Goal: Task Accomplishment & Management: Use online tool/utility

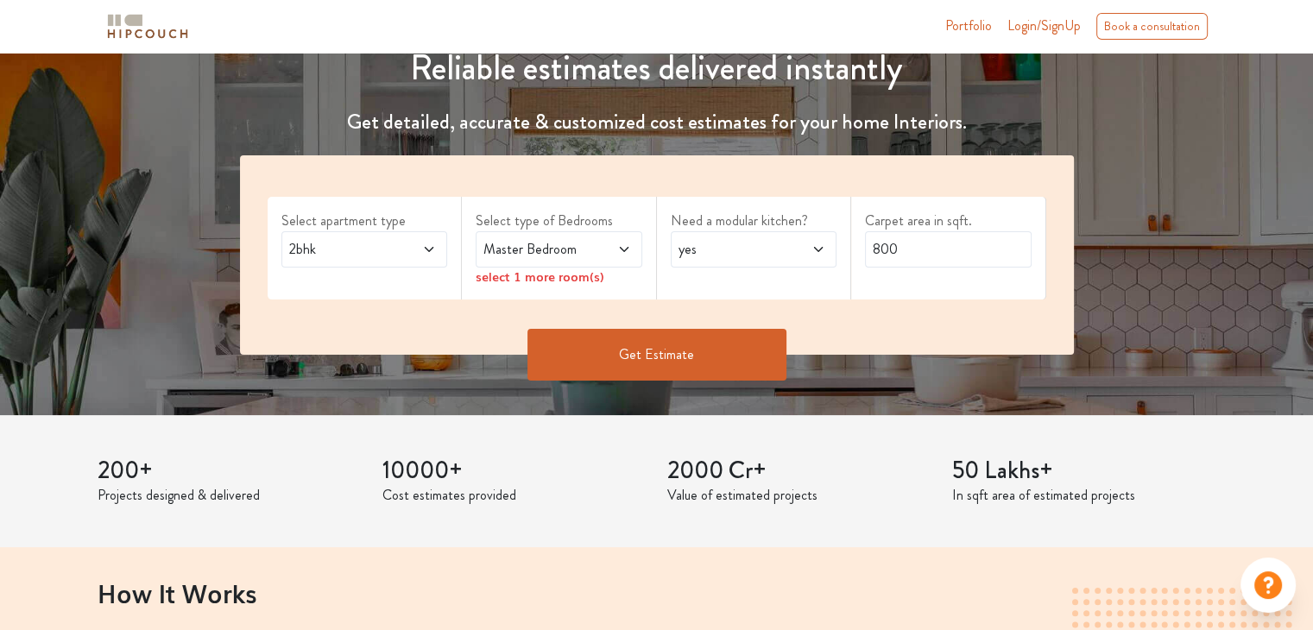
scroll to position [259, 0]
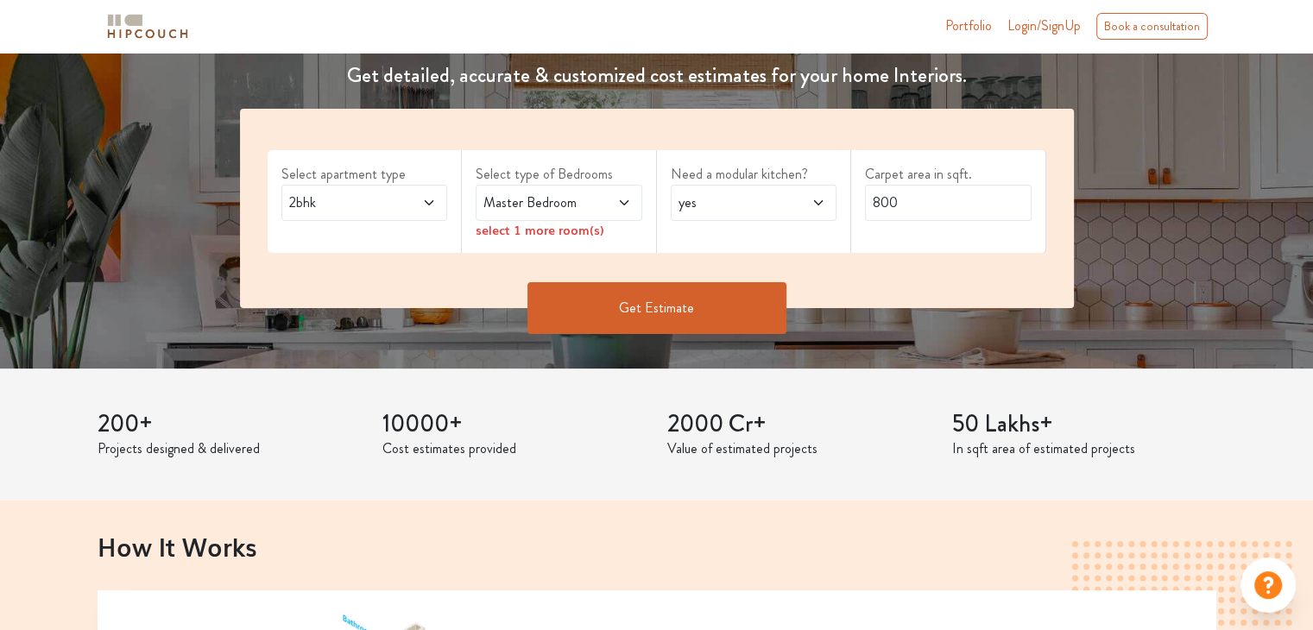
click at [383, 212] on span "2bhk" at bounding box center [342, 203] width 113 height 21
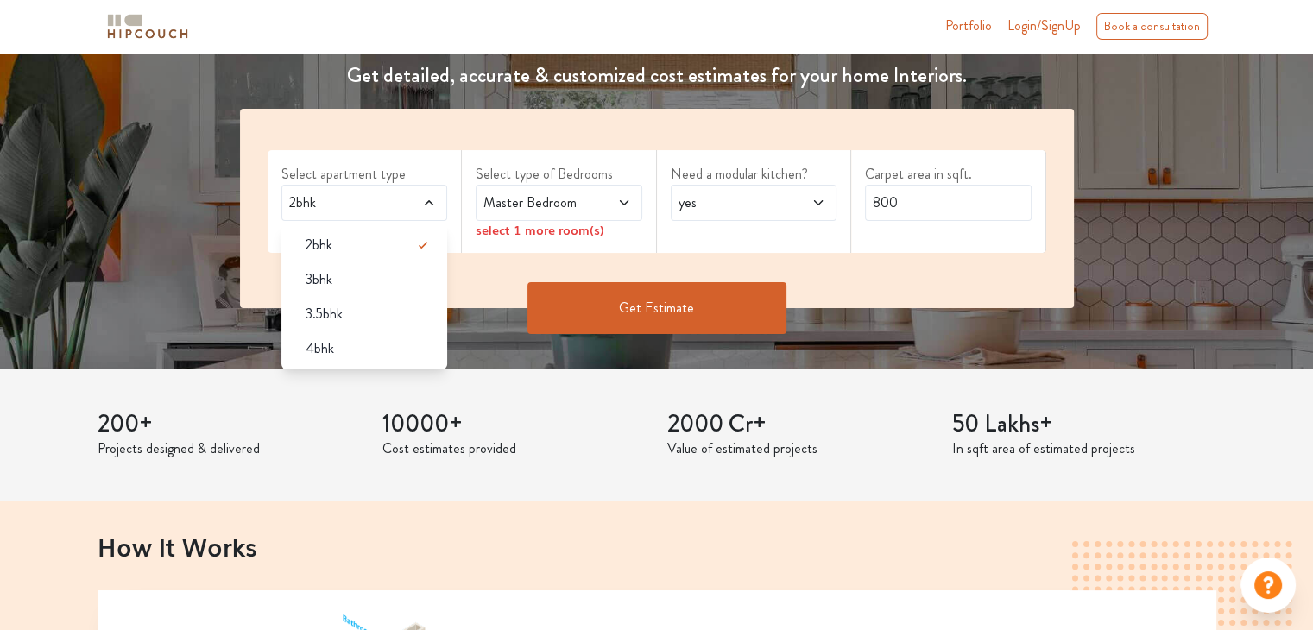
click at [383, 208] on span "2bhk" at bounding box center [342, 203] width 113 height 21
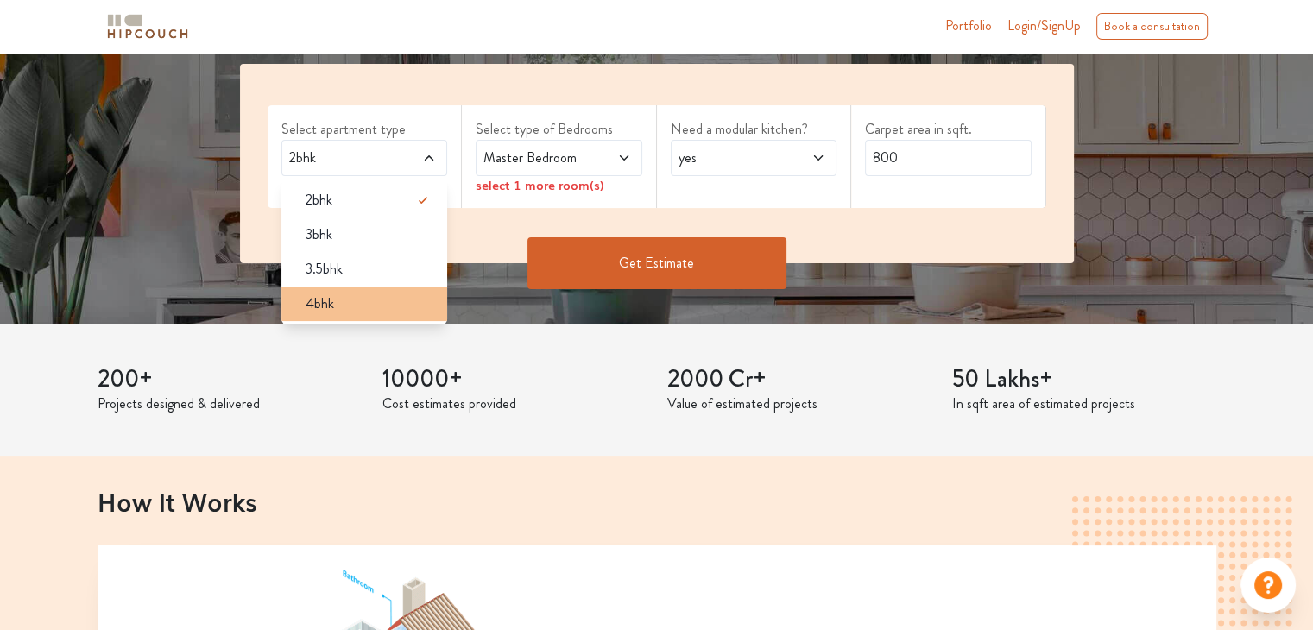
scroll to position [345, 0]
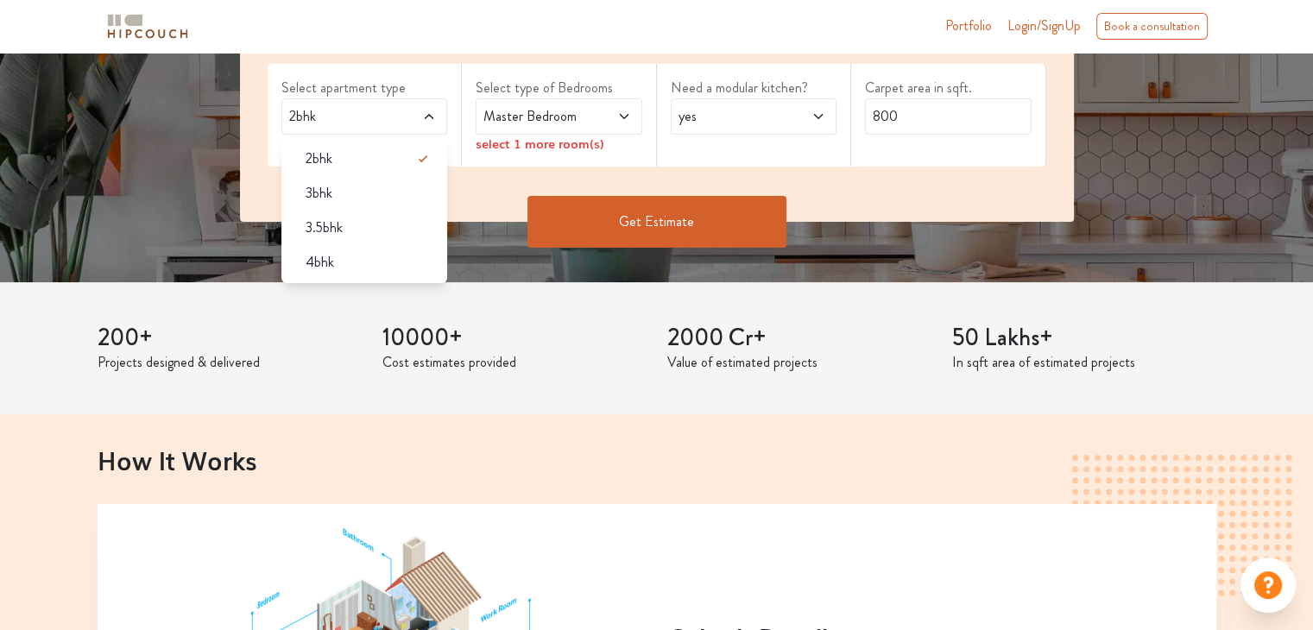
drag, startPoint x: 350, startPoint y: 104, endPoint x: 340, endPoint y: 111, distance: 11.7
click at [345, 108] on span "2bhk" at bounding box center [342, 116] width 113 height 21
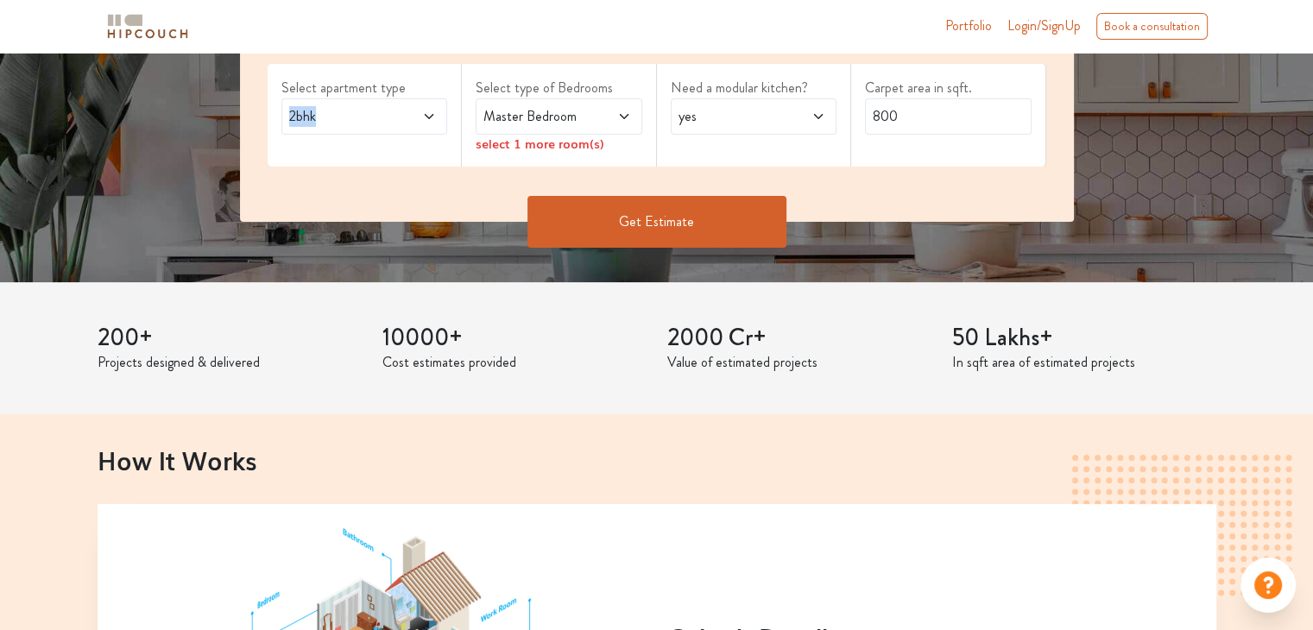
drag, startPoint x: 317, startPoint y: 118, endPoint x: 282, endPoint y: 115, distance: 35.6
click at [282, 115] on div "2bhk" at bounding box center [365, 116] width 167 height 36
click at [363, 121] on span "2bhk" at bounding box center [342, 116] width 113 height 21
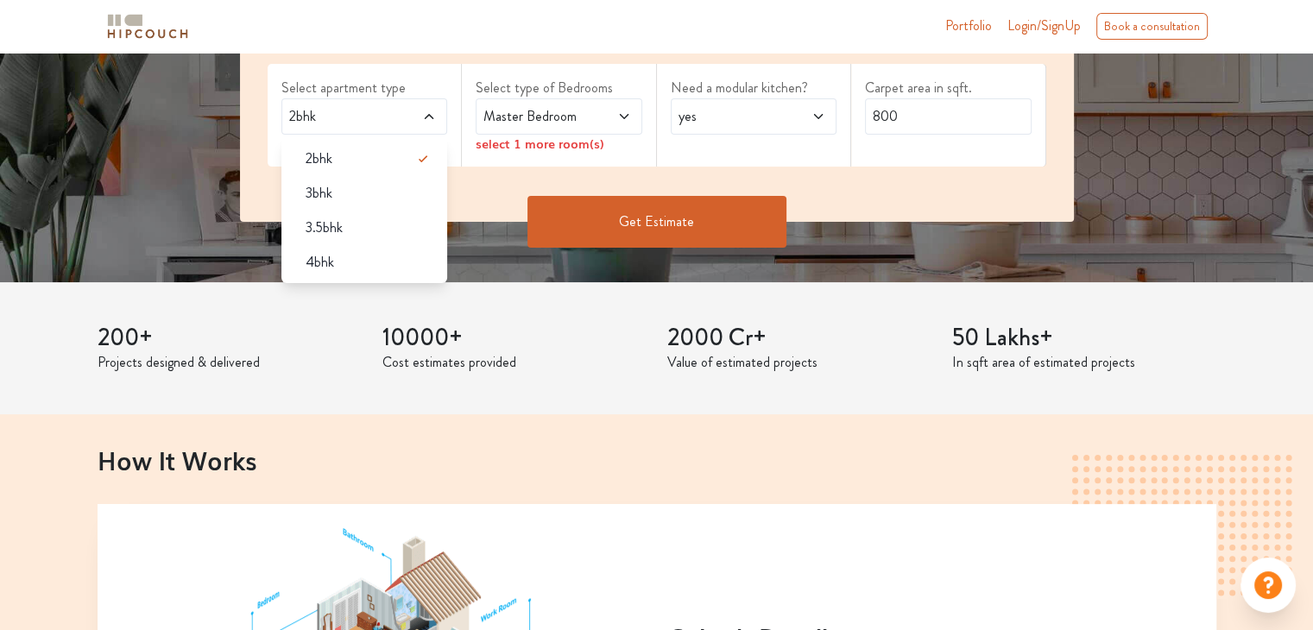
click at [298, 113] on span "2bhk" at bounding box center [342, 116] width 113 height 21
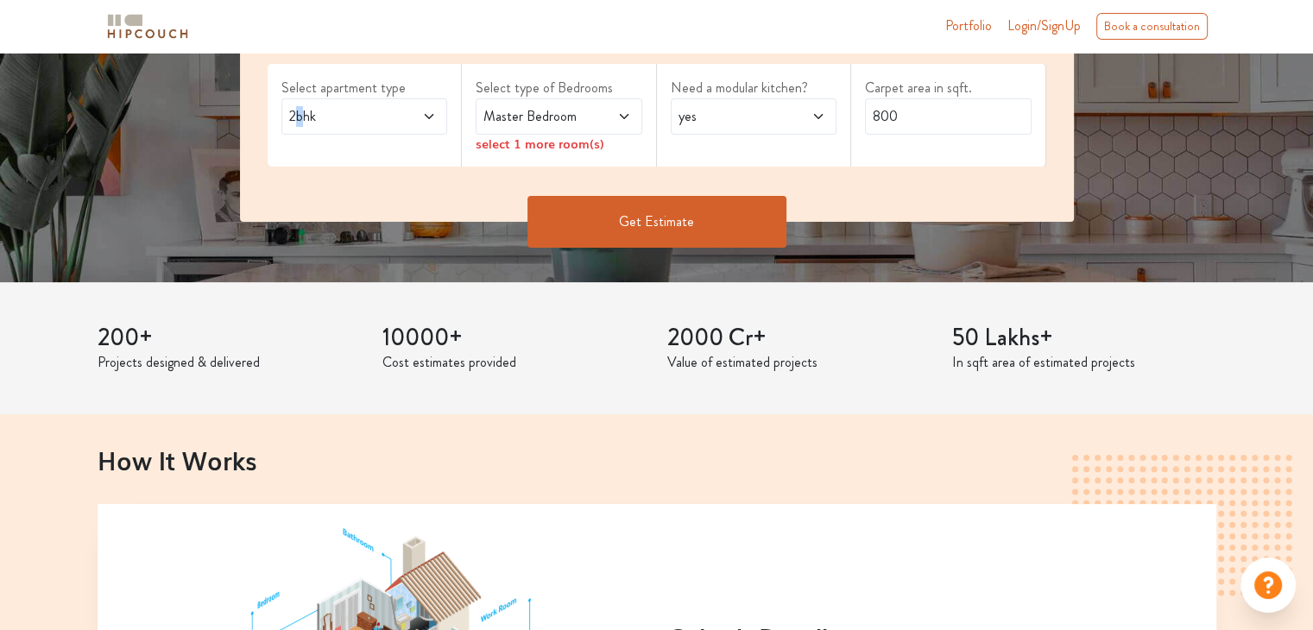
click at [297, 118] on span "2bhk" at bounding box center [342, 116] width 113 height 21
drag, startPoint x: 323, startPoint y: 114, endPoint x: 277, endPoint y: 115, distance: 45.8
click at [277, 115] on div "Select apartment type 2bhk" at bounding box center [365, 115] width 195 height 103
click at [364, 121] on span "2bhk" at bounding box center [342, 116] width 113 height 21
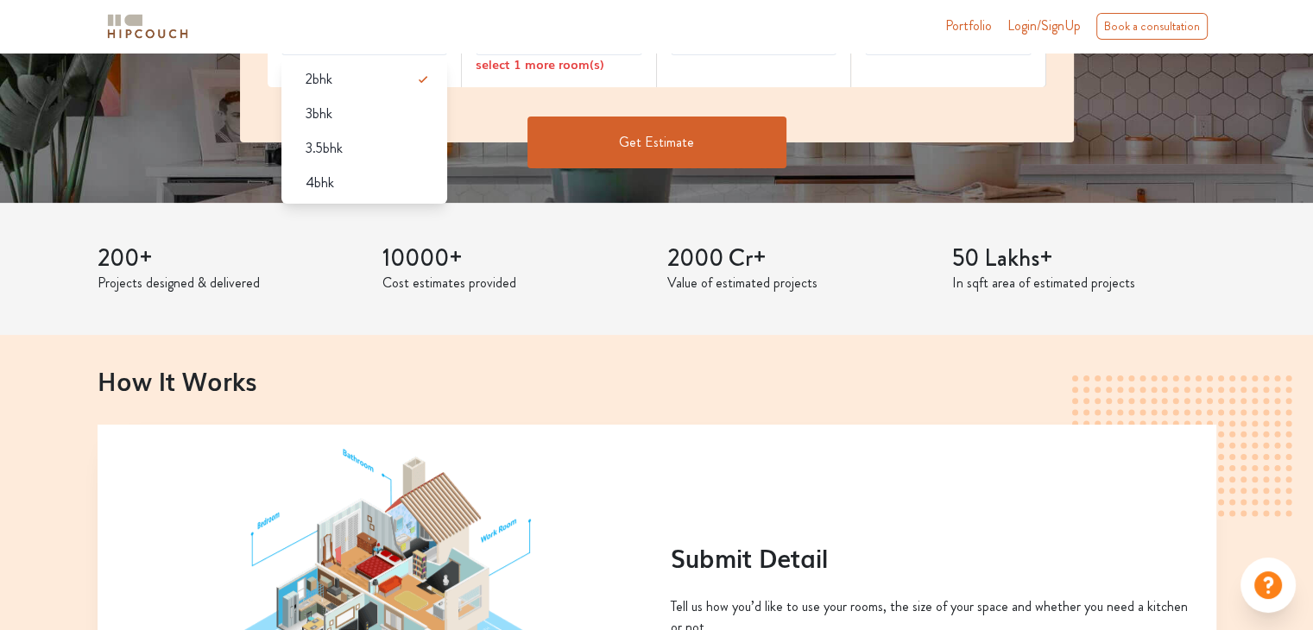
scroll to position [259, 0]
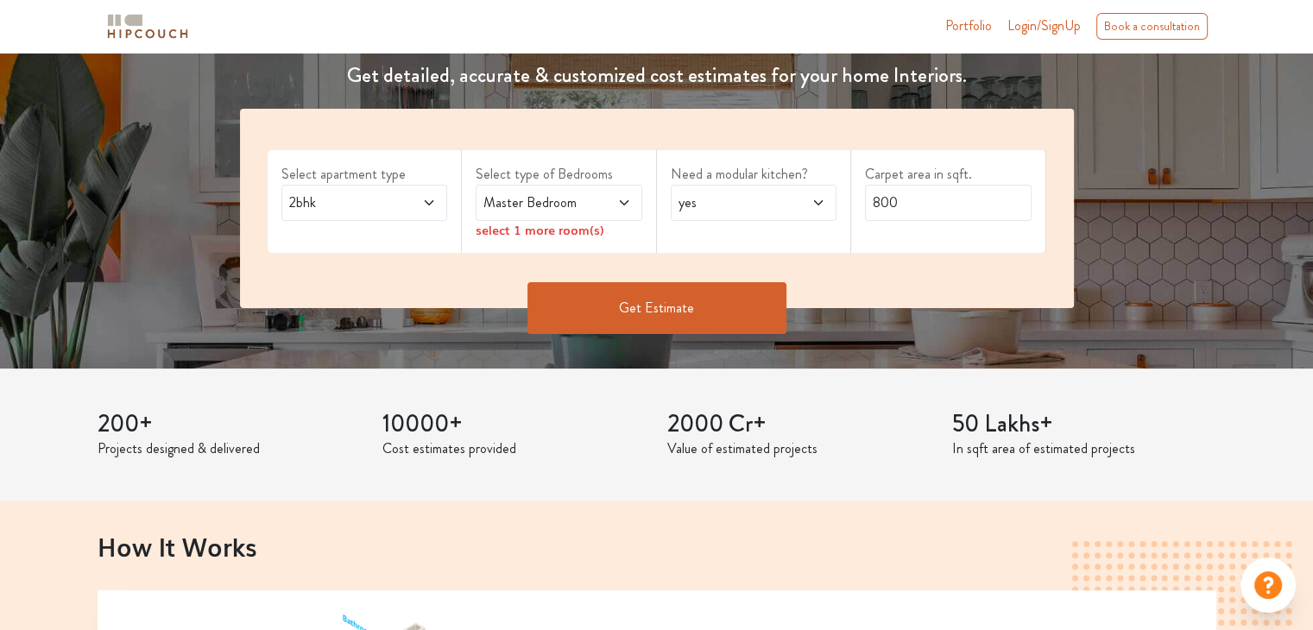
click at [577, 199] on span "Master Bedroom" at bounding box center [536, 203] width 113 height 21
click at [319, 194] on span "2bhk" at bounding box center [342, 203] width 113 height 21
click at [753, 201] on span "yes" at bounding box center [731, 203] width 113 height 21
click at [330, 205] on span "2bhk" at bounding box center [342, 203] width 113 height 21
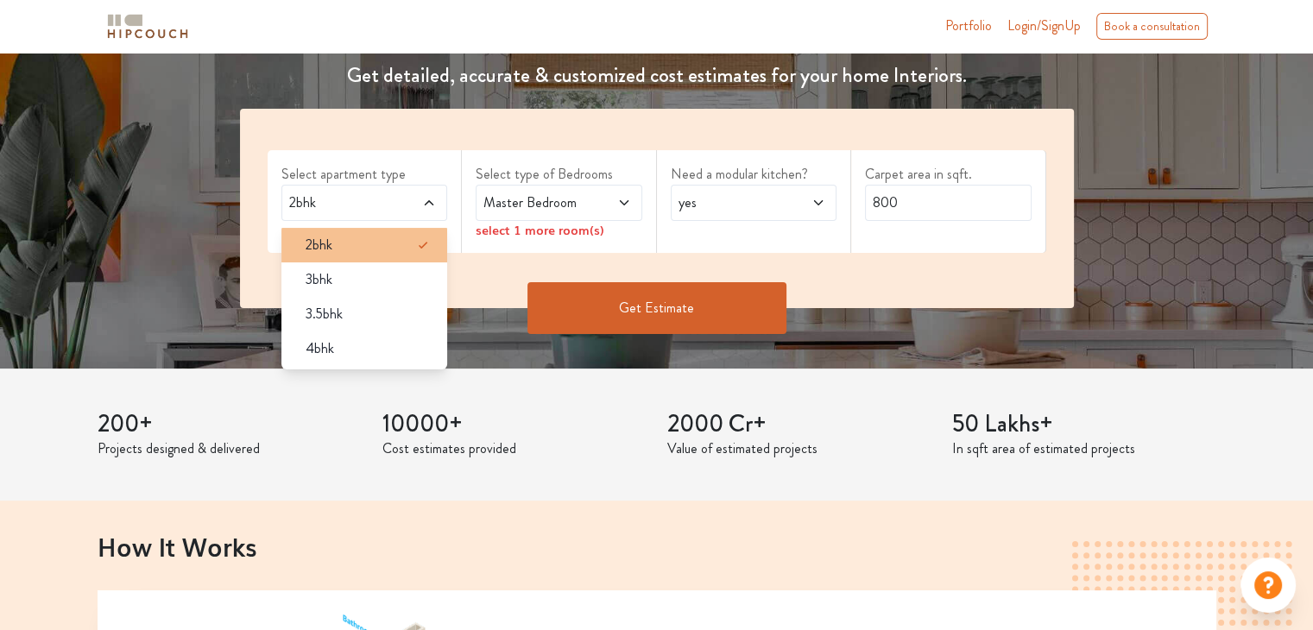
click at [335, 247] on div "2bhk" at bounding box center [370, 245] width 156 height 21
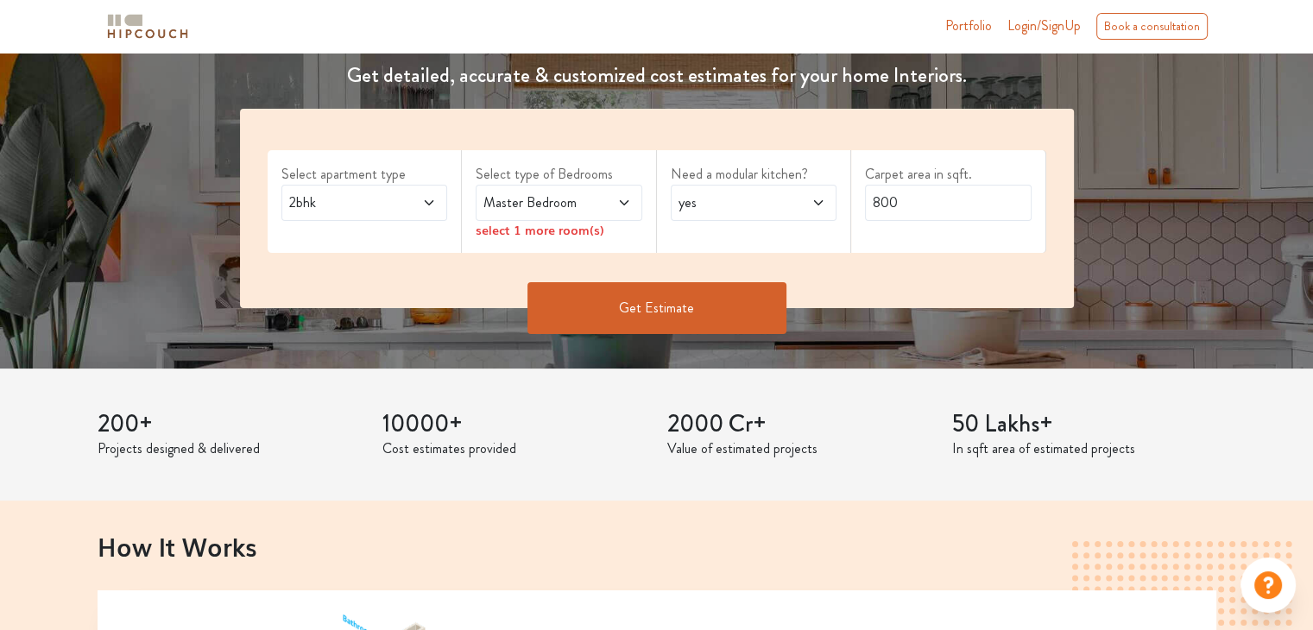
click at [582, 201] on span "Master Bedroom" at bounding box center [536, 203] width 113 height 21
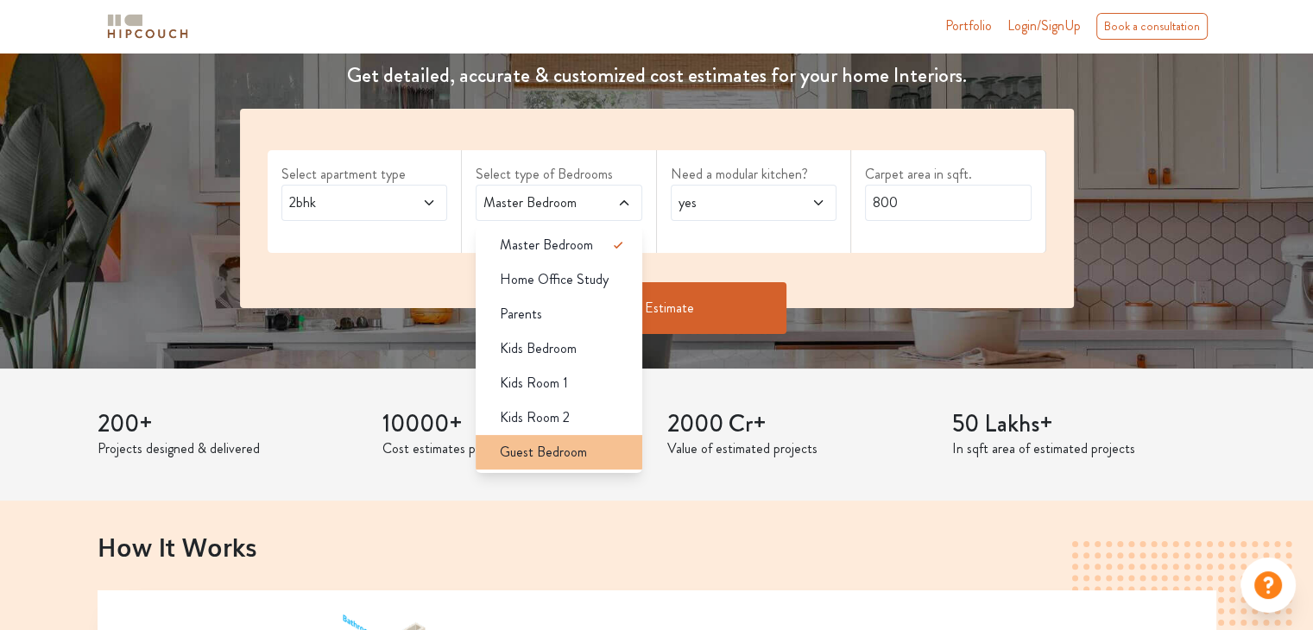
click at [561, 452] on span "Guest Bedroom" at bounding box center [543, 452] width 87 height 21
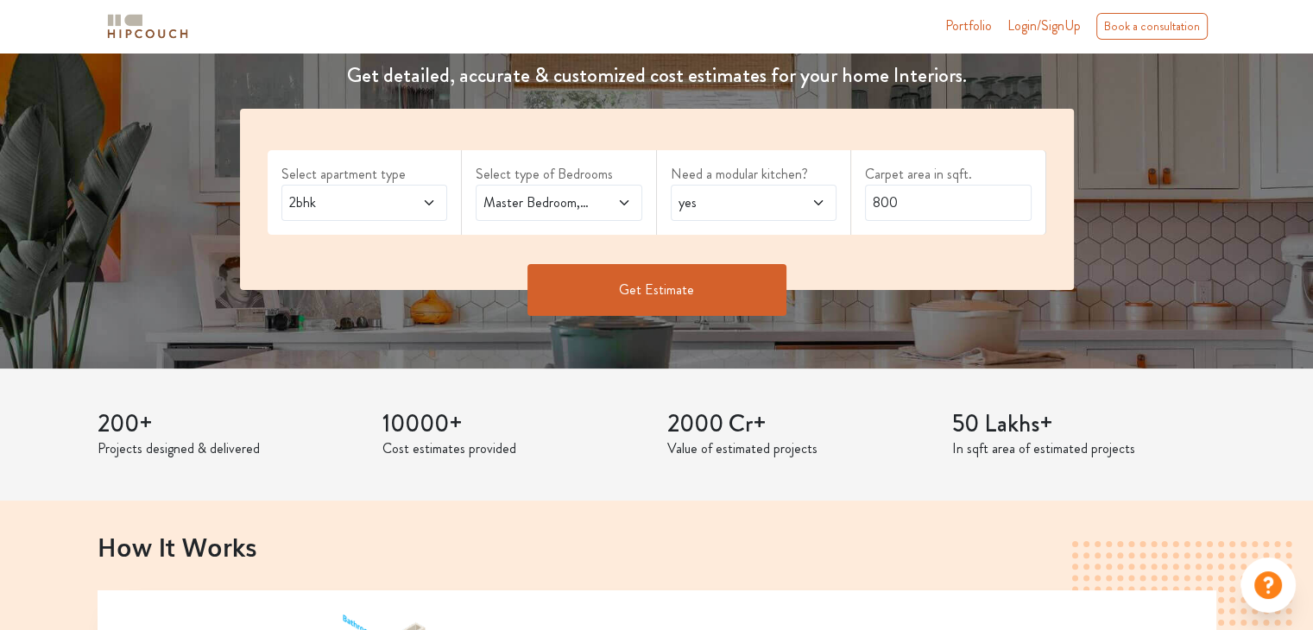
click at [590, 206] on span "Master Bedroom,Guest Bedroom" at bounding box center [536, 203] width 113 height 21
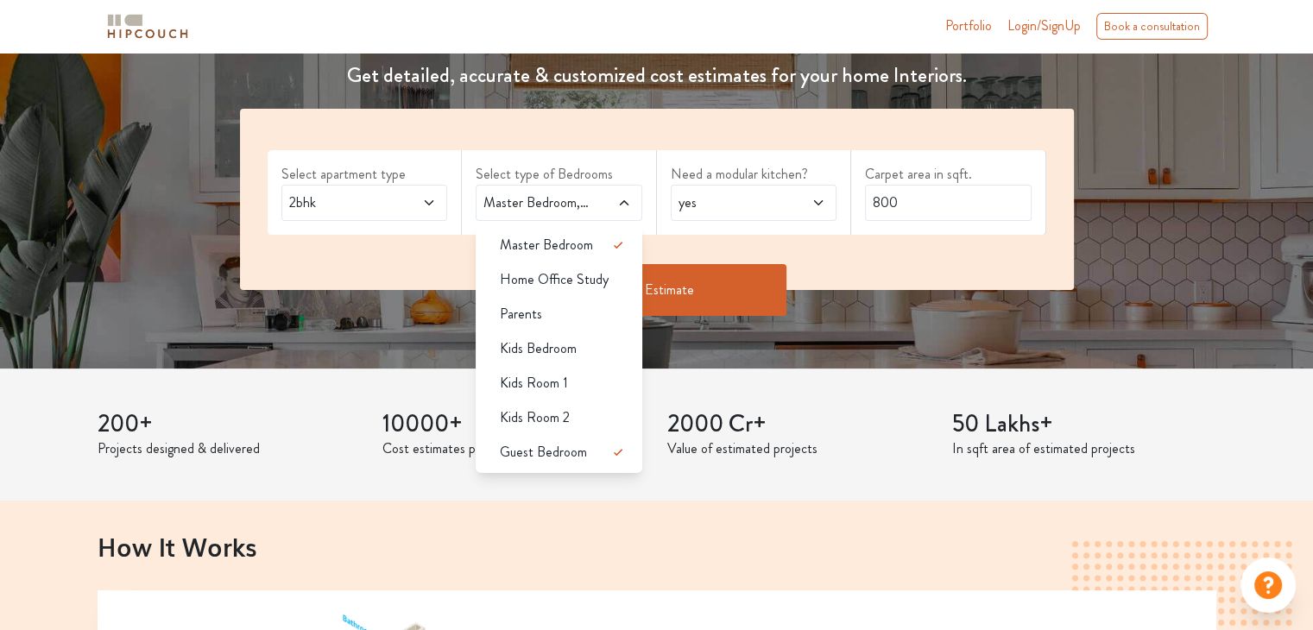
click at [593, 204] on span at bounding box center [612, 203] width 38 height 21
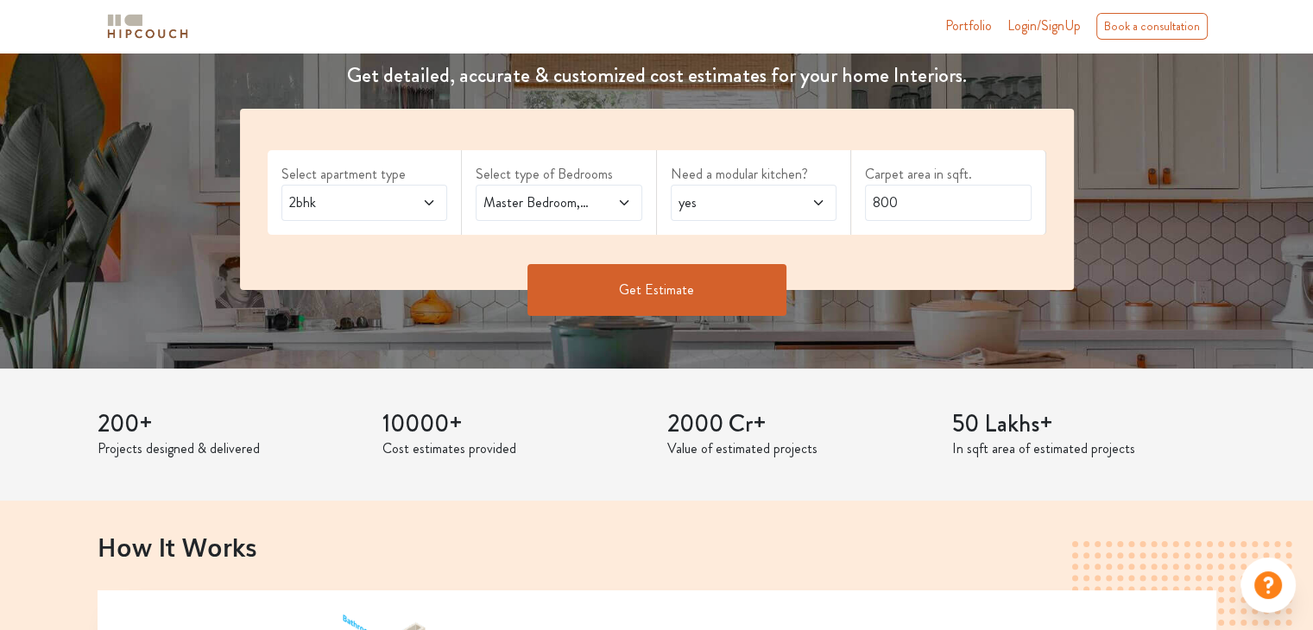
click at [897, 228] on div "Carpet area in sqft. 800" at bounding box center [948, 192] width 195 height 85
drag, startPoint x: 920, startPoint y: 195, endPoint x: 815, endPoint y: 184, distance: 105.1
click at [815, 184] on div "Select apartment type 2bhk Select type of Bedrooms Master Bedroom,Guest Bedroom…" at bounding box center [657, 199] width 834 height 181
type input "2"
drag, startPoint x: 891, startPoint y: 205, endPoint x: 901, endPoint y: 202, distance: 10.7
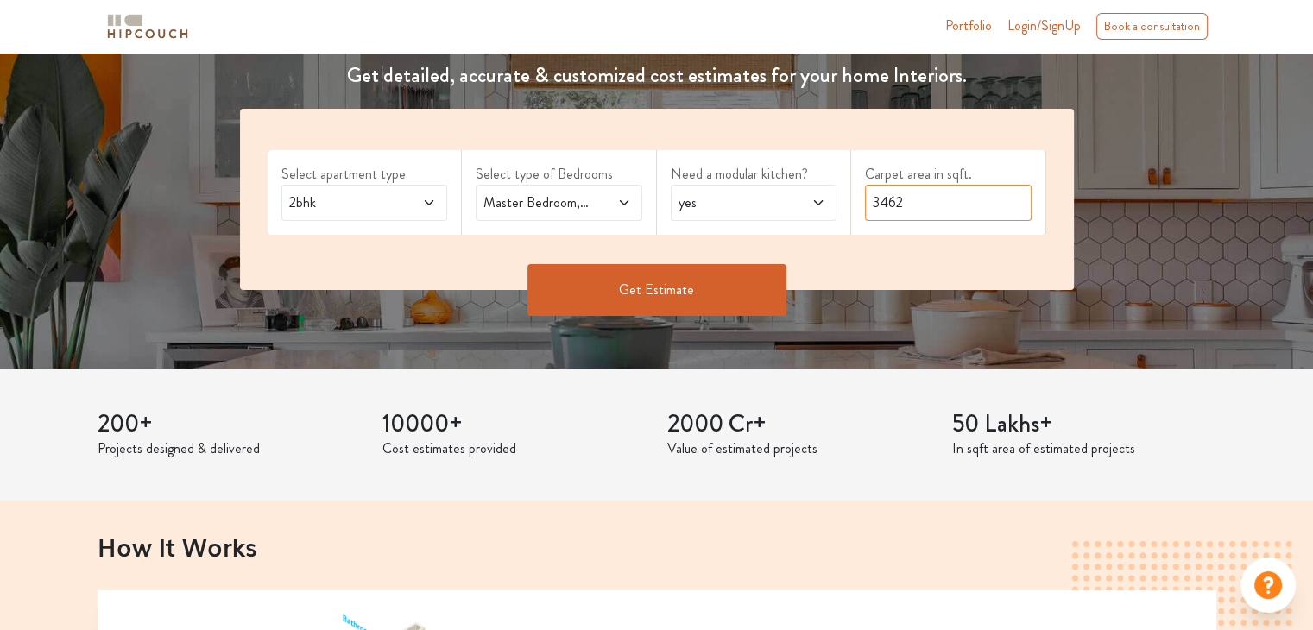
click at [901, 202] on input "3462" at bounding box center [948, 203] width 167 height 36
type input "3426"
click at [833, 274] on div "Get Estimate" at bounding box center [657, 290] width 855 height 52
click at [740, 297] on button "Get Estimate" at bounding box center [657, 290] width 259 height 52
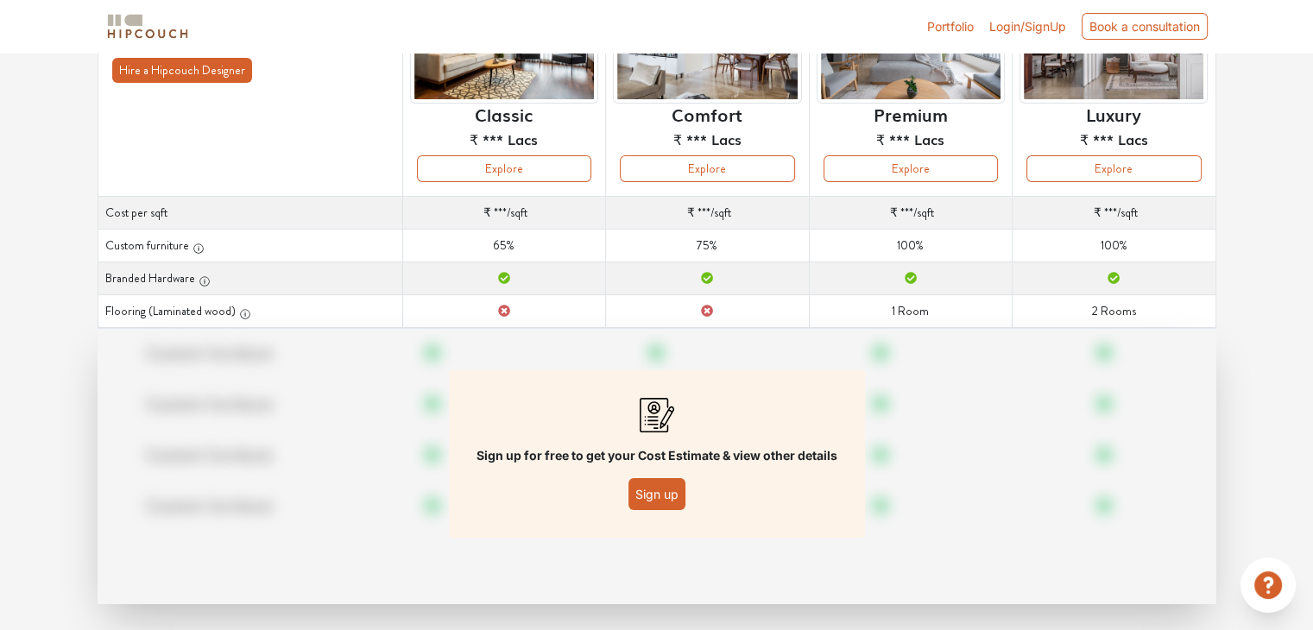
scroll to position [218, 0]
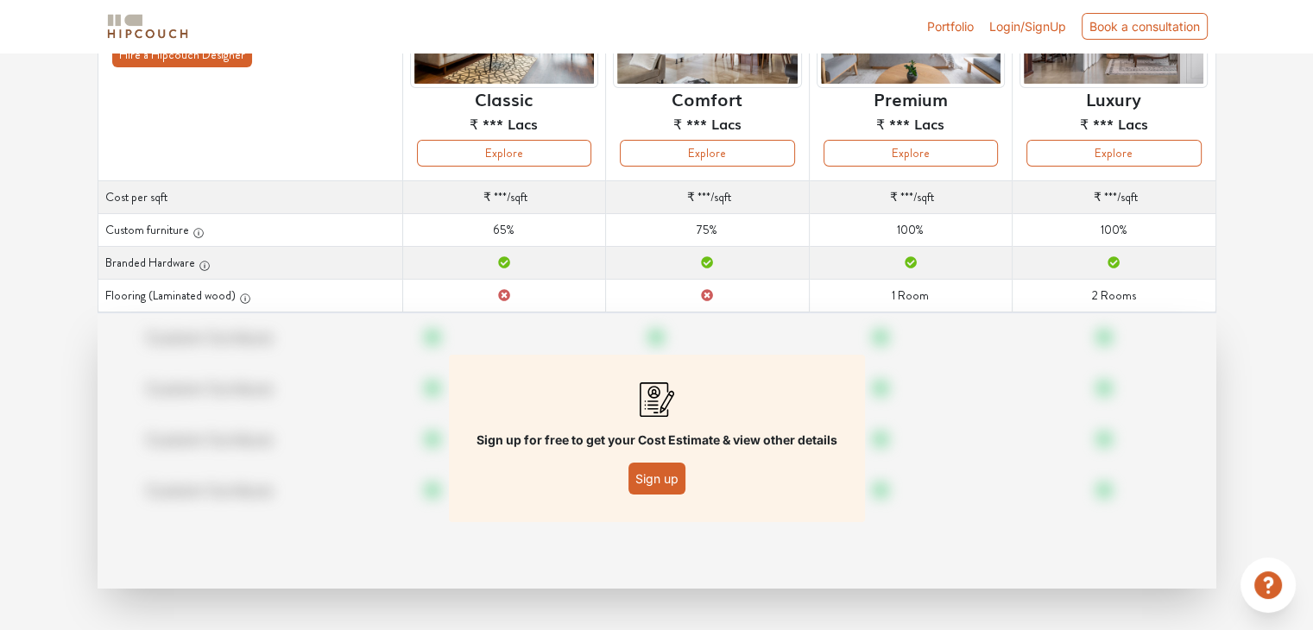
click at [670, 478] on button "Sign up" at bounding box center [657, 479] width 57 height 32
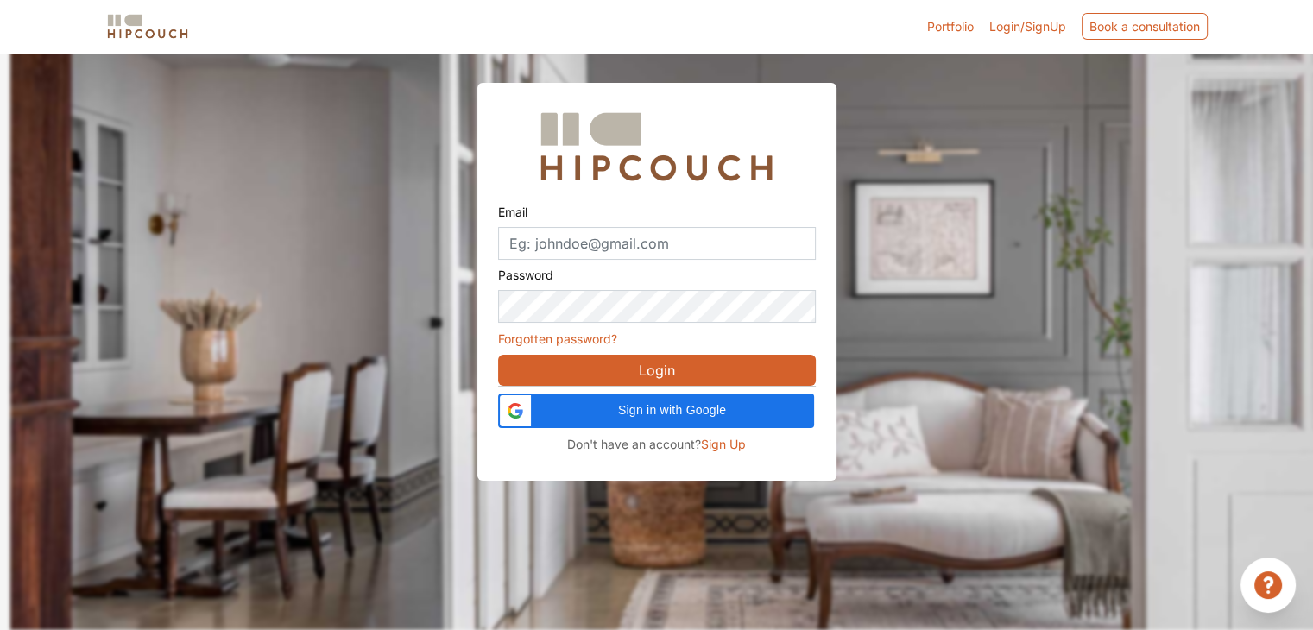
scroll to position [52, 0]
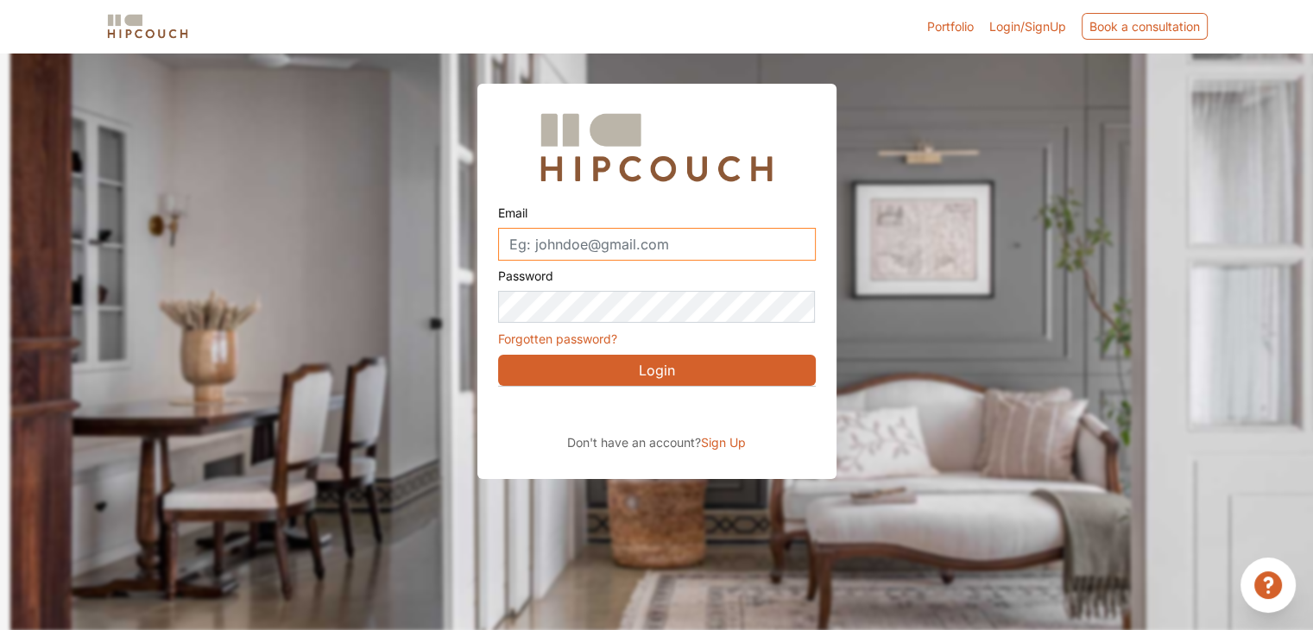
click at [642, 238] on input "Email" at bounding box center [657, 244] width 318 height 33
type input "[EMAIL_ADDRESS][DOMAIN_NAME]"
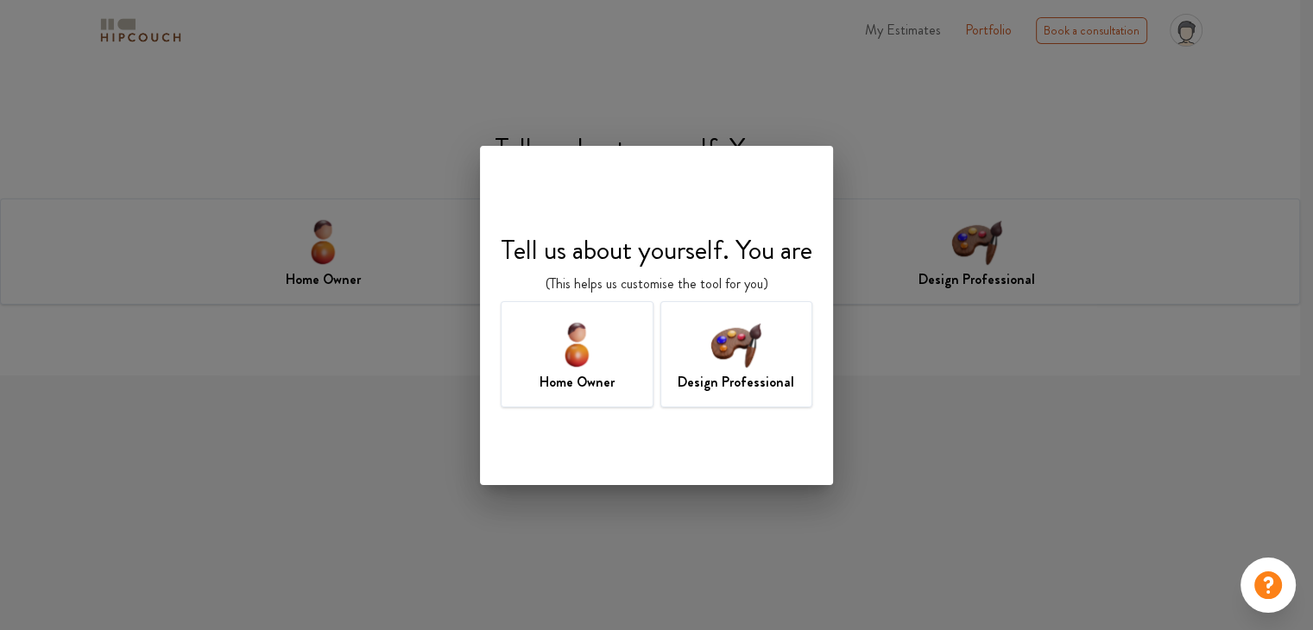
click at [736, 382] on h7 "Design Professional" at bounding box center [736, 382] width 117 height 21
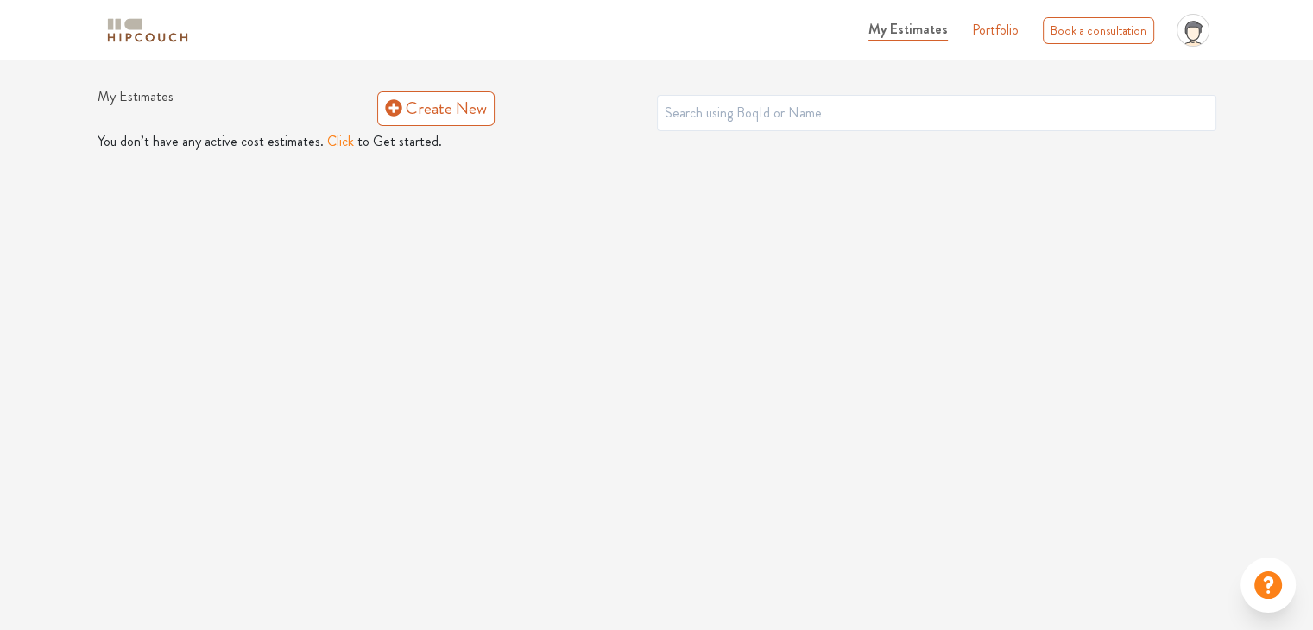
click at [327, 144] on button "Click" at bounding box center [340, 141] width 27 height 21
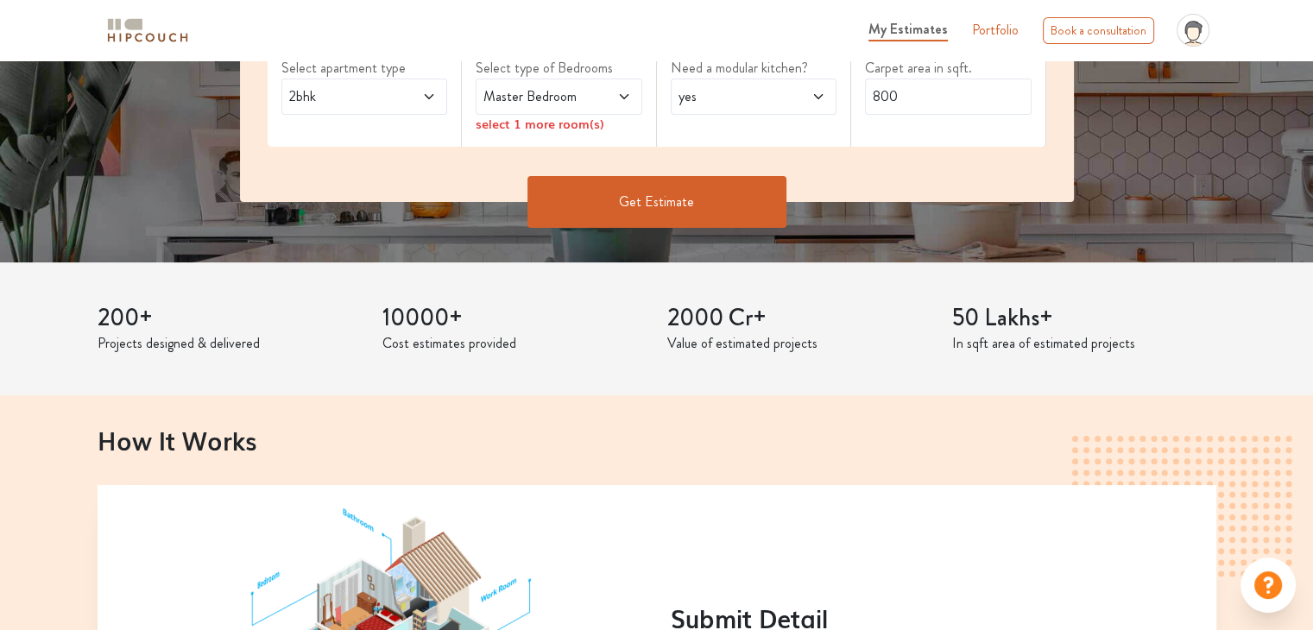
scroll to position [173, 0]
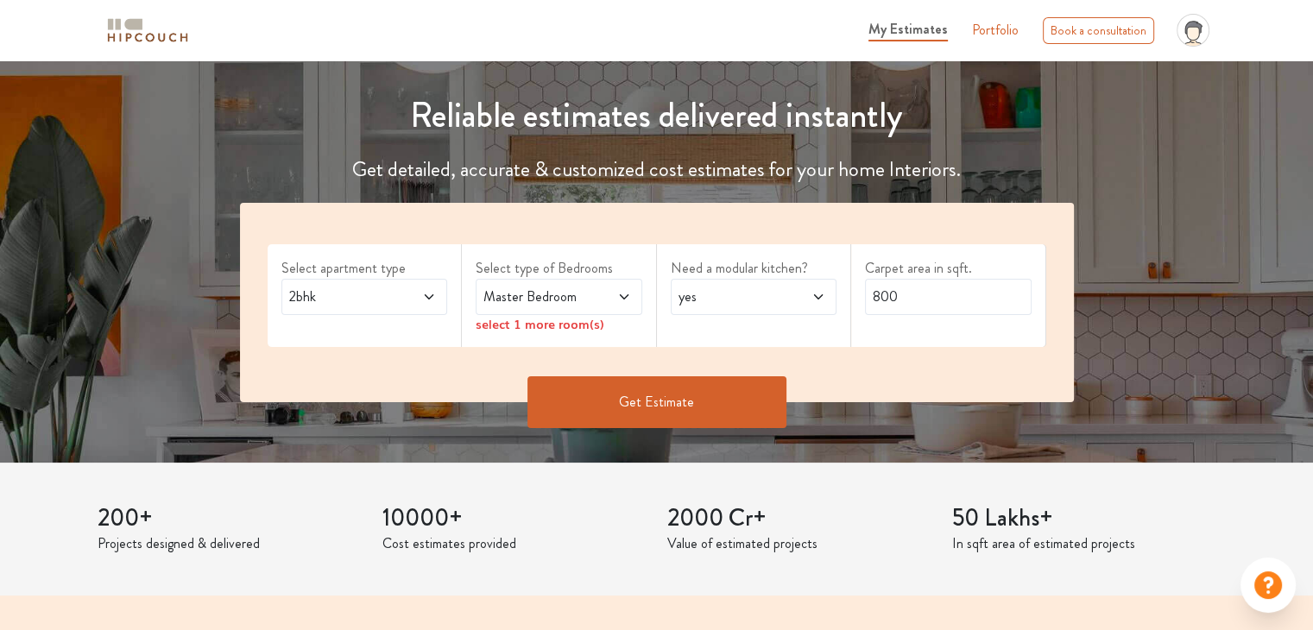
click at [632, 300] on div "Master Bedroom" at bounding box center [559, 297] width 167 height 36
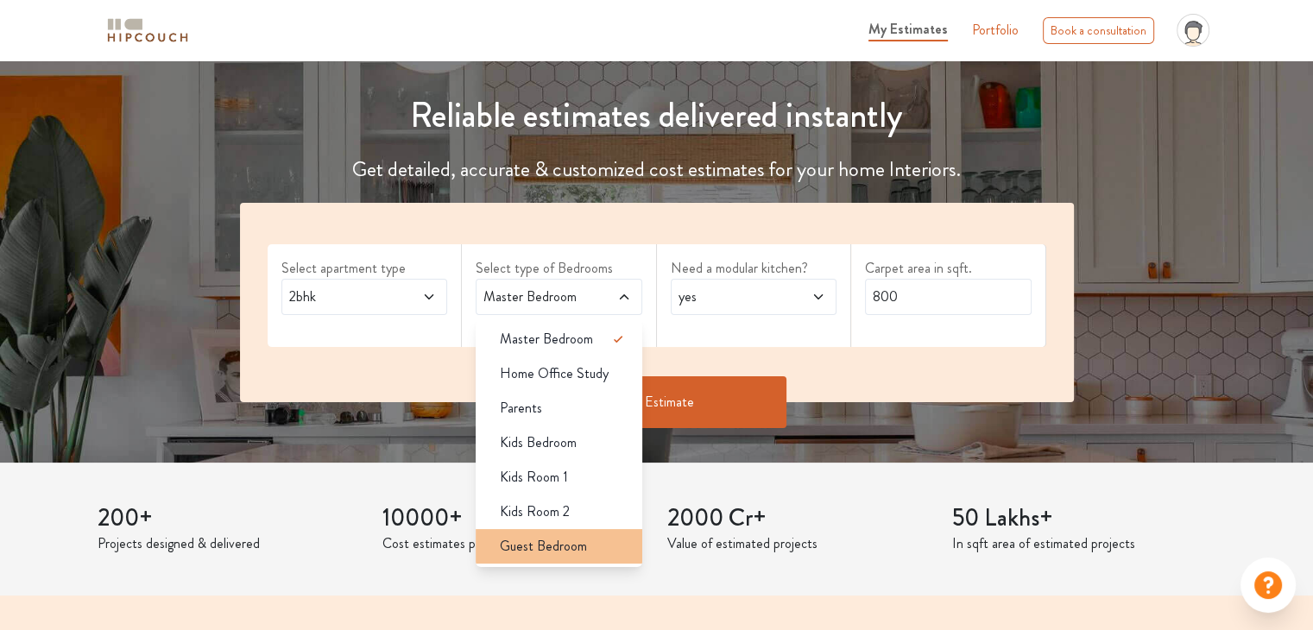
click at [564, 544] on span "Guest Bedroom" at bounding box center [543, 546] width 87 height 21
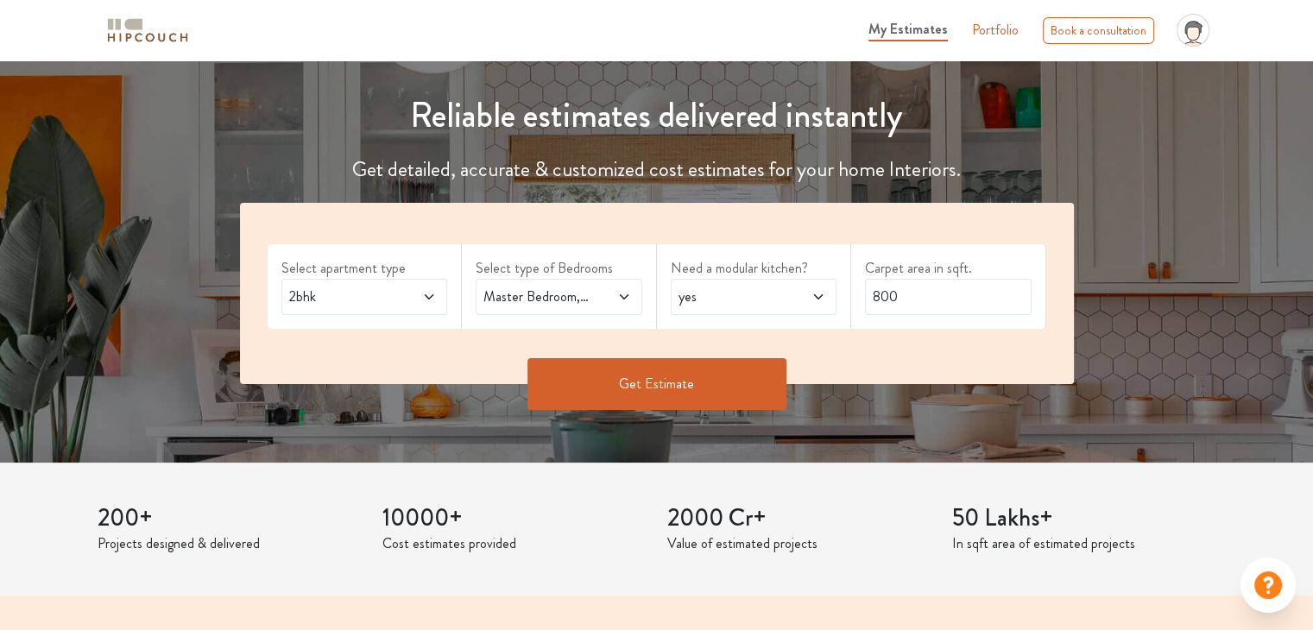
click at [786, 310] on div "yes" at bounding box center [754, 297] width 167 height 36
click at [787, 307] on div "yes" at bounding box center [754, 297] width 167 height 36
drag, startPoint x: 910, startPoint y: 295, endPoint x: 829, endPoint y: 295, distance: 81.2
click at [829, 295] on div "Select apartment type 2bhk Select type of Bedrooms Master Bedroom,Guest Bedroom…" at bounding box center [657, 293] width 834 height 181
type input "3426"
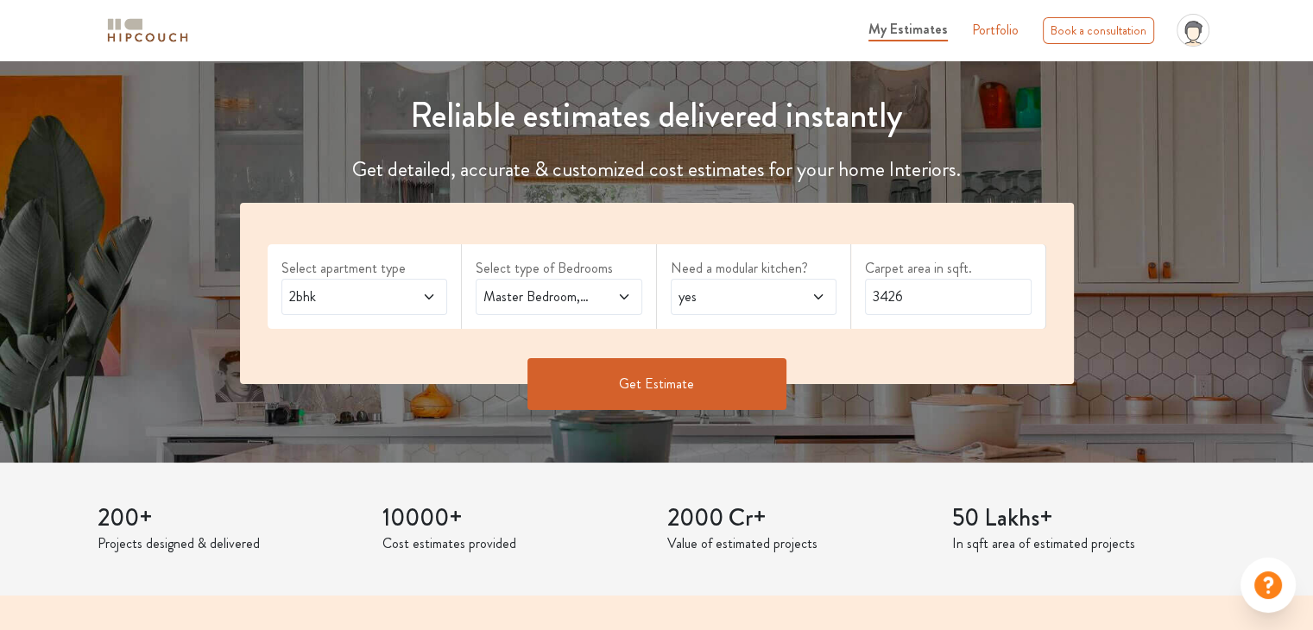
click at [684, 383] on button "Get Estimate" at bounding box center [657, 384] width 259 height 52
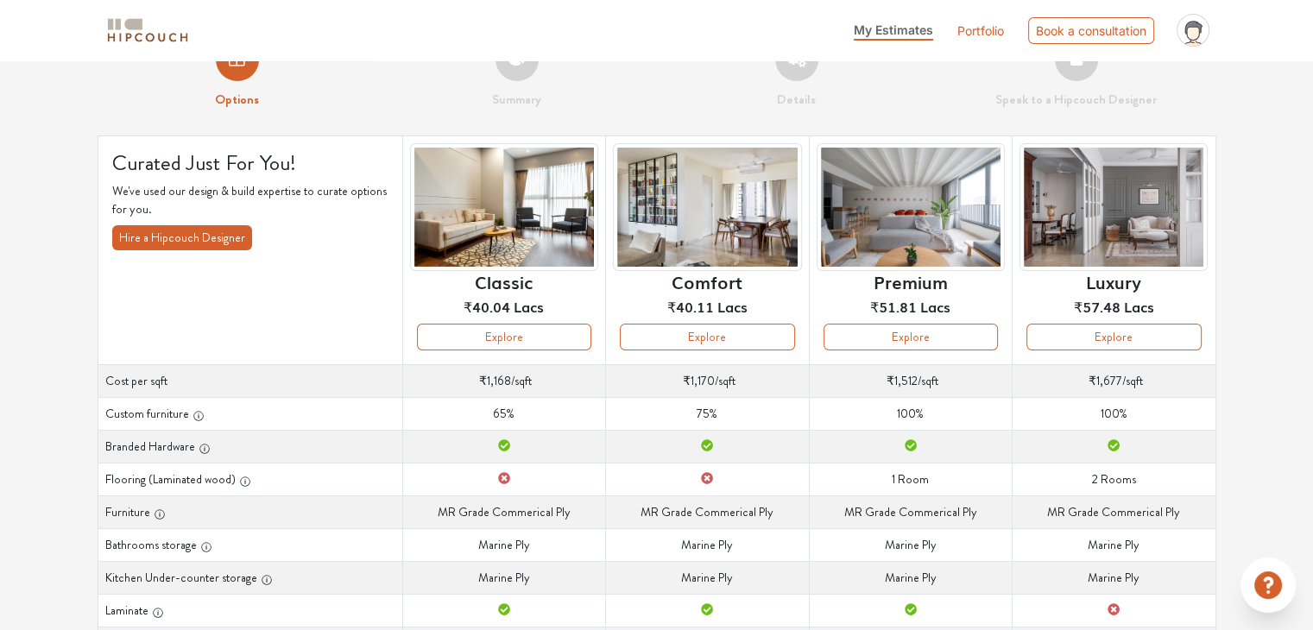
scroll to position [29, 0]
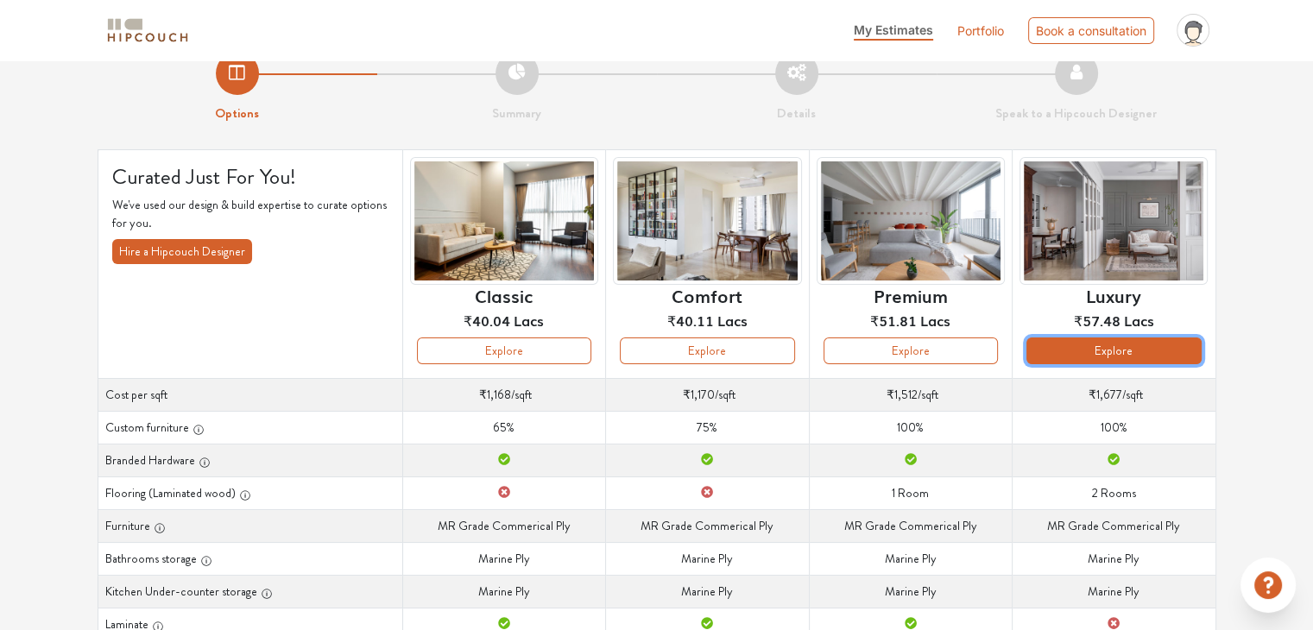
click at [1116, 351] on button "Explore" at bounding box center [1114, 351] width 174 height 27
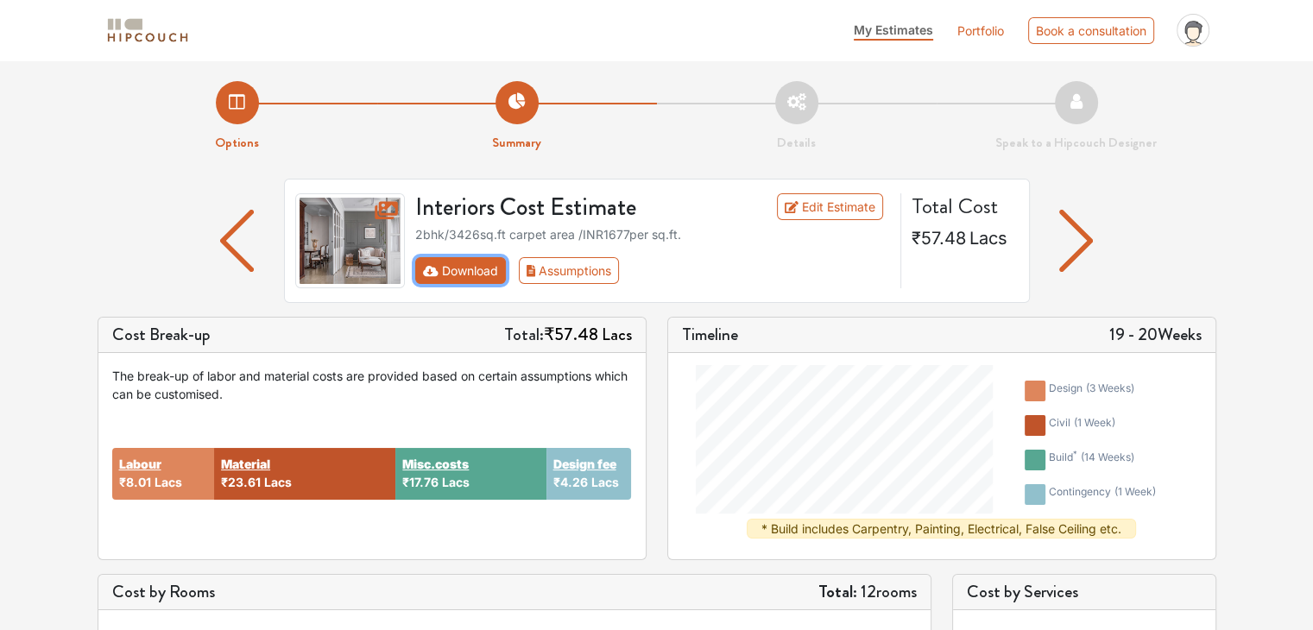
click at [459, 277] on button "Download" at bounding box center [460, 270] width 91 height 27
click at [880, 208] on link "Edit Estimate" at bounding box center [830, 206] width 106 height 27
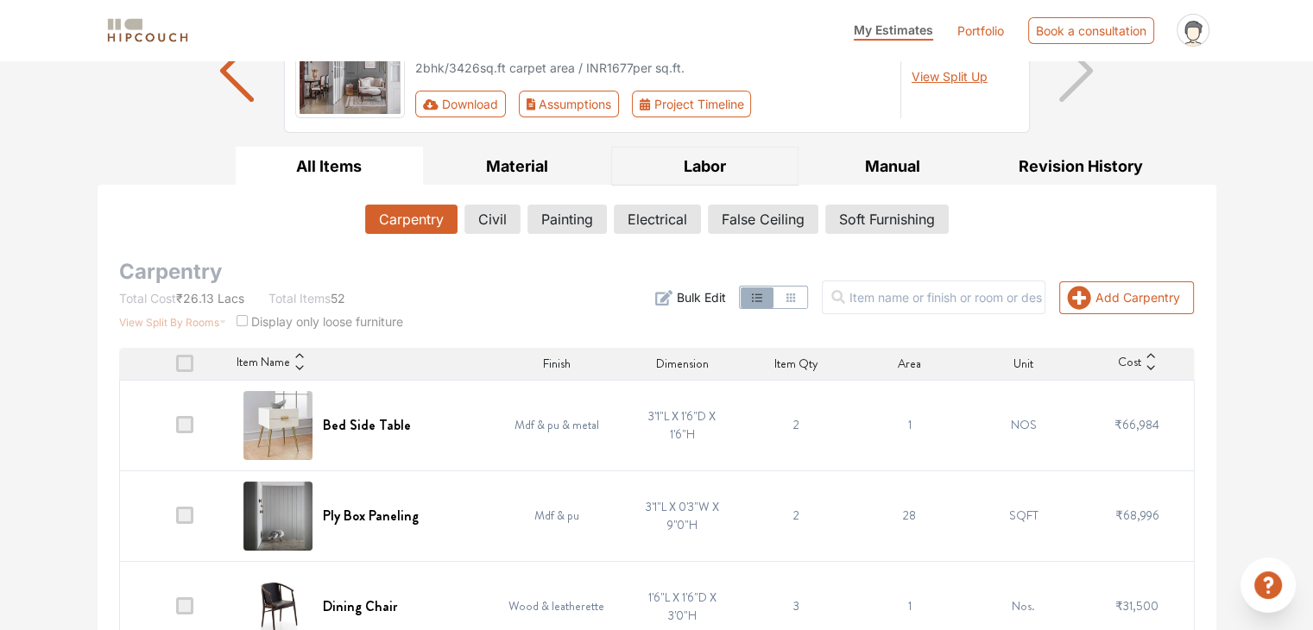
scroll to position [192, 0]
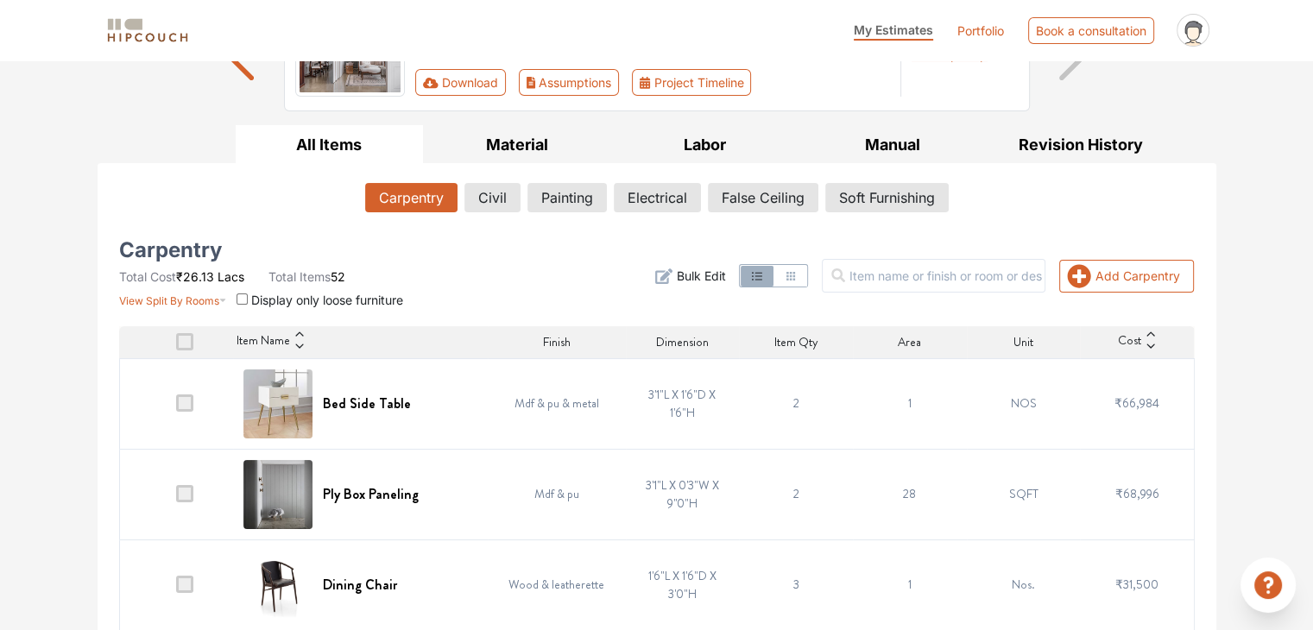
click at [713, 276] on span "Bulk Edit" at bounding box center [700, 276] width 49 height 18
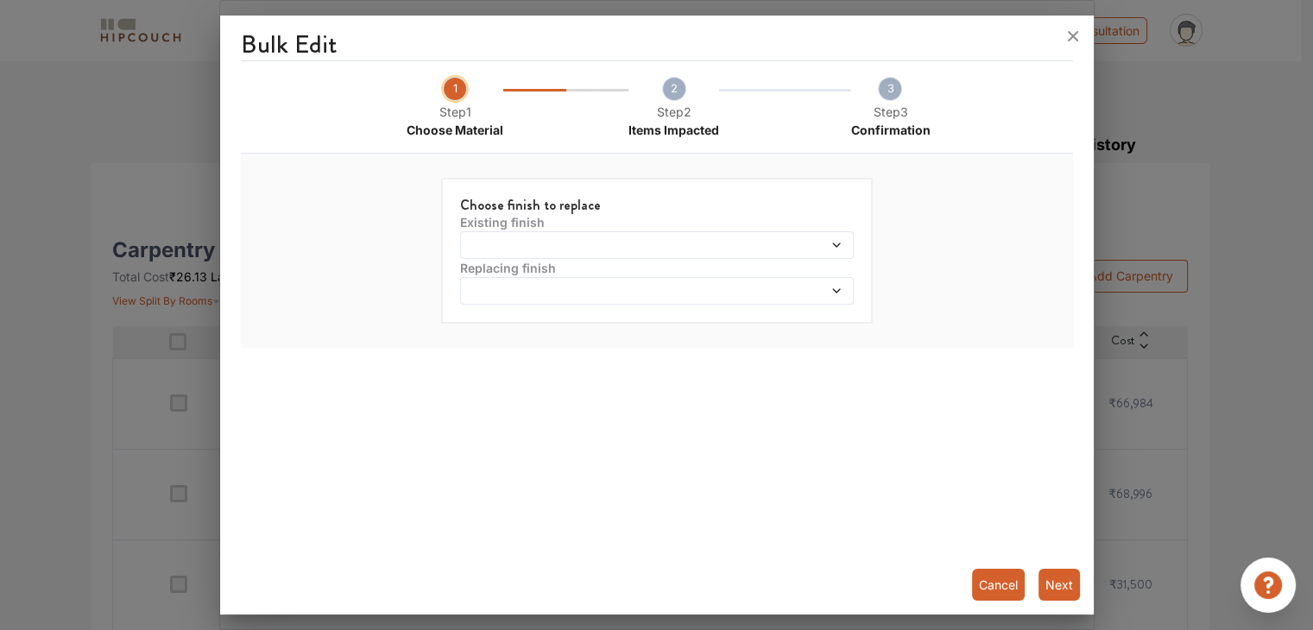
click at [516, 244] on span at bounding box center [607, 245] width 284 height 12
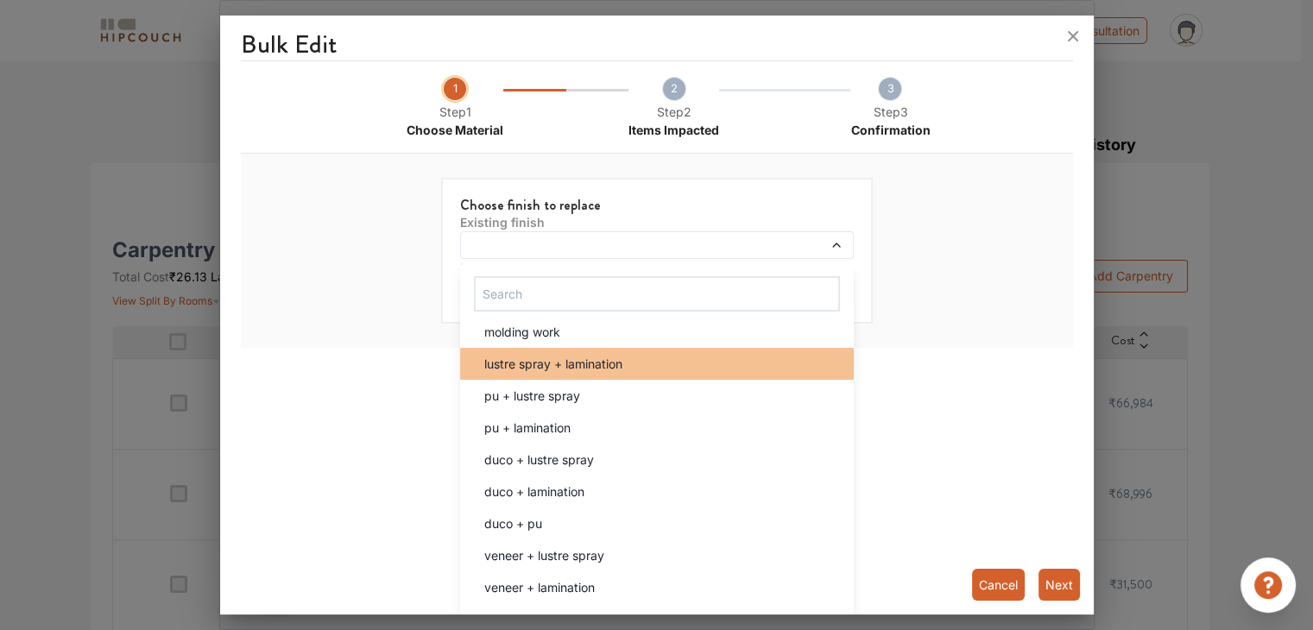
scroll to position [259, 0]
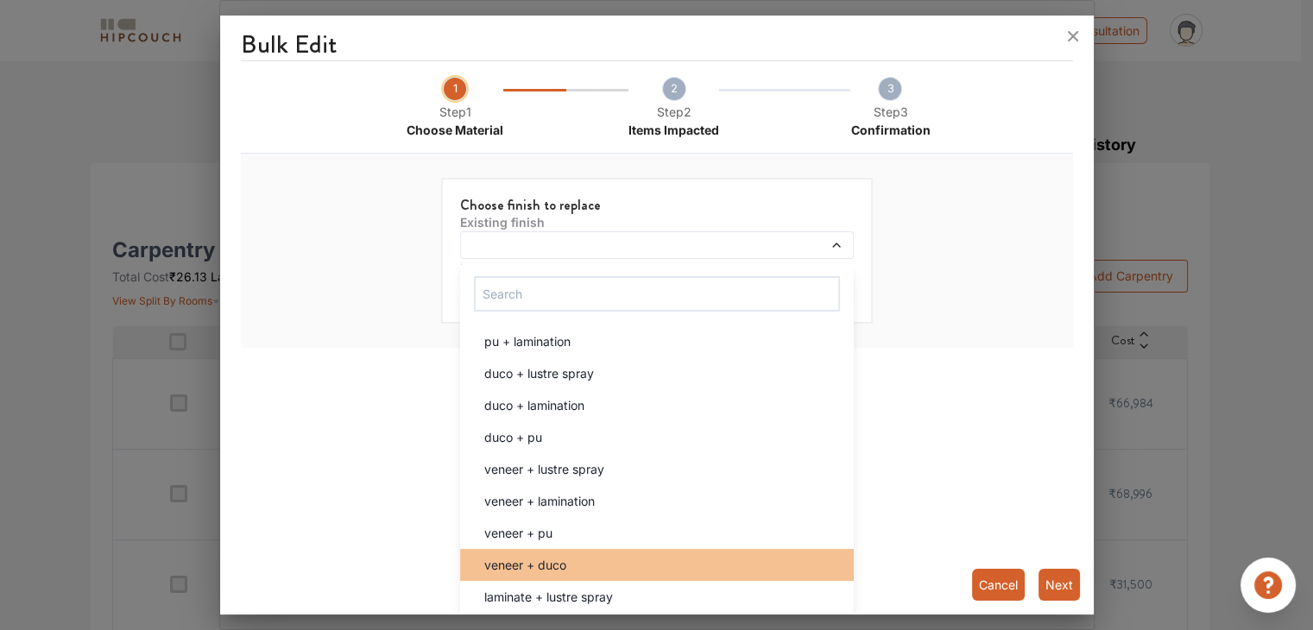
click at [568, 567] on div "veneer + duco" at bounding box center [662, 565] width 383 height 18
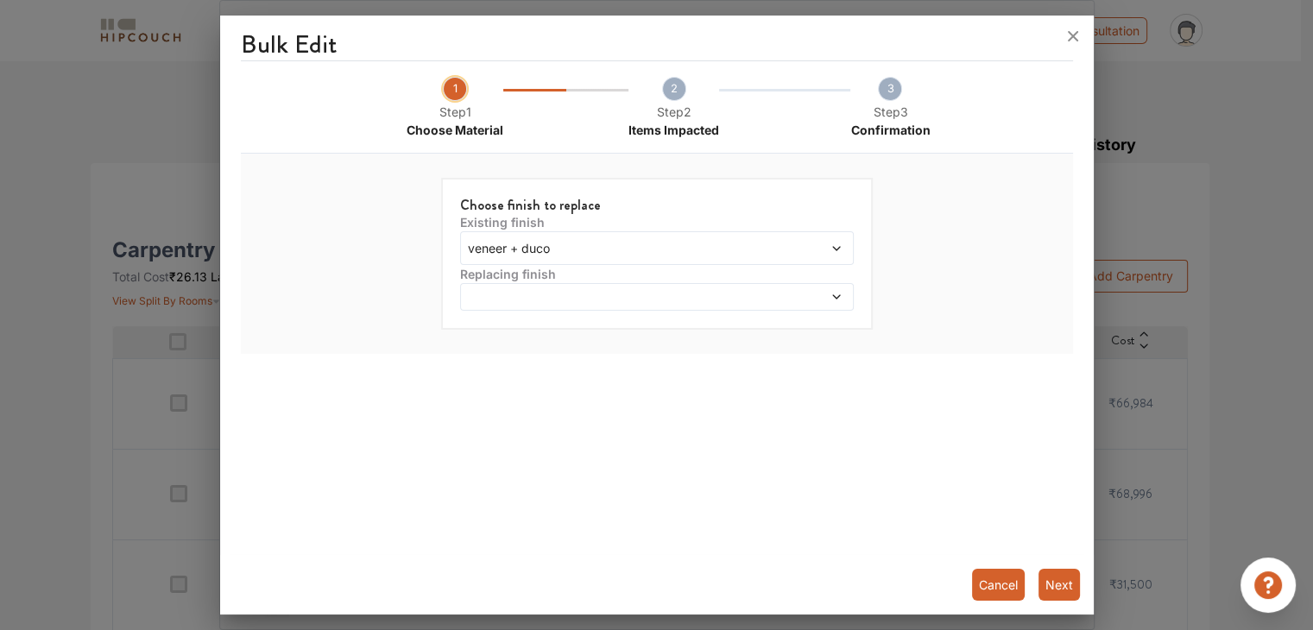
click at [539, 291] on span at bounding box center [607, 297] width 284 height 12
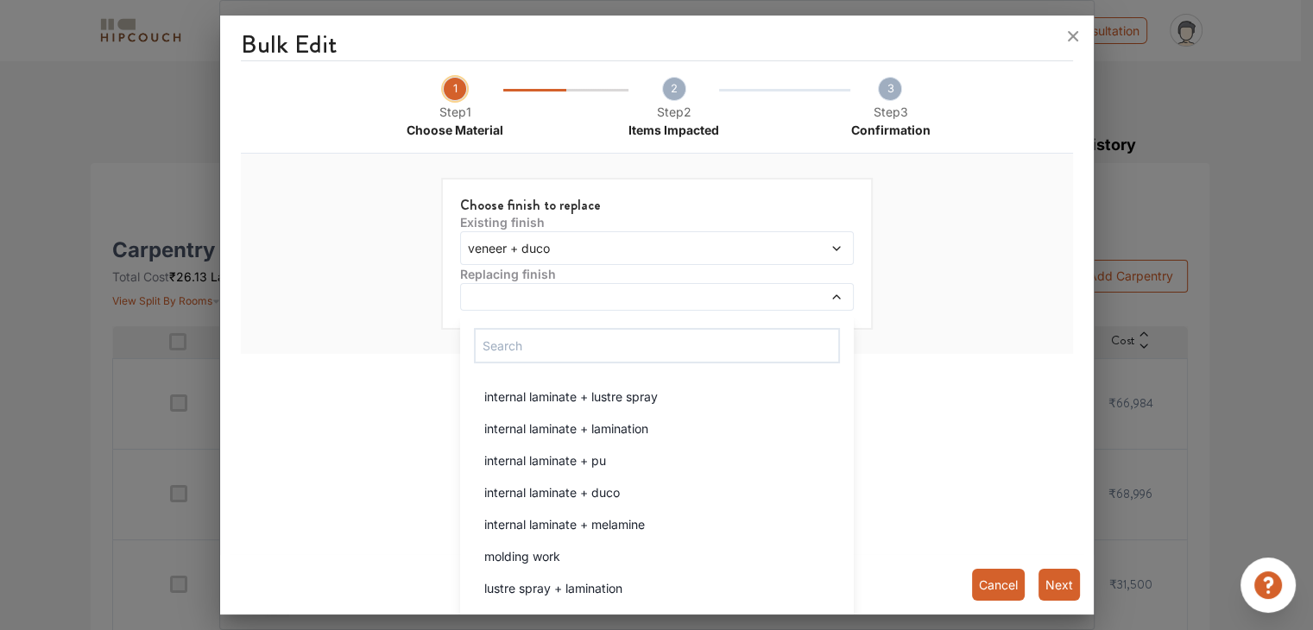
click at [539, 291] on span at bounding box center [607, 297] width 284 height 12
click at [539, 239] on span "veneer + duco" at bounding box center [607, 248] width 284 height 18
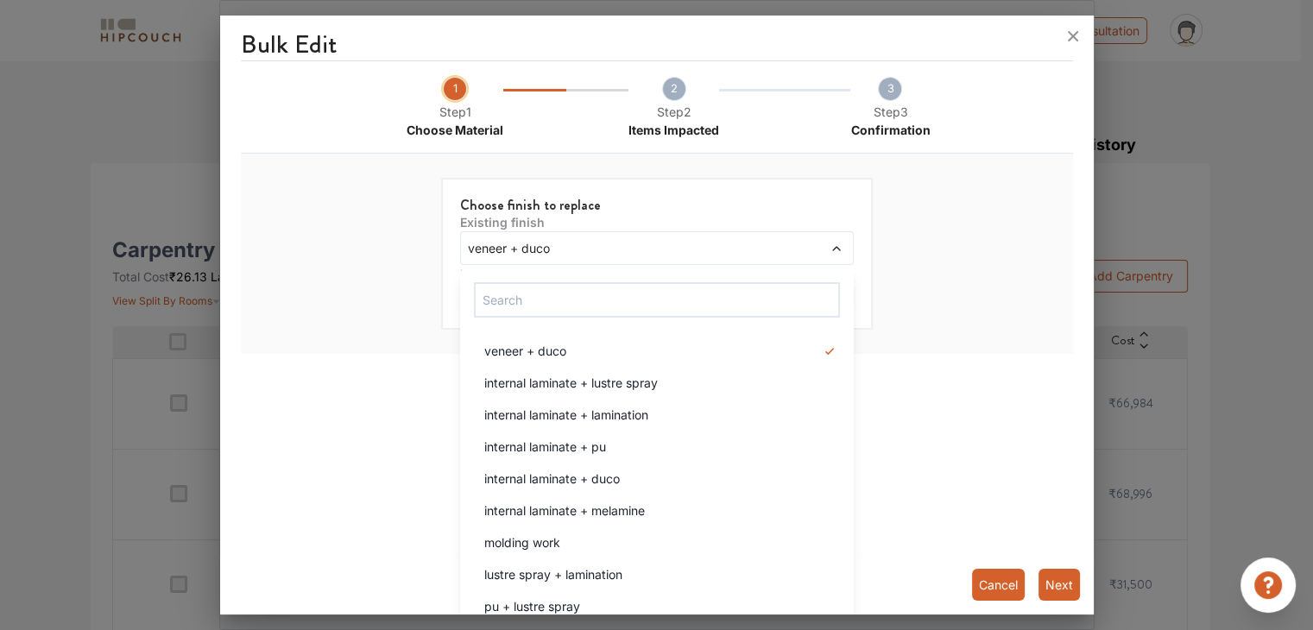
click at [563, 249] on span "veneer + duco" at bounding box center [607, 248] width 284 height 18
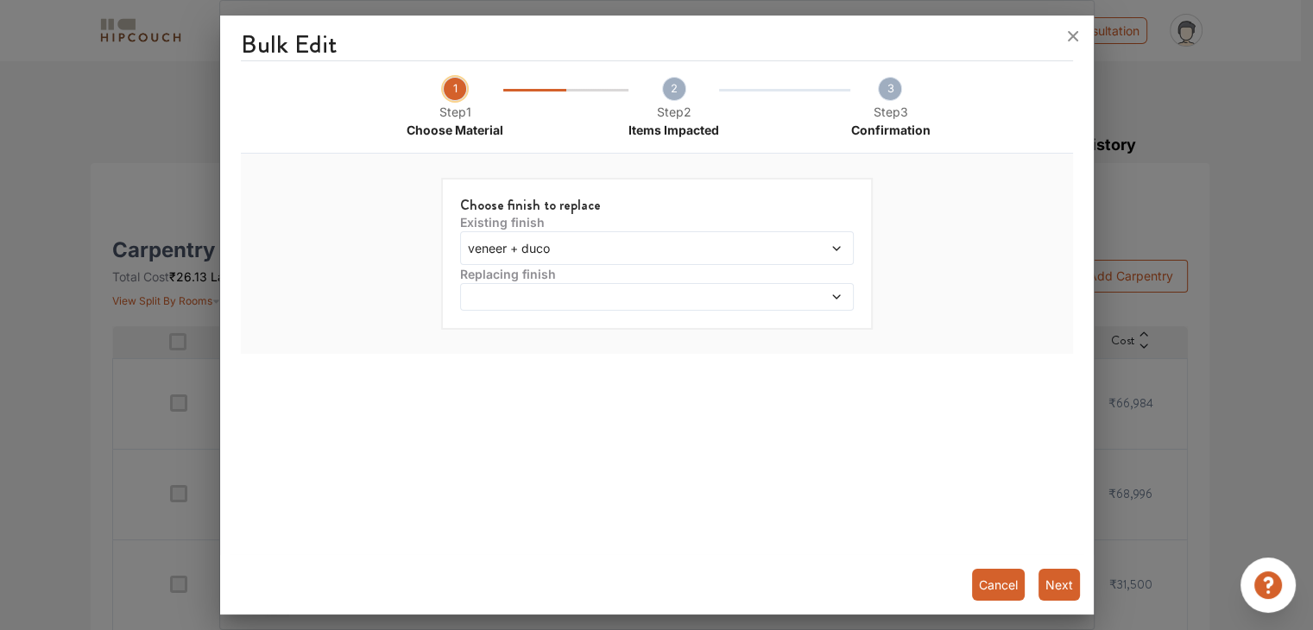
click at [794, 246] on span at bounding box center [795, 248] width 94 height 18
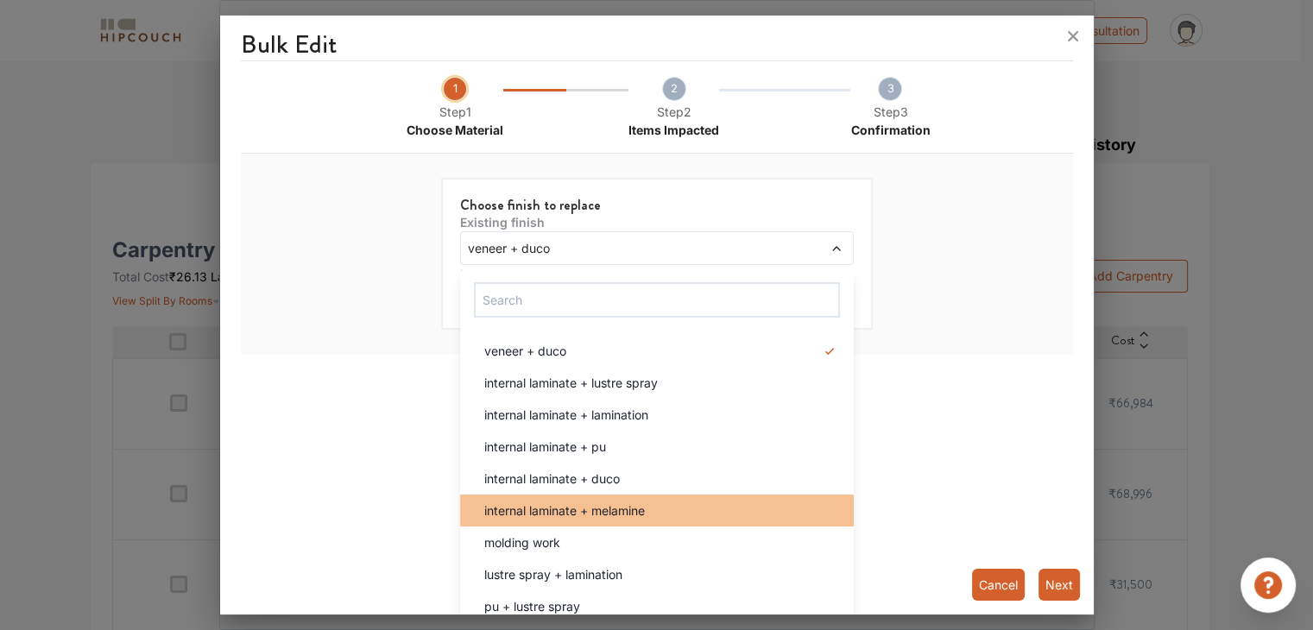
scroll to position [86, 0]
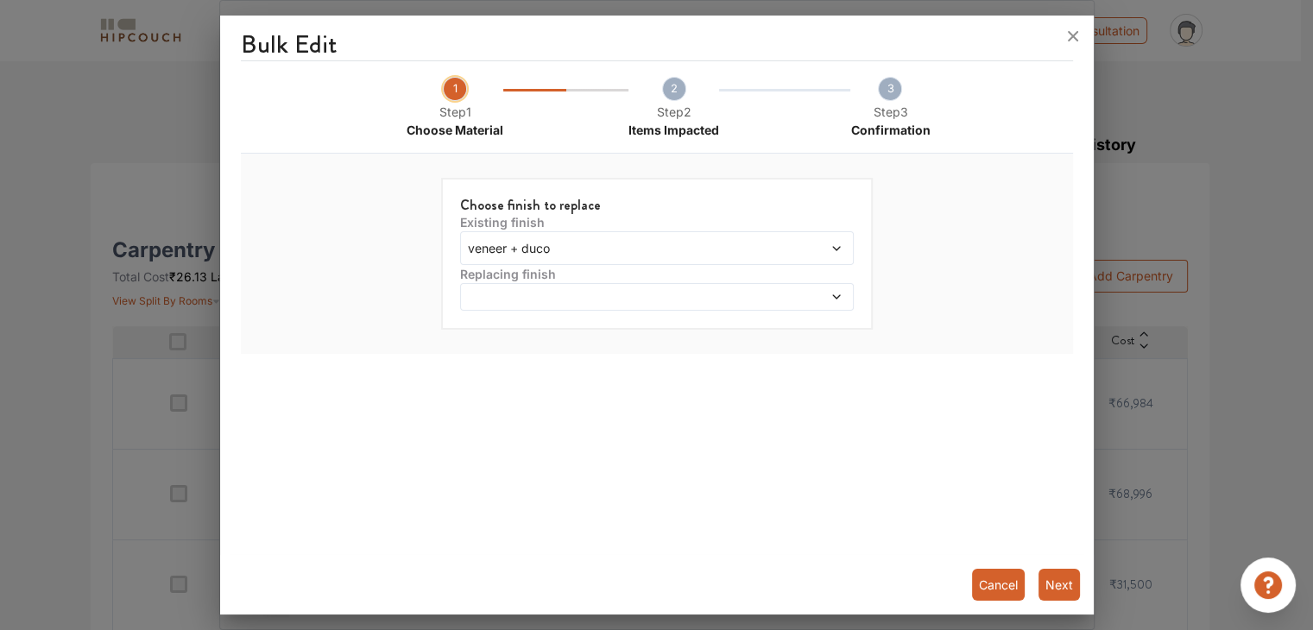
click at [884, 450] on div "Bulk Edit 1 Step 1 Choose Material 2 Step 2 Items Impacted 3 Step 3 Confirmatio…" at bounding box center [657, 318] width 874 height 592
click at [1012, 587] on button "Cancel" at bounding box center [998, 585] width 53 height 32
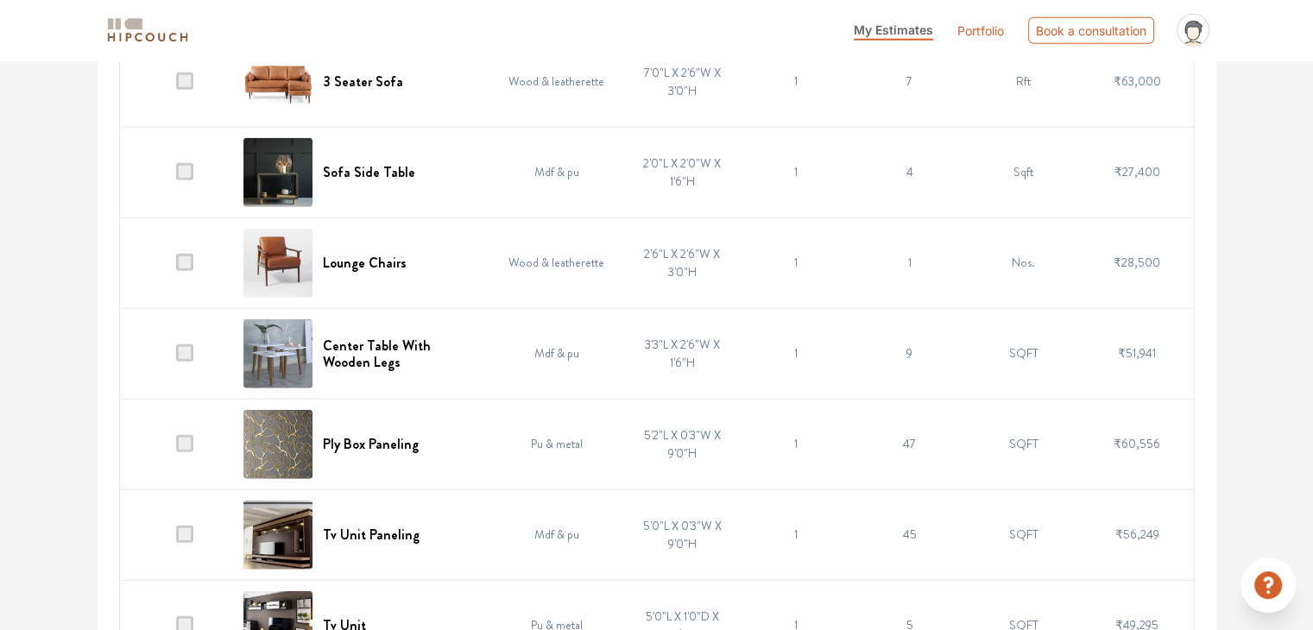
scroll to position [4639, 0]
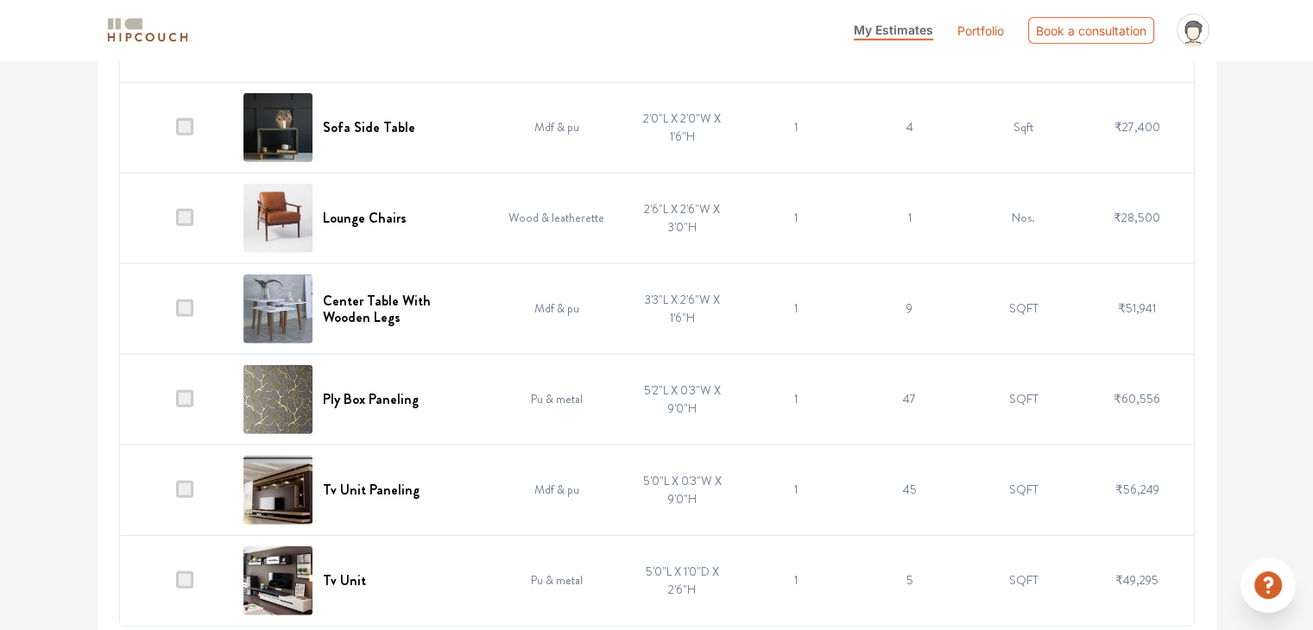
click at [779, 481] on td "1" at bounding box center [796, 490] width 114 height 91
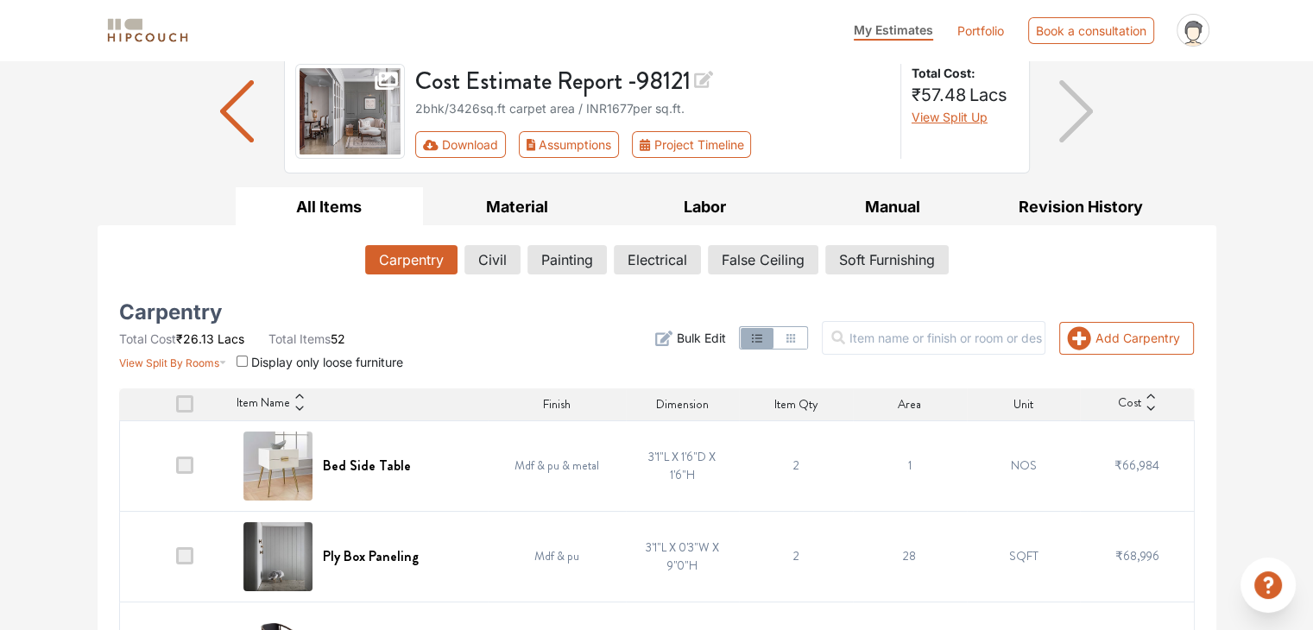
scroll to position [345, 0]
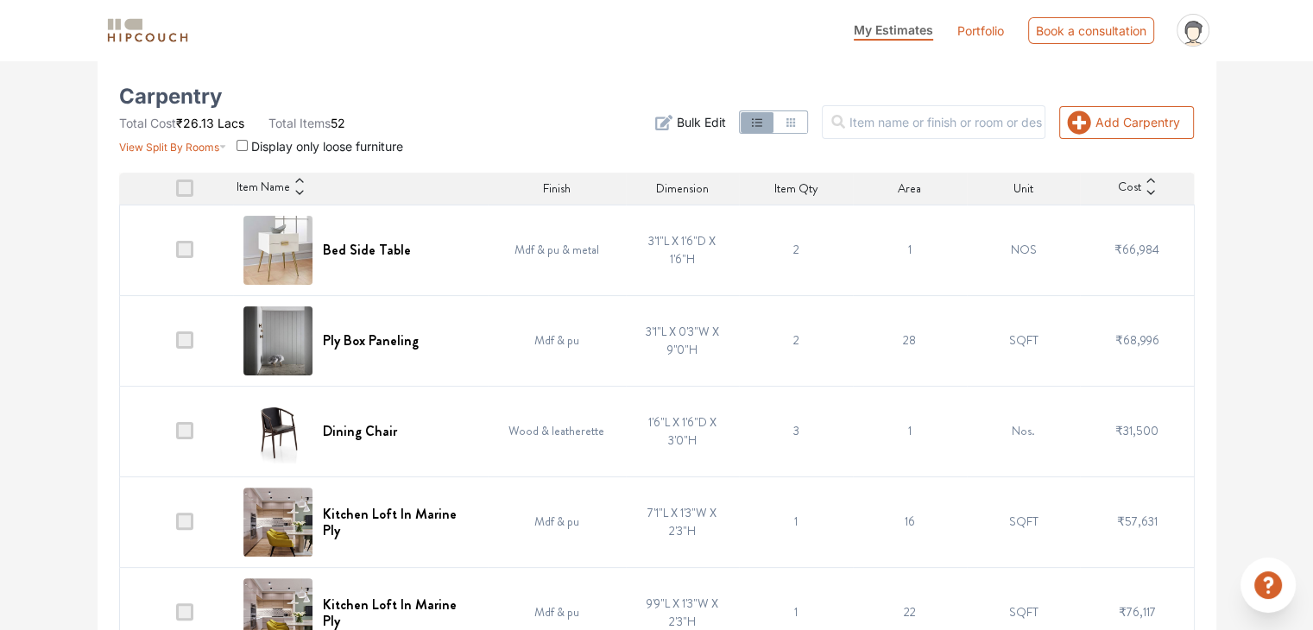
click at [718, 122] on span "Bulk Edit" at bounding box center [700, 122] width 49 height 18
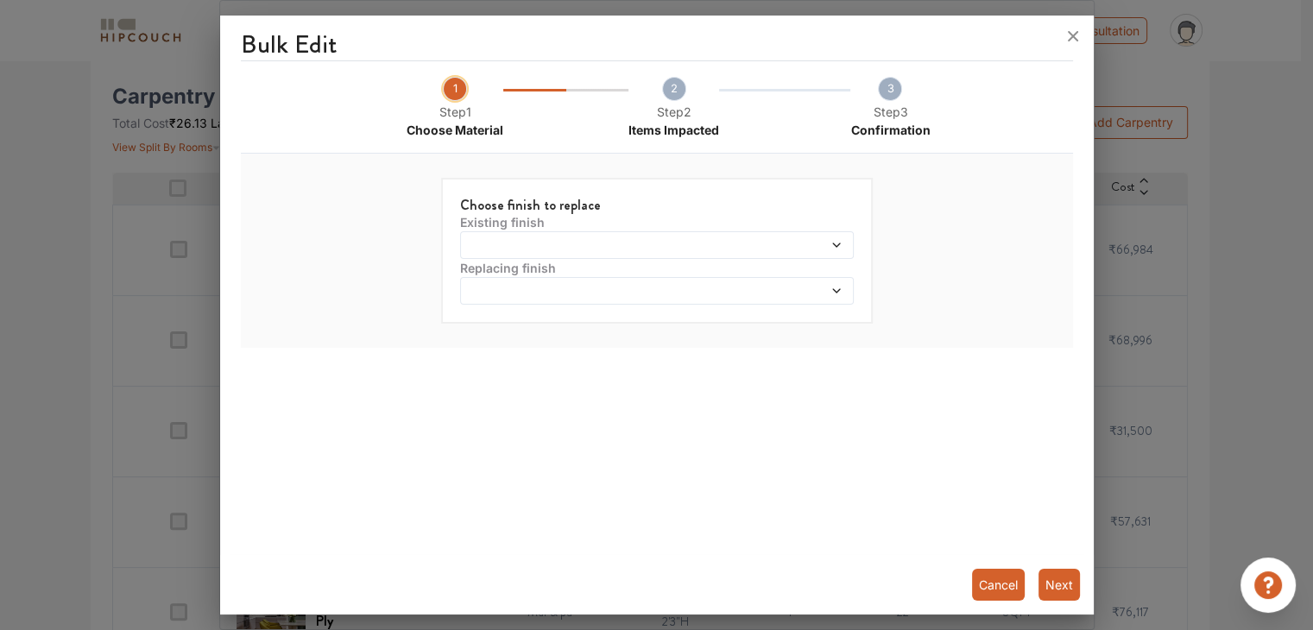
click at [683, 92] on span "2" at bounding box center [674, 89] width 24 height 24
click at [601, 245] on span at bounding box center [607, 245] width 284 height 12
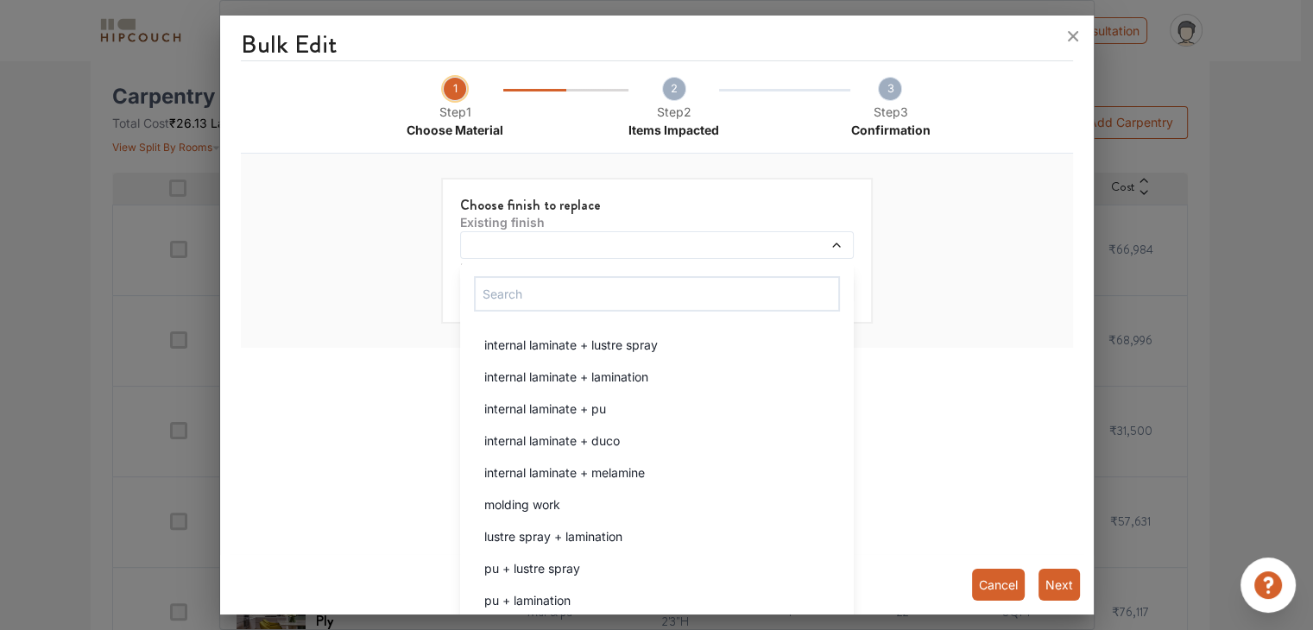
click at [1019, 587] on button "Cancel" at bounding box center [998, 585] width 53 height 32
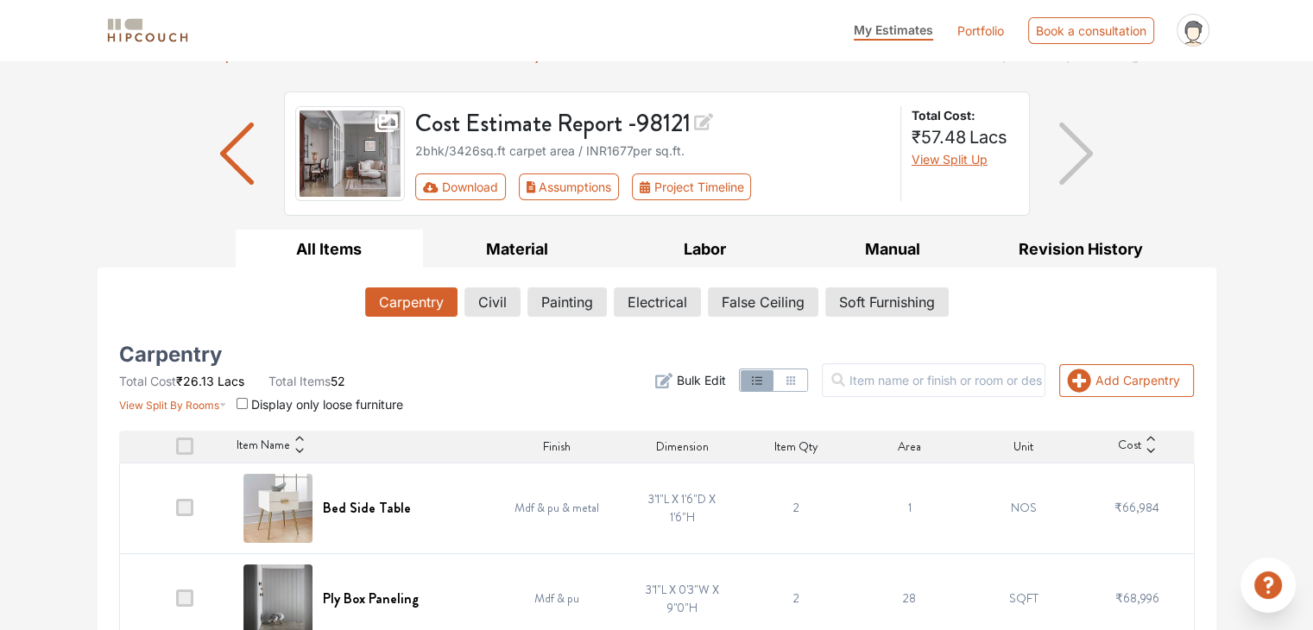
scroll to position [86, 0]
click at [502, 302] on button "Civil" at bounding box center [492, 302] width 54 height 29
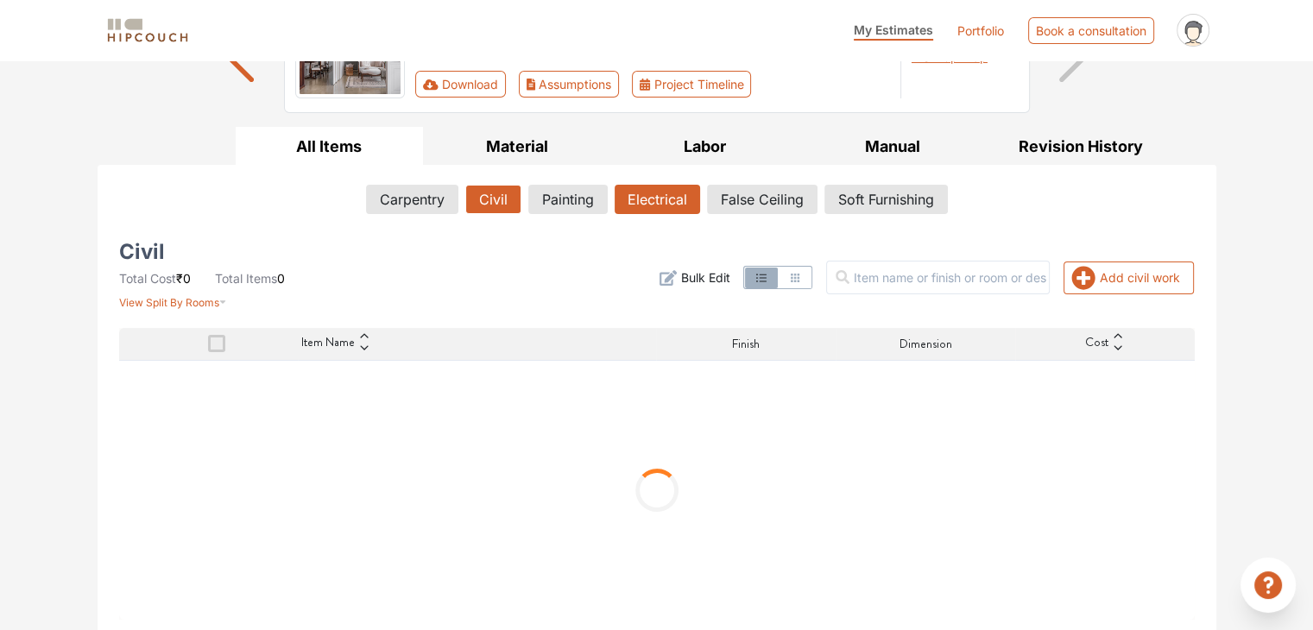
scroll to position [192, 0]
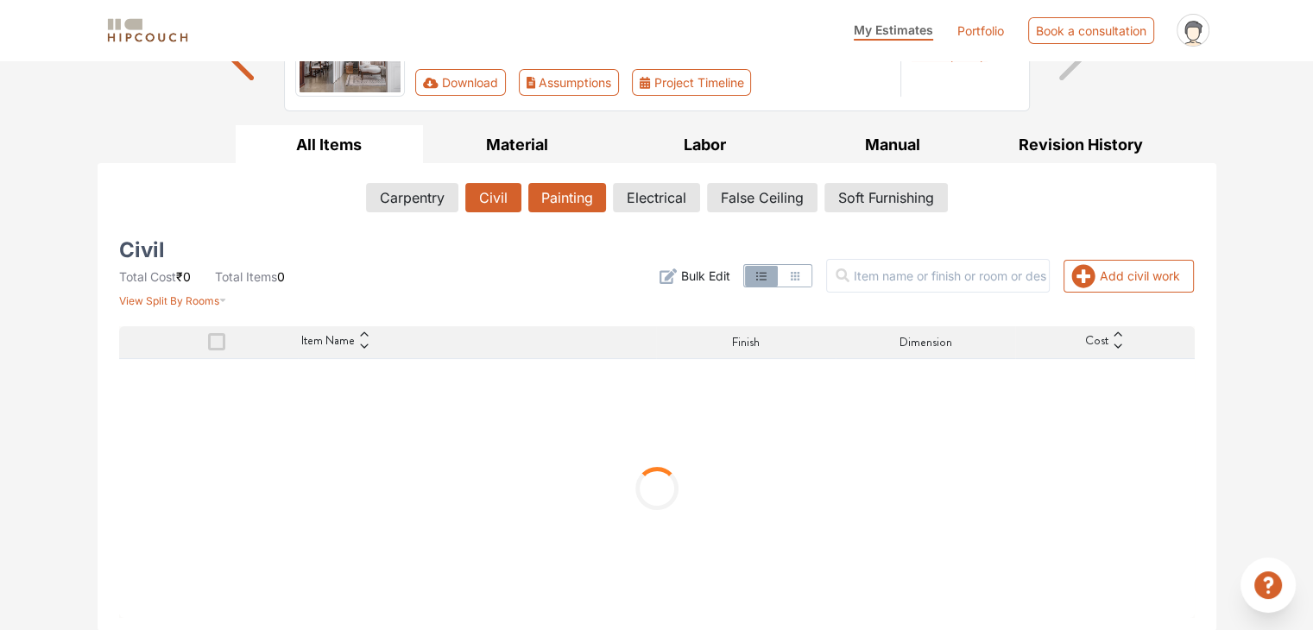
click at [560, 205] on button "Painting" at bounding box center [567, 197] width 78 height 29
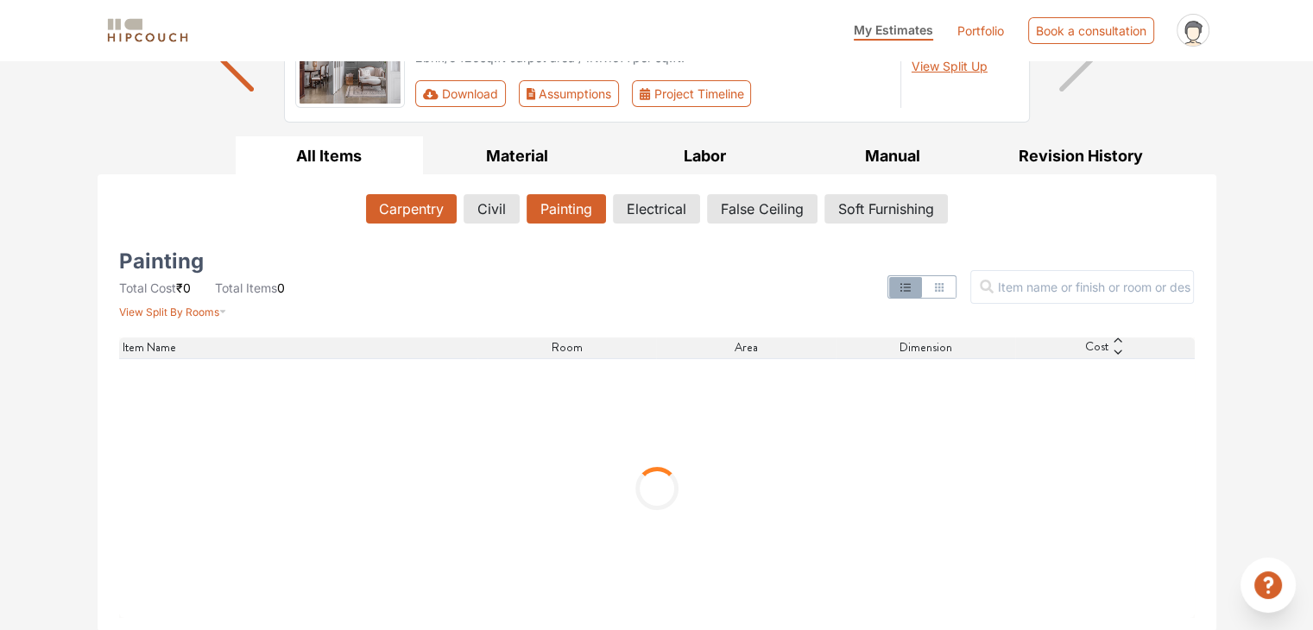
click at [420, 215] on button "Carpentry" at bounding box center [411, 208] width 91 height 29
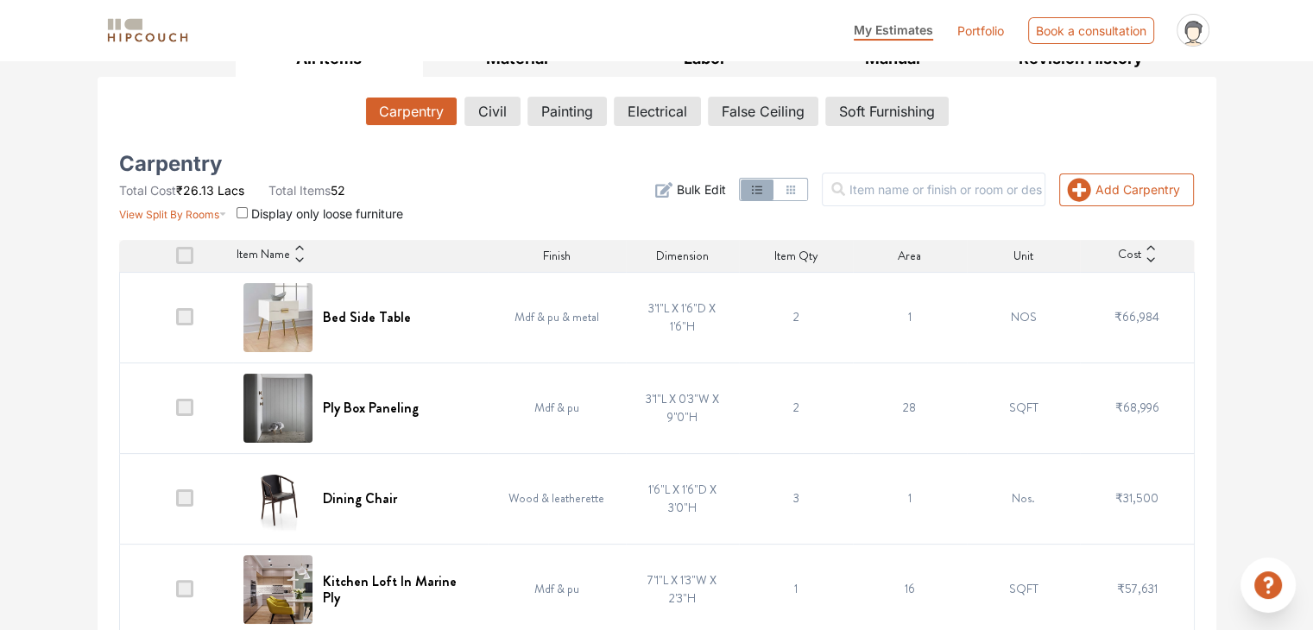
scroll to position [0, 0]
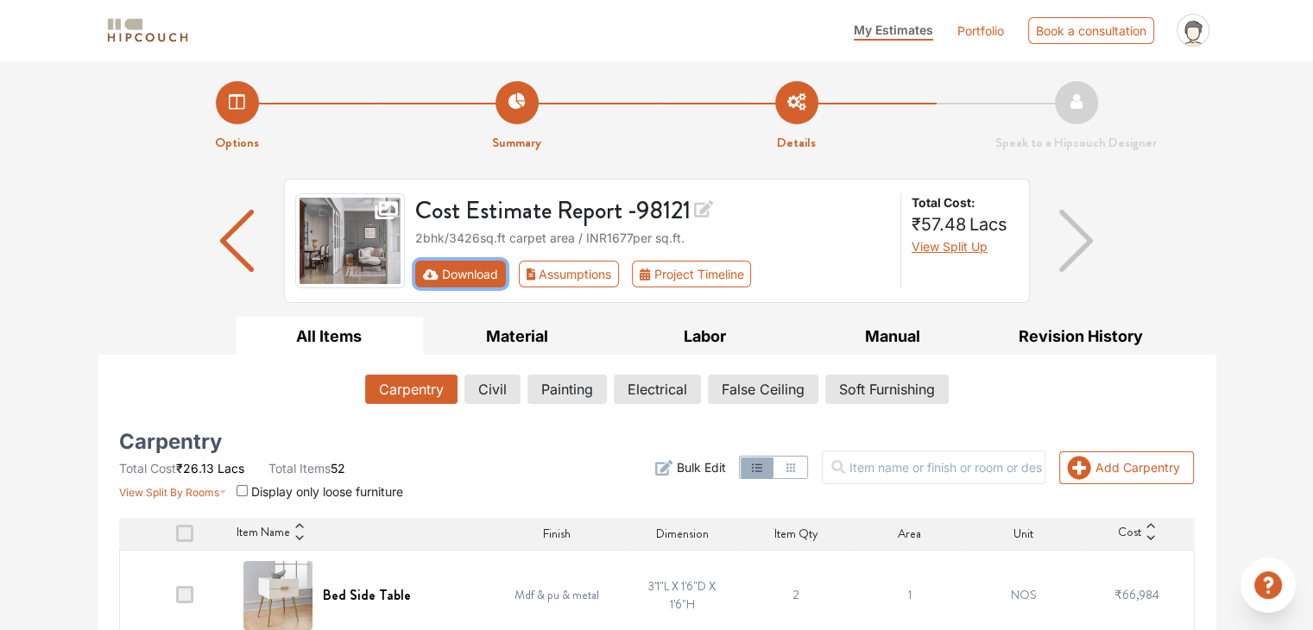
click at [443, 277] on button "Download" at bounding box center [460, 274] width 91 height 27
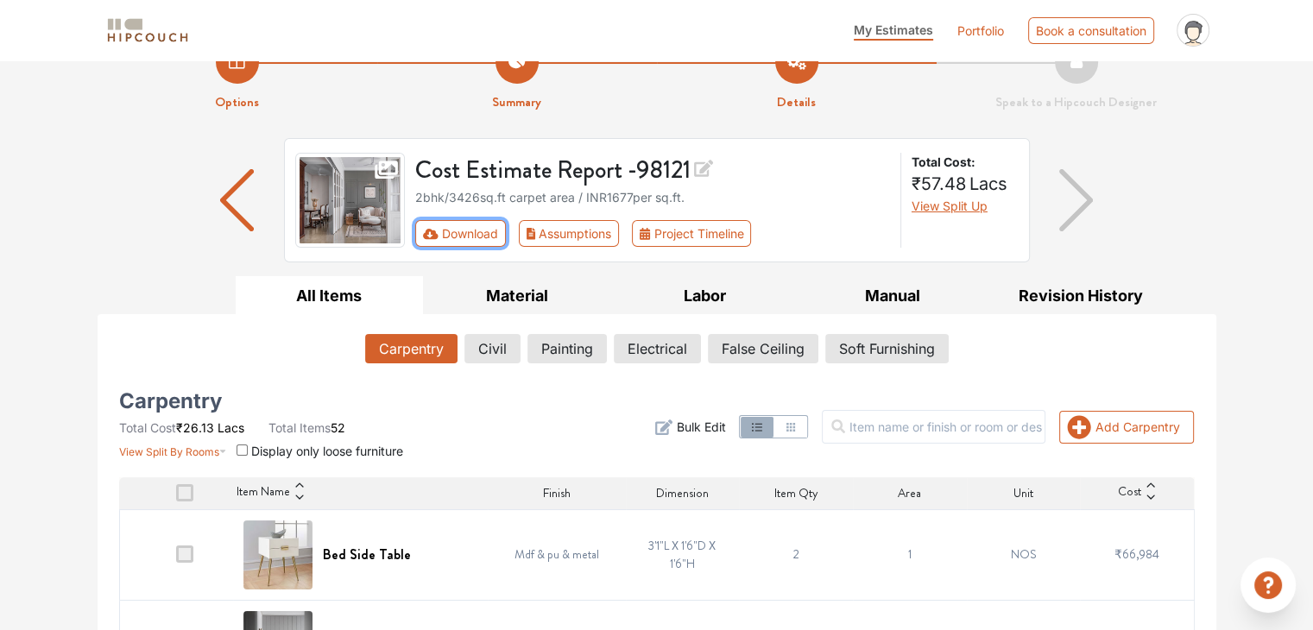
scroll to position [10, 0]
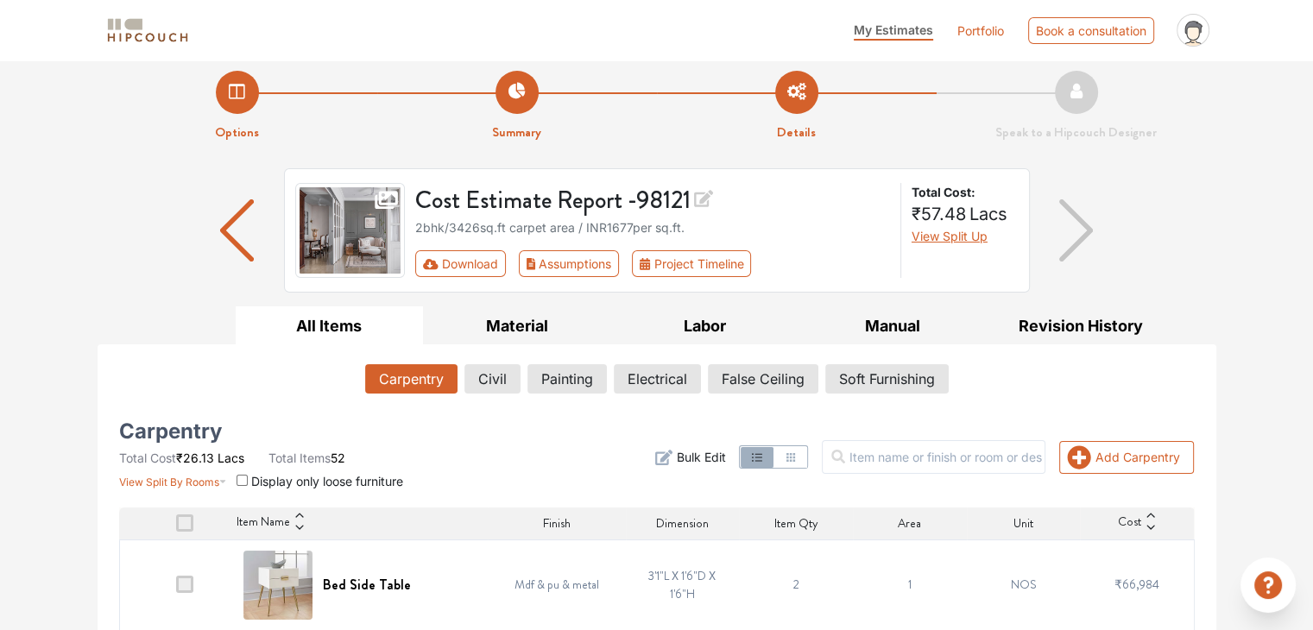
click at [190, 581] on span at bounding box center [184, 584] width 17 height 17
click at [176, 589] on input "checkbox" at bounding box center [176, 589] width 0 height 0
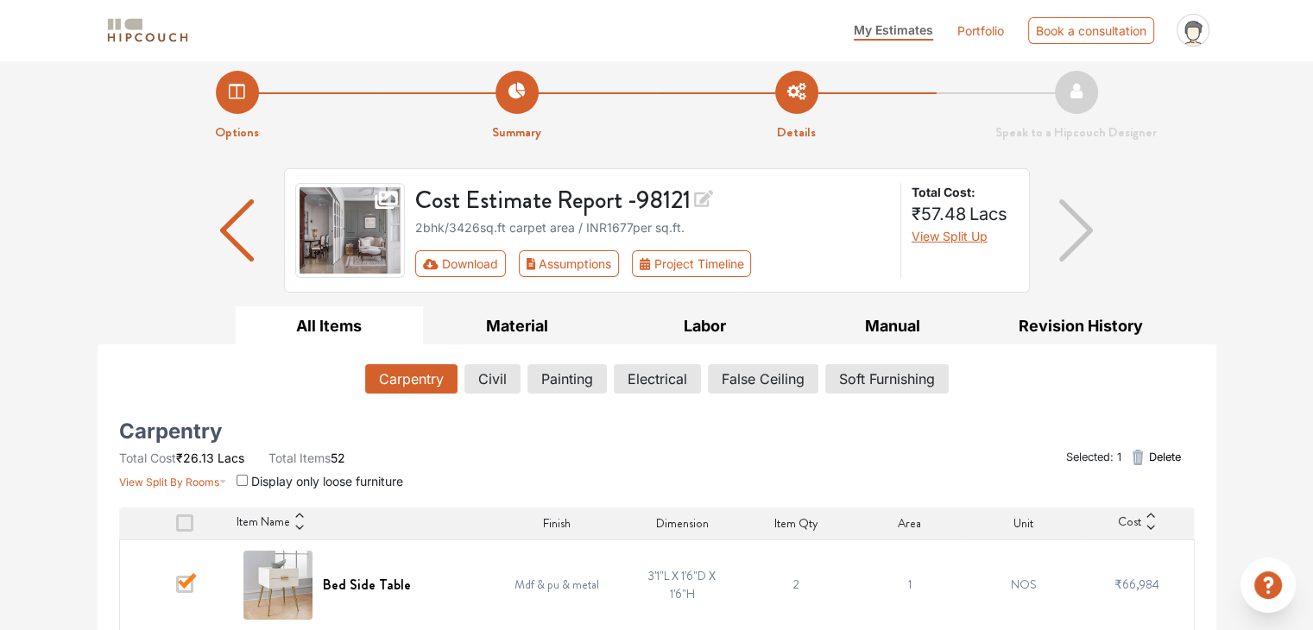
click at [190, 581] on span at bounding box center [184, 584] width 17 height 17
click at [176, 589] on input "checkbox" at bounding box center [176, 589] width 0 height 0
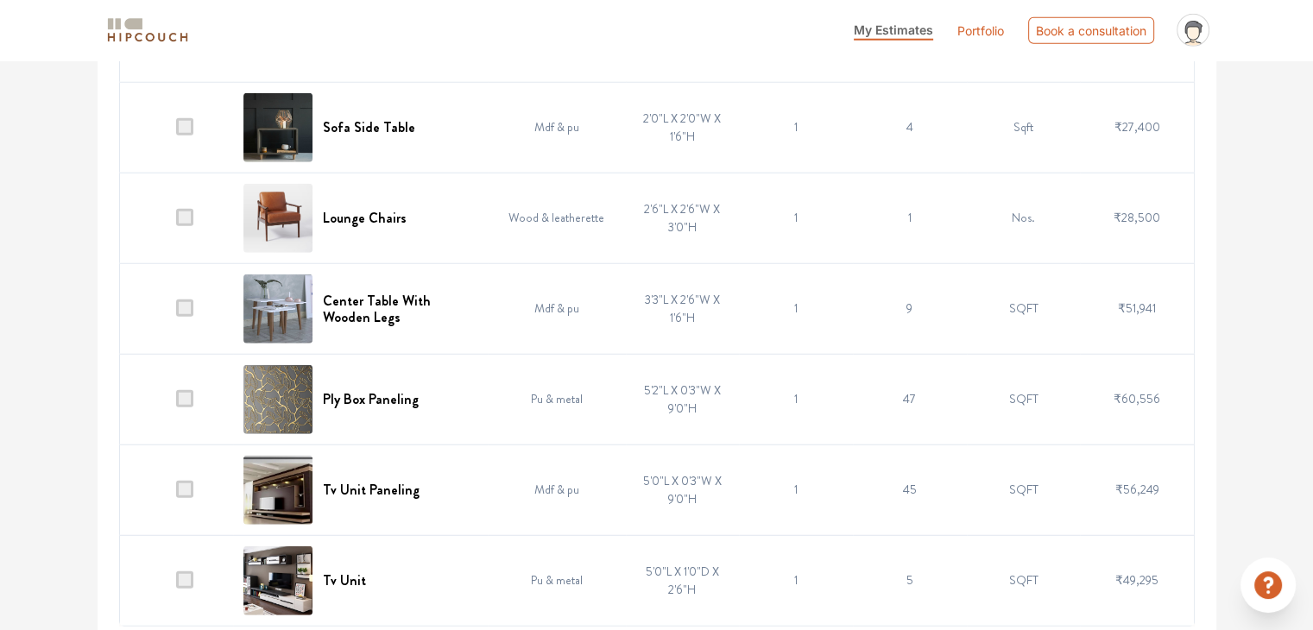
scroll to position [4552, 0]
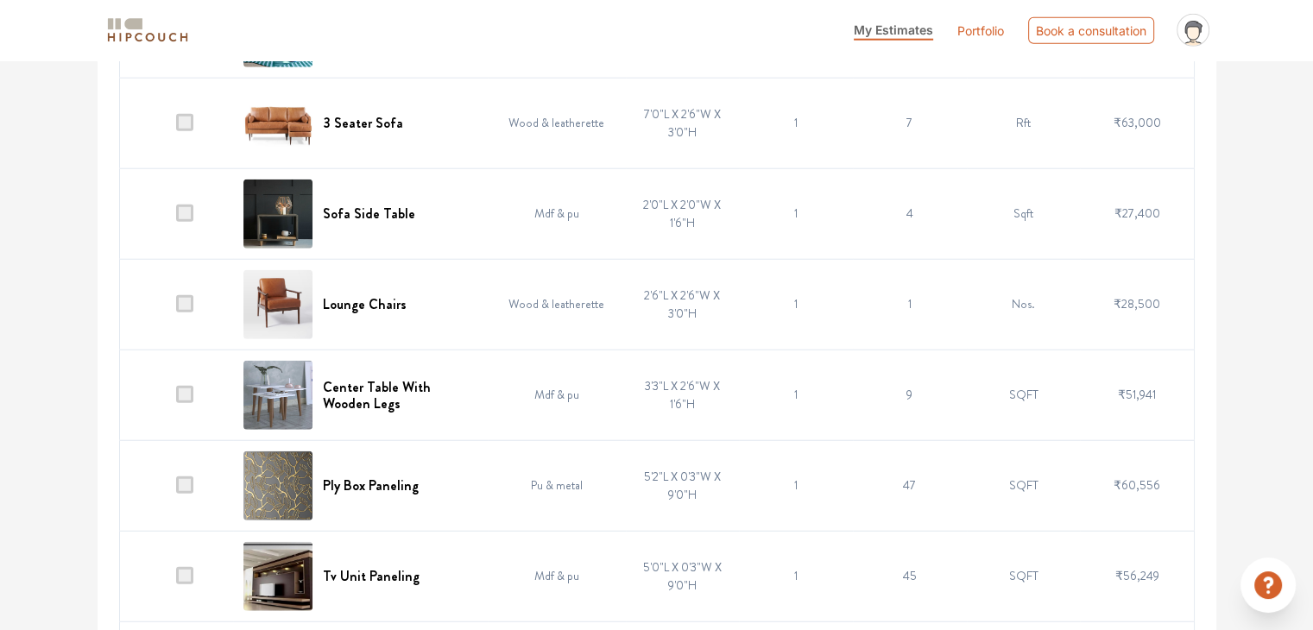
click at [187, 478] on span at bounding box center [184, 485] width 17 height 17
click at [176, 490] on input "checkbox" at bounding box center [176, 490] width 0 height 0
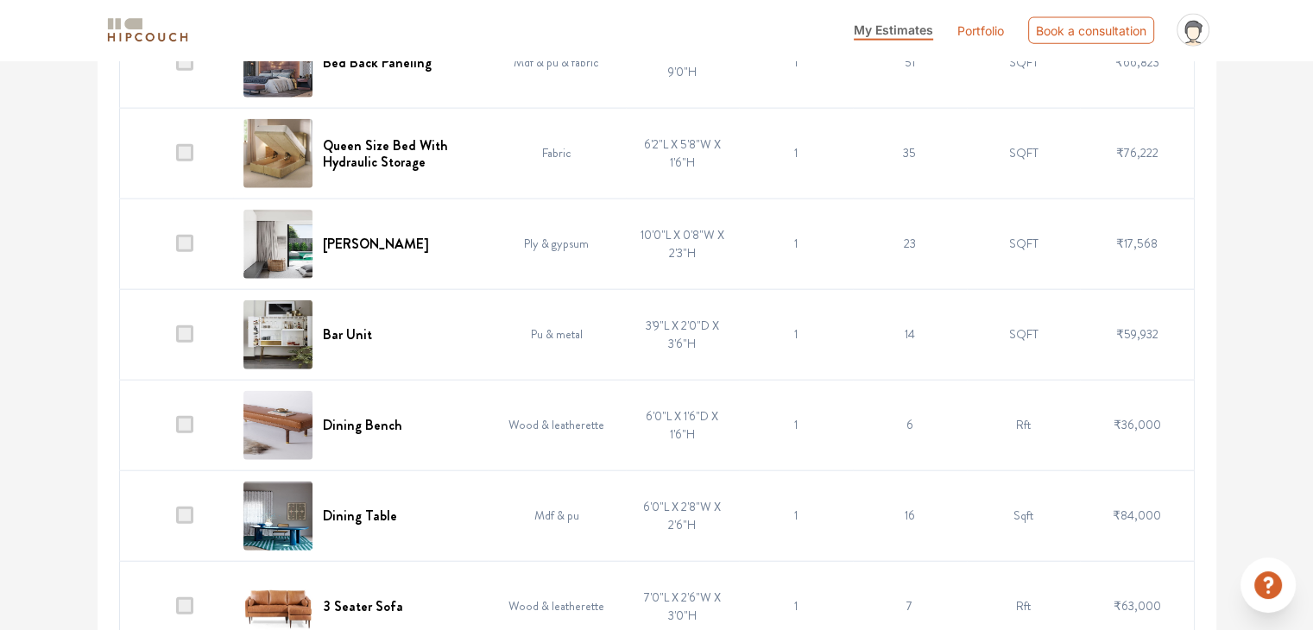
scroll to position [4034, 0]
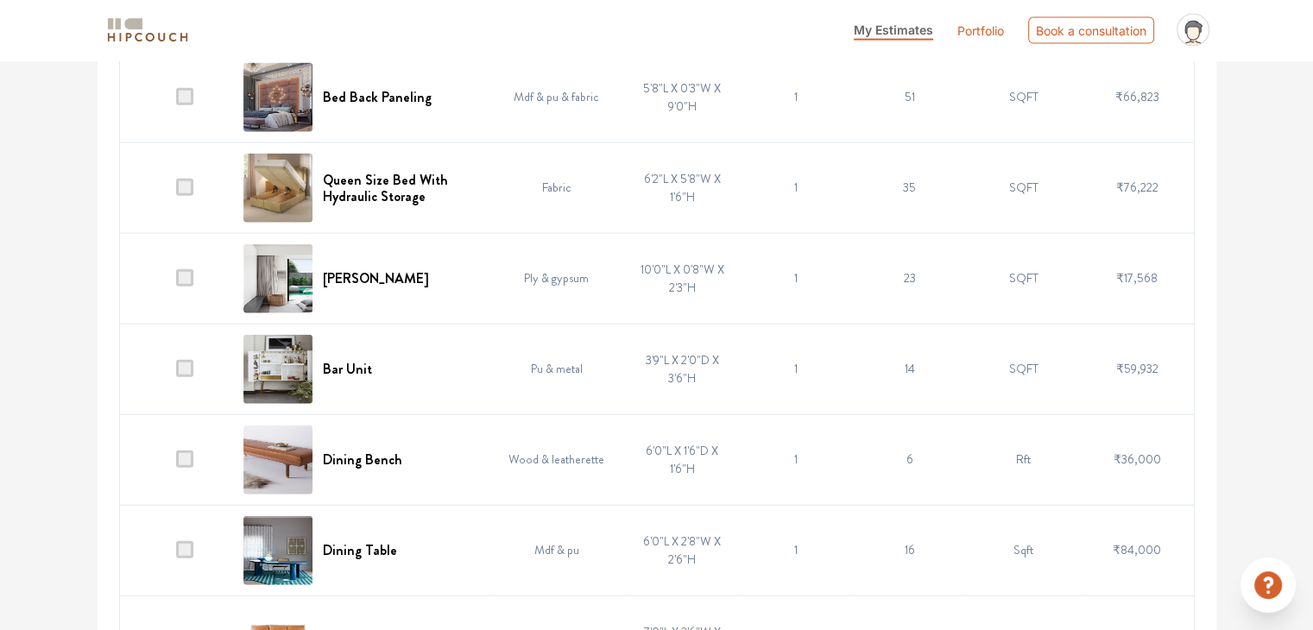
click at [190, 360] on span at bounding box center [184, 368] width 17 height 17
click at [176, 373] on input "checkbox" at bounding box center [176, 373] width 0 height 0
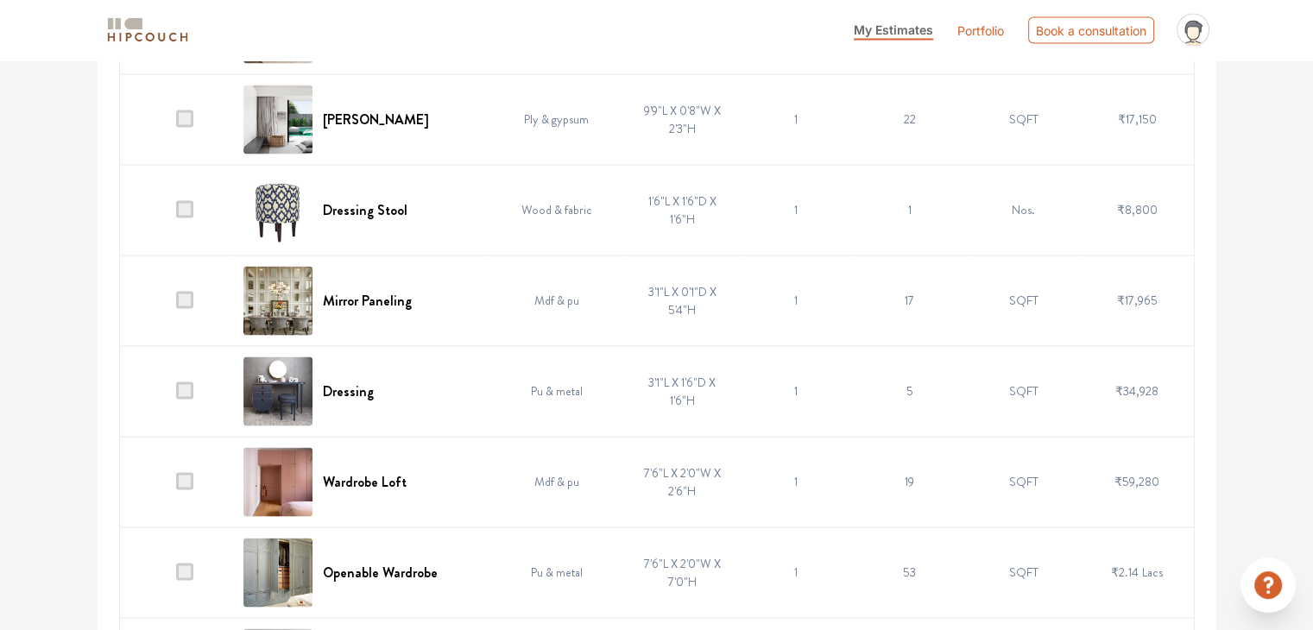
scroll to position [3257, 0]
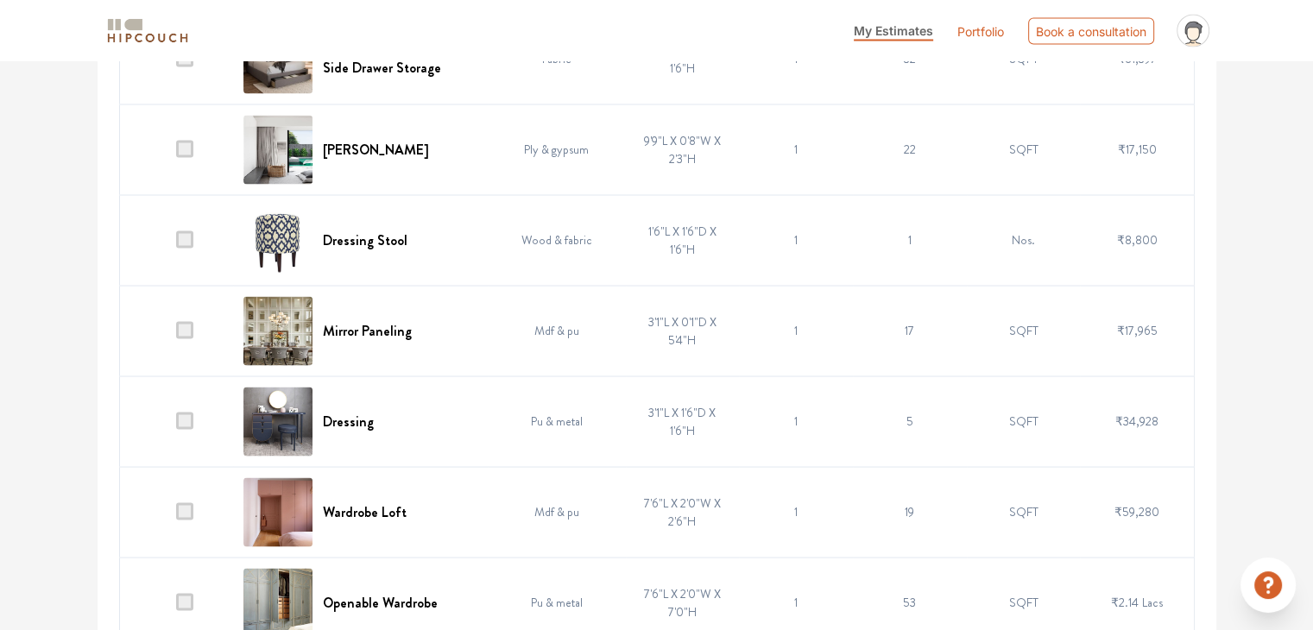
click at [187, 323] on span at bounding box center [184, 329] width 17 height 17
click at [176, 334] on input "checkbox" at bounding box center [176, 334] width 0 height 0
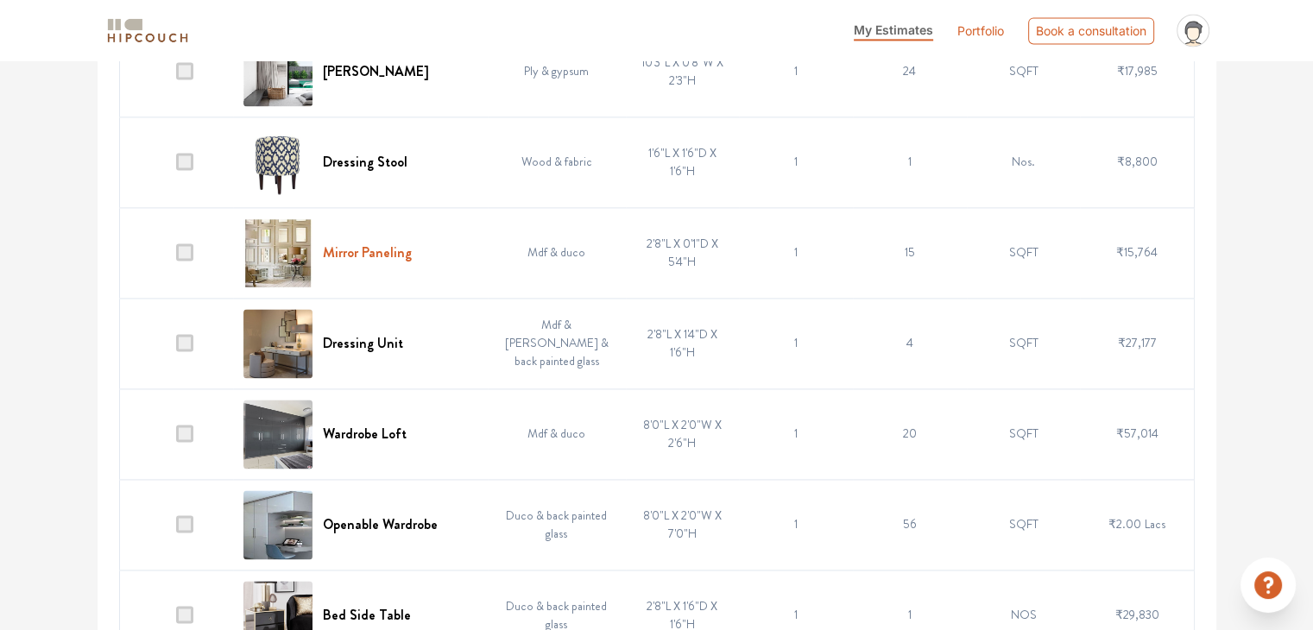
scroll to position [2480, 0]
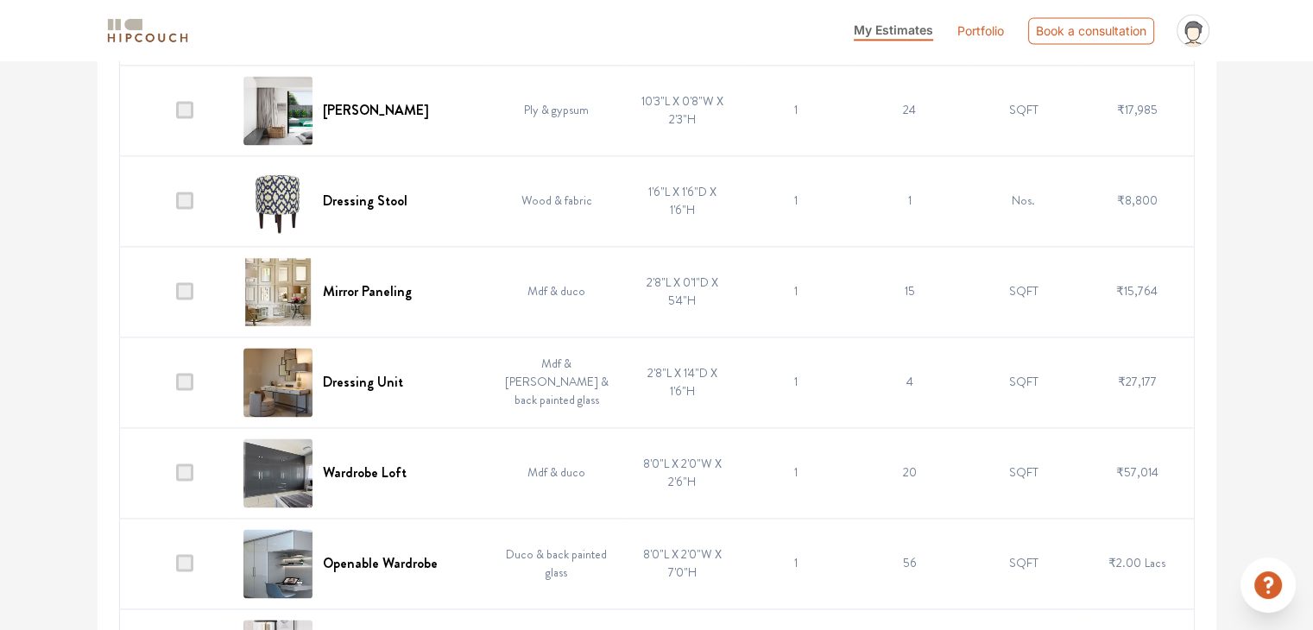
click at [180, 284] on span at bounding box center [184, 290] width 17 height 17
click at [176, 295] on input "checkbox" at bounding box center [176, 295] width 0 height 0
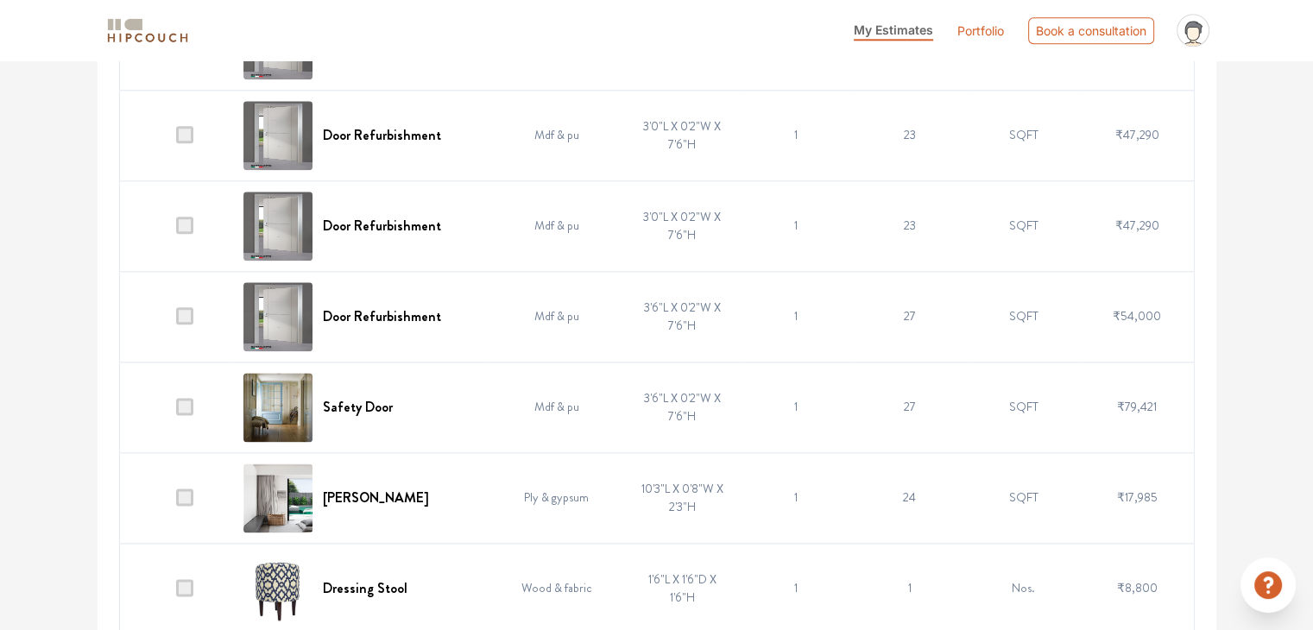
scroll to position [2048, 0]
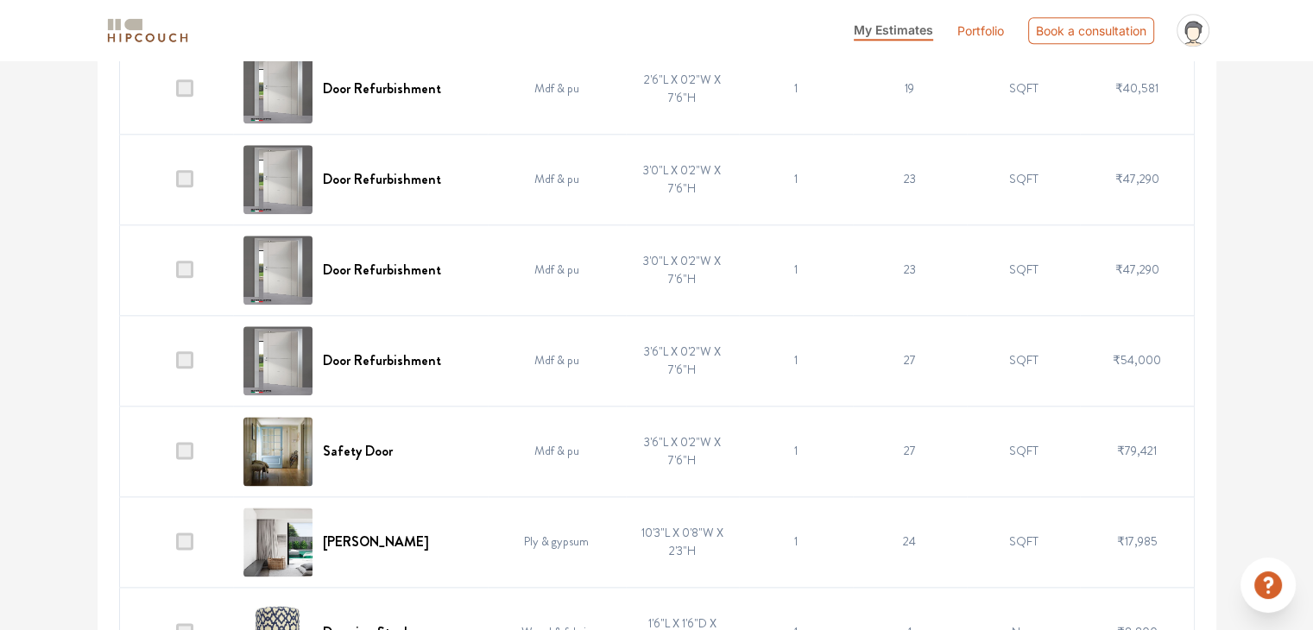
click at [190, 446] on span at bounding box center [184, 450] width 17 height 17
click at [176, 455] on input "checkbox" at bounding box center [176, 455] width 0 height 0
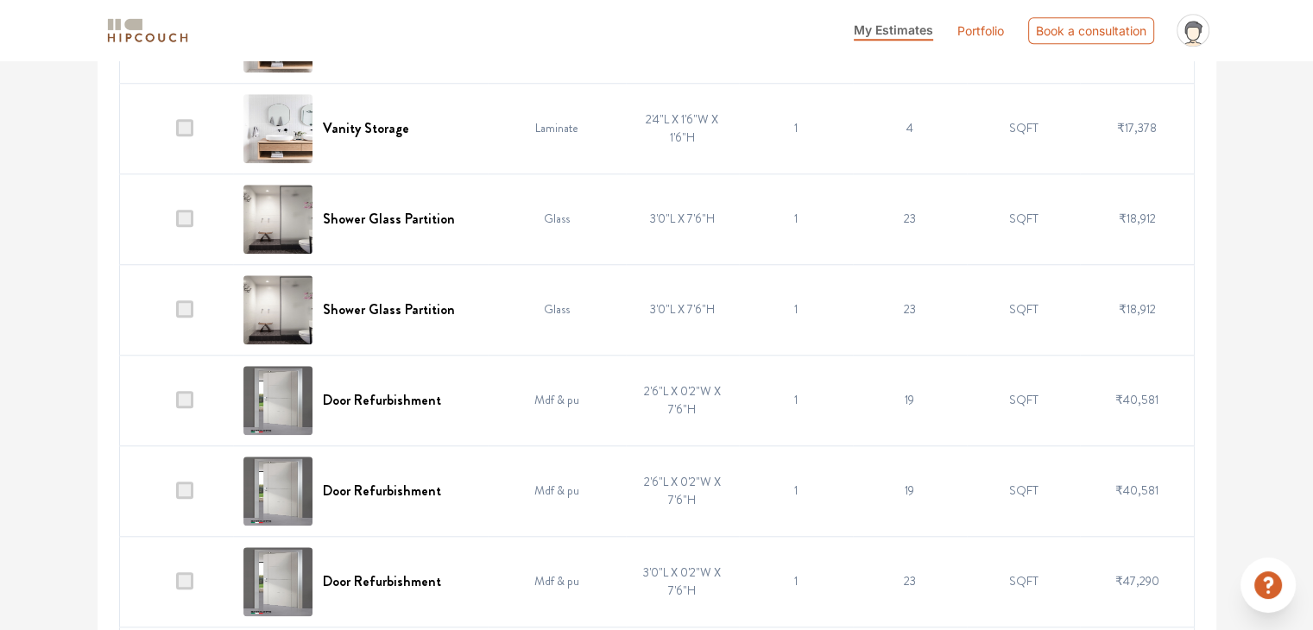
scroll to position [1616, 0]
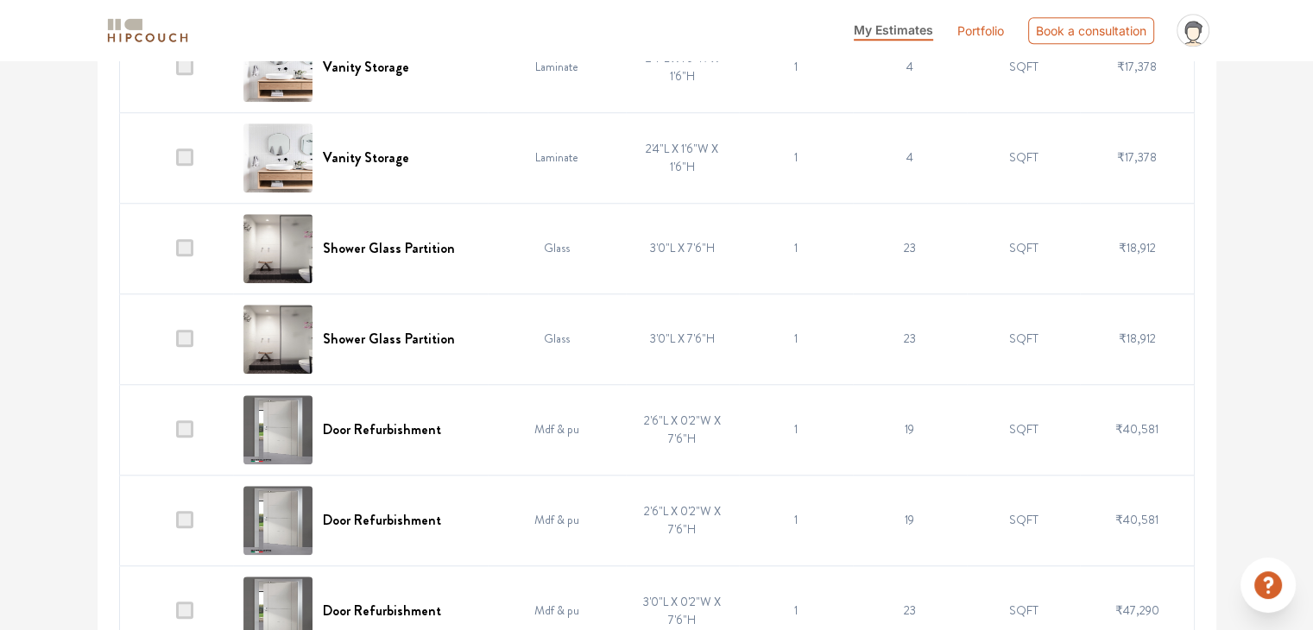
click at [529, 58] on nav "My Estimates Portfolio Book a consultation profile pic Upload Boq Logout" at bounding box center [656, 30] width 1313 height 60
click at [528, 63] on td "Laminate" at bounding box center [557, 67] width 138 height 91
click at [535, 418] on td "Mdf & pu" at bounding box center [557, 429] width 138 height 91
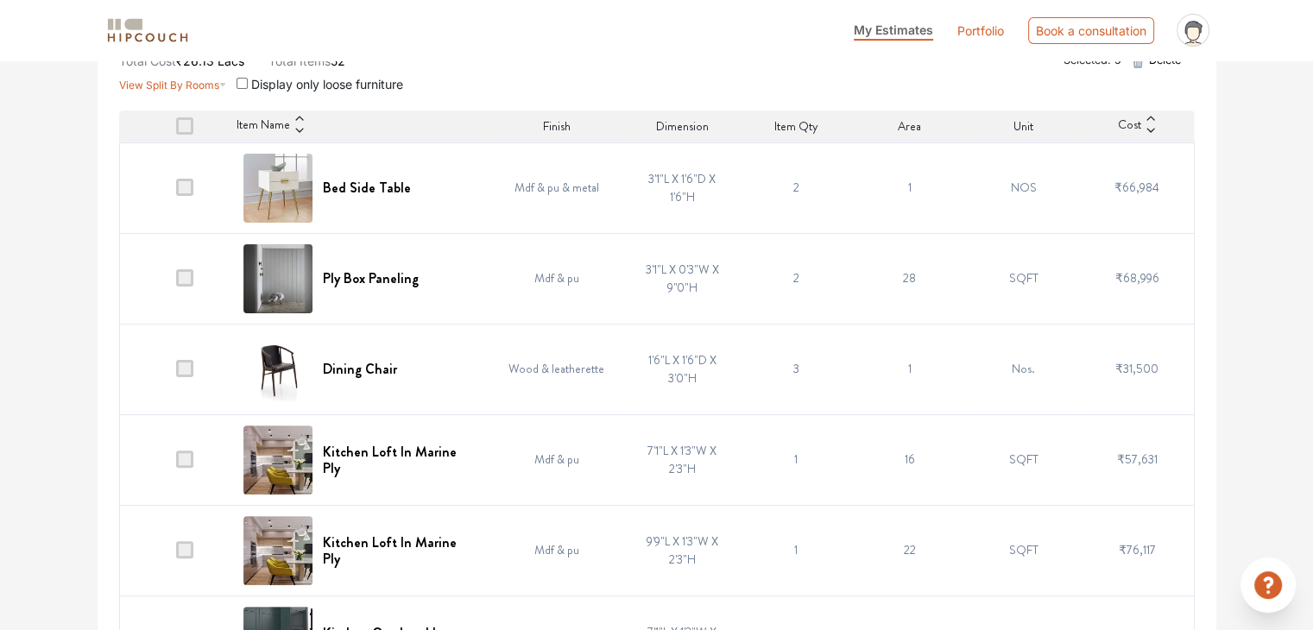
scroll to position [321, 0]
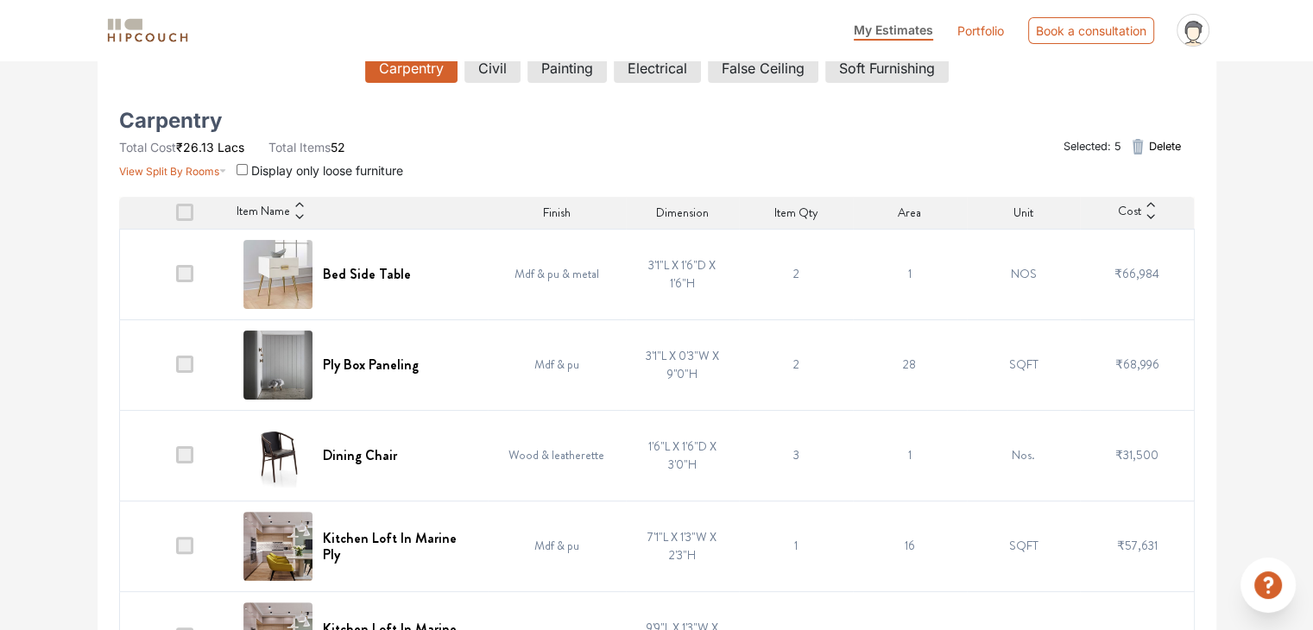
click at [190, 364] on span at bounding box center [184, 364] width 17 height 17
click at [176, 369] on input "checkbox" at bounding box center [176, 369] width 0 height 0
click at [1140, 143] on icon "button" at bounding box center [1138, 147] width 11 height 16
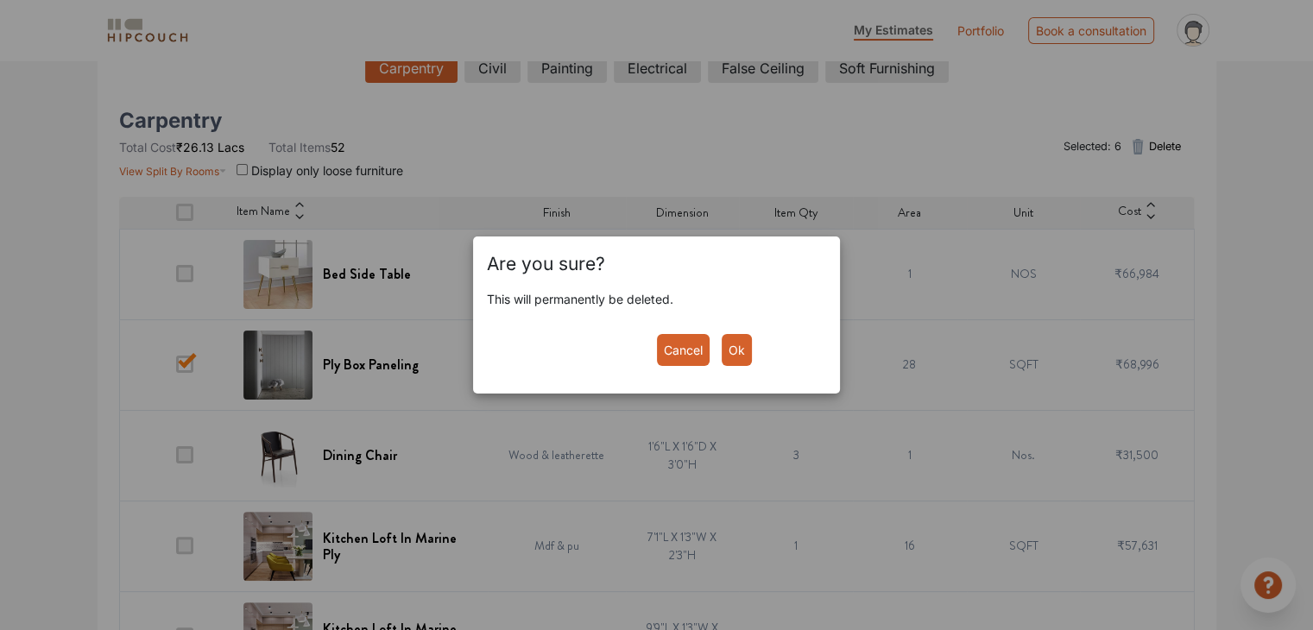
click at [741, 357] on button "Ok" at bounding box center [737, 350] width 30 height 32
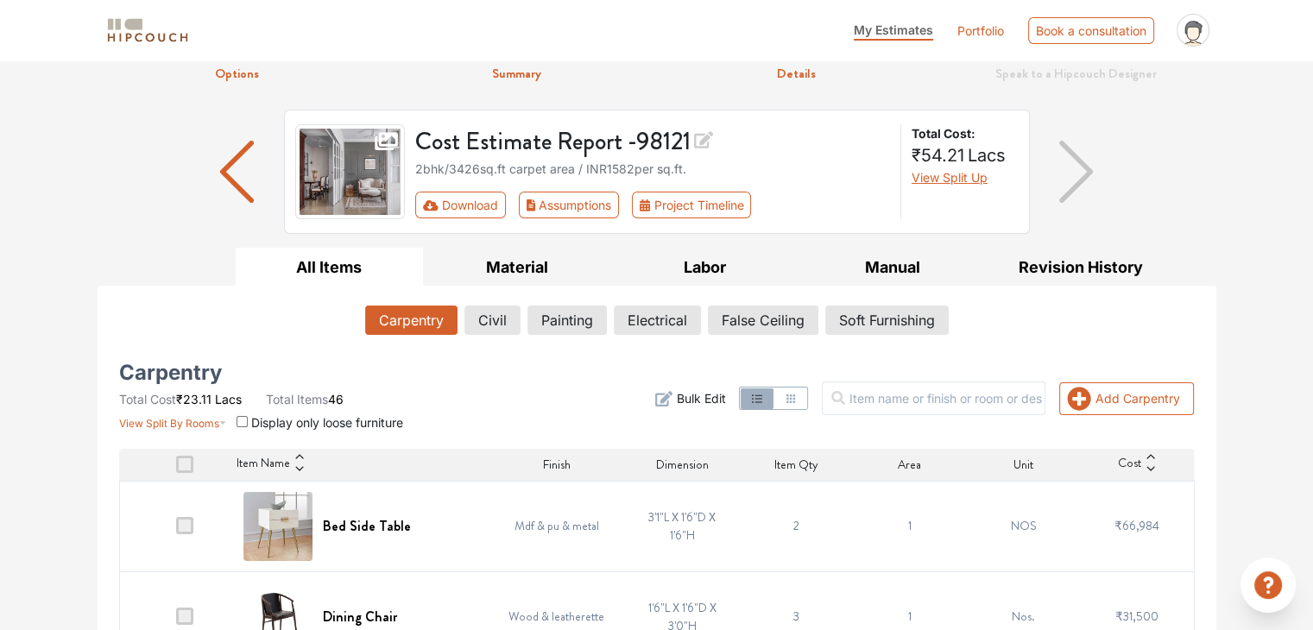
scroll to position [0, 0]
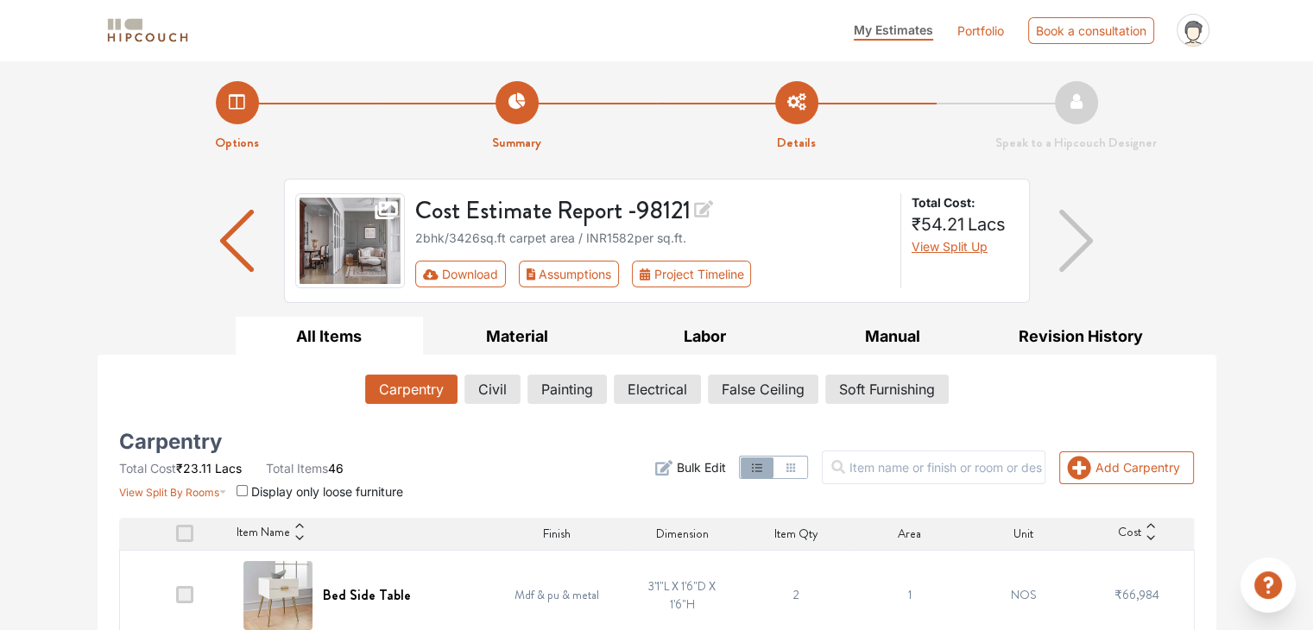
click at [673, 468] on icon "button" at bounding box center [663, 467] width 17 height 17
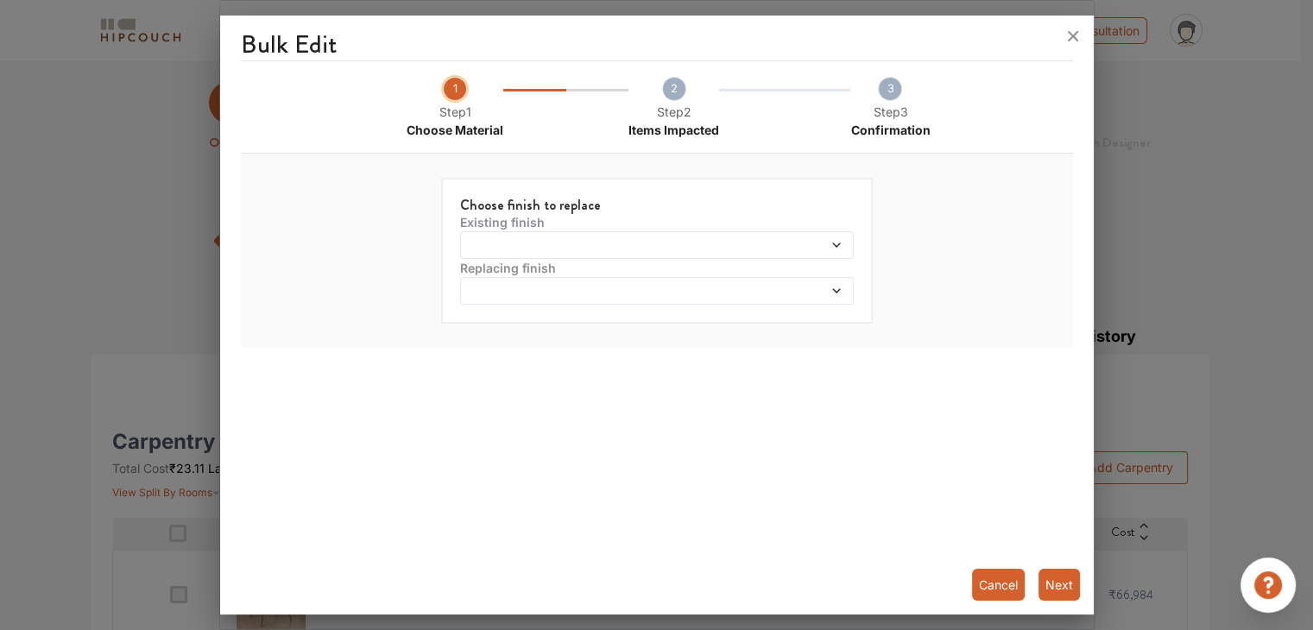
click at [531, 239] on span at bounding box center [607, 245] width 284 height 12
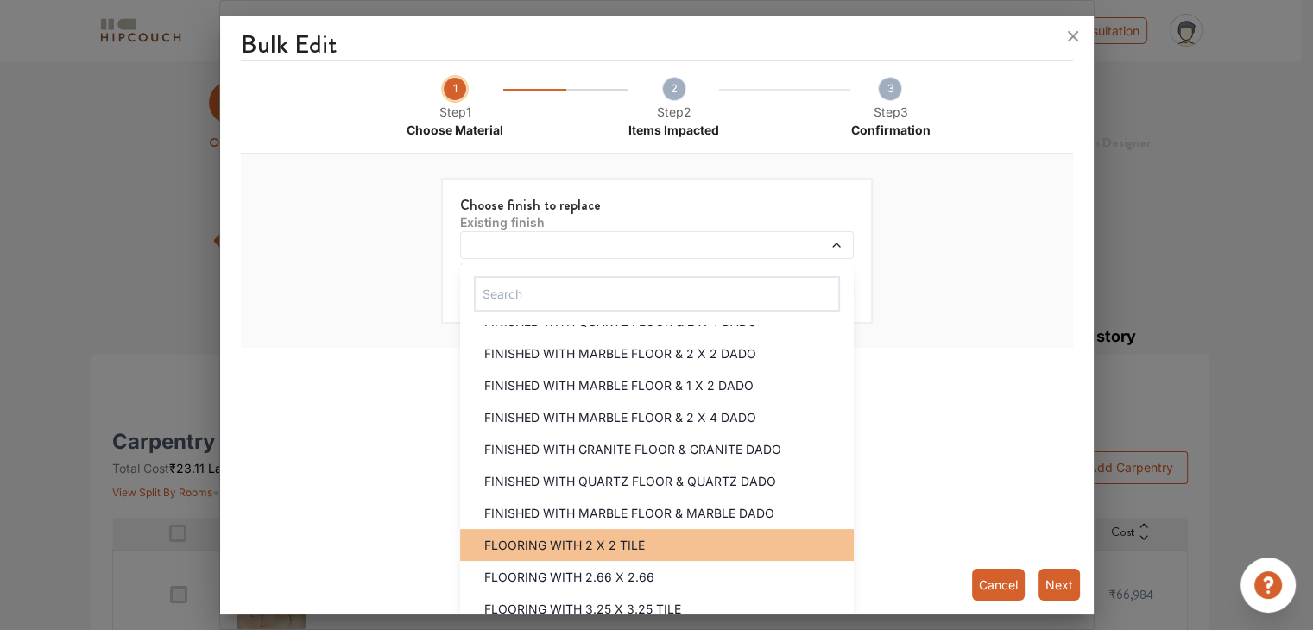
scroll to position [4663, 0]
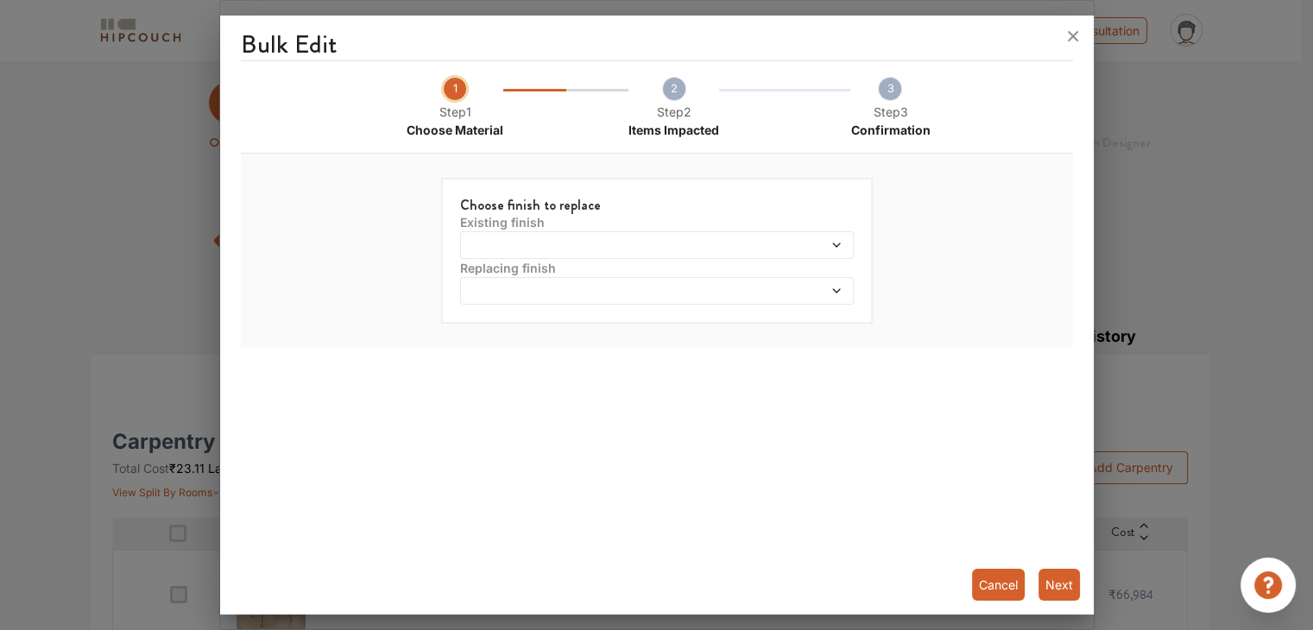
click at [507, 243] on span at bounding box center [607, 245] width 284 height 12
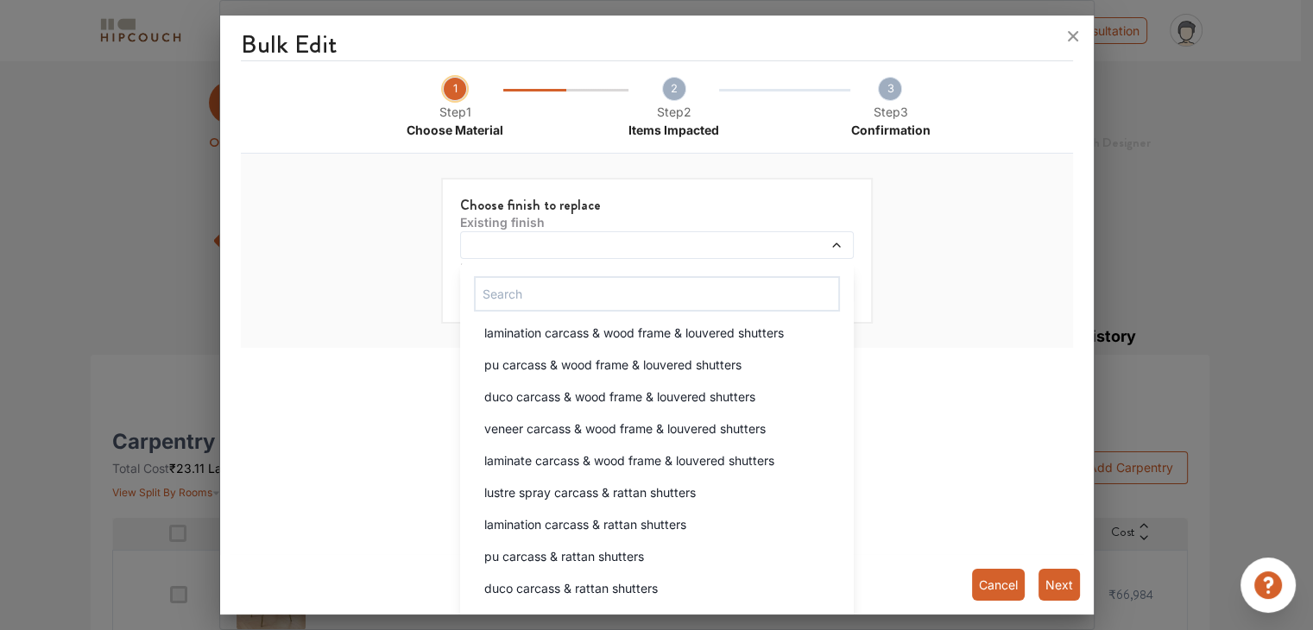
scroll to position [1382, 0]
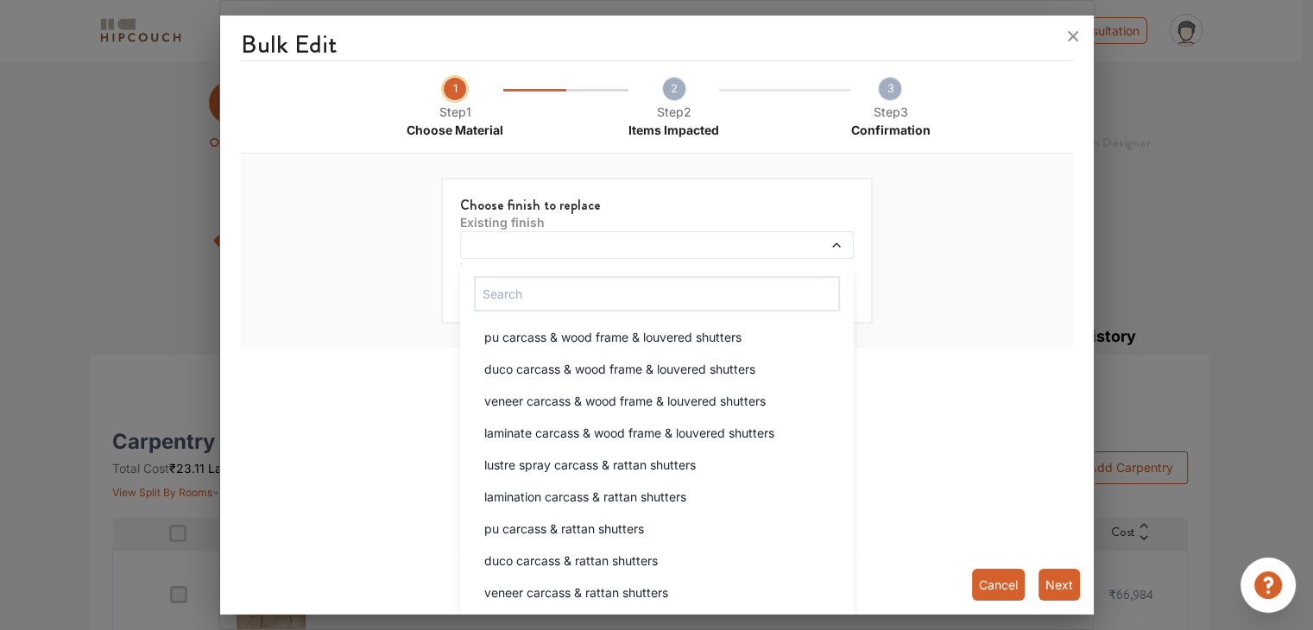
click at [995, 584] on button "Cancel" at bounding box center [998, 585] width 53 height 32
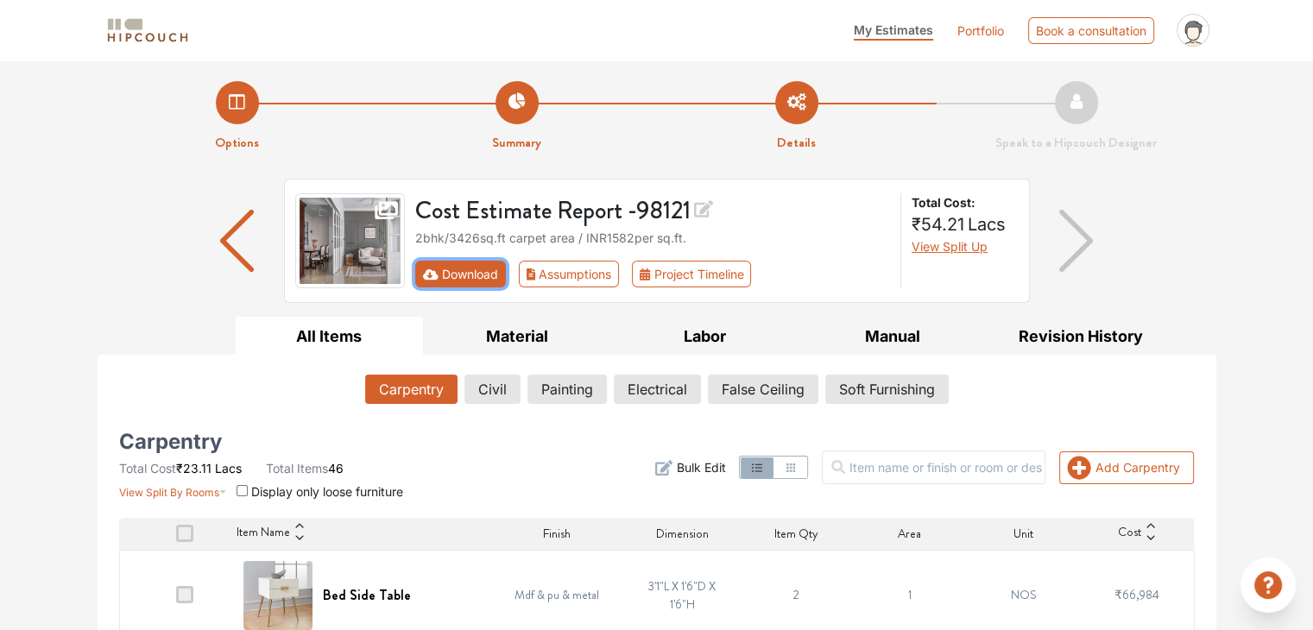
click at [477, 275] on button "Download" at bounding box center [460, 274] width 91 height 27
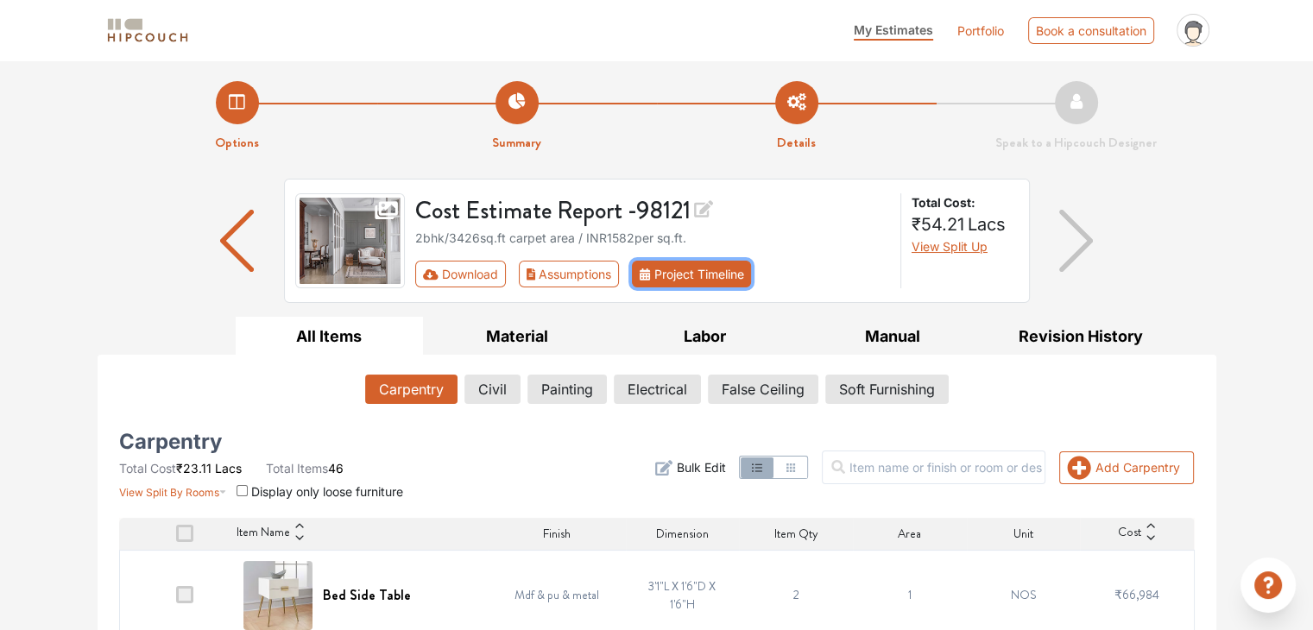
click at [701, 275] on button "Project Timeline" at bounding box center [691, 274] width 119 height 27
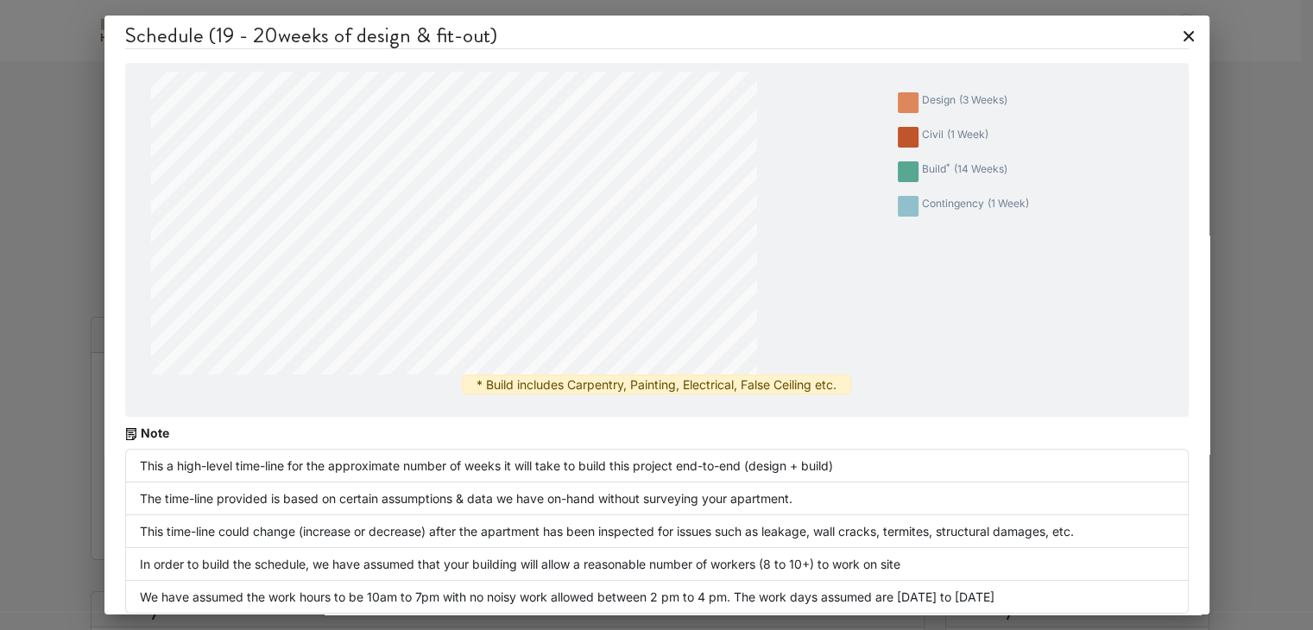
click at [1180, 37] on icon at bounding box center [1189, 36] width 28 height 28
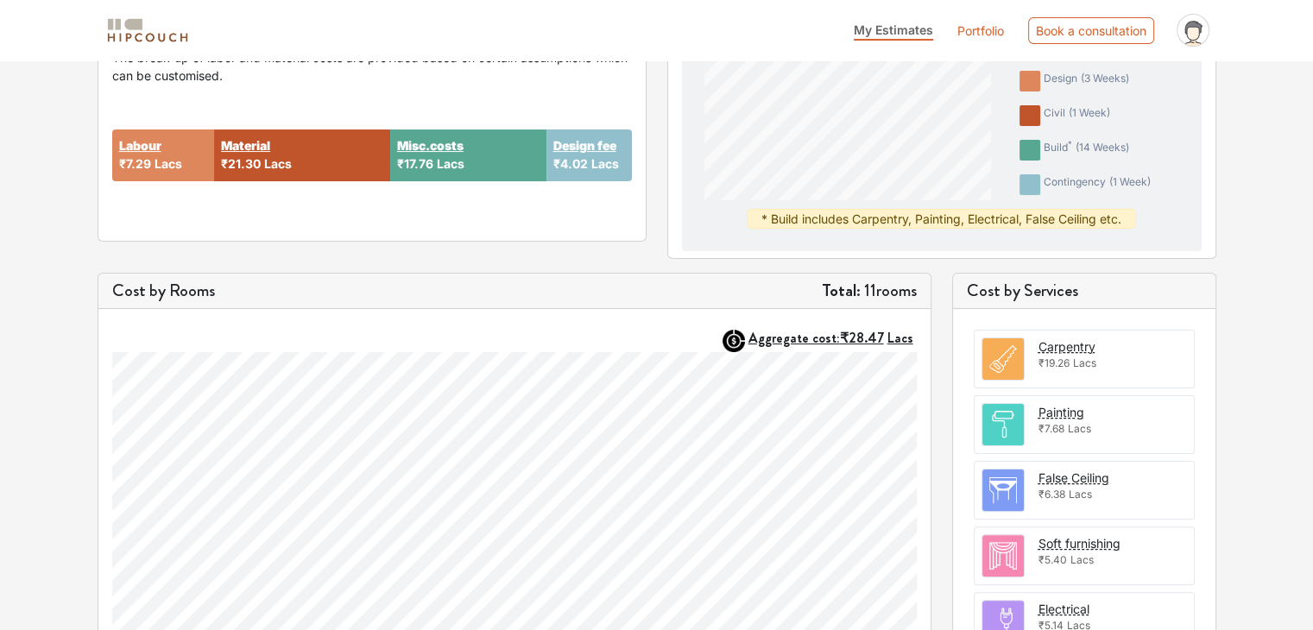
scroll to position [146, 0]
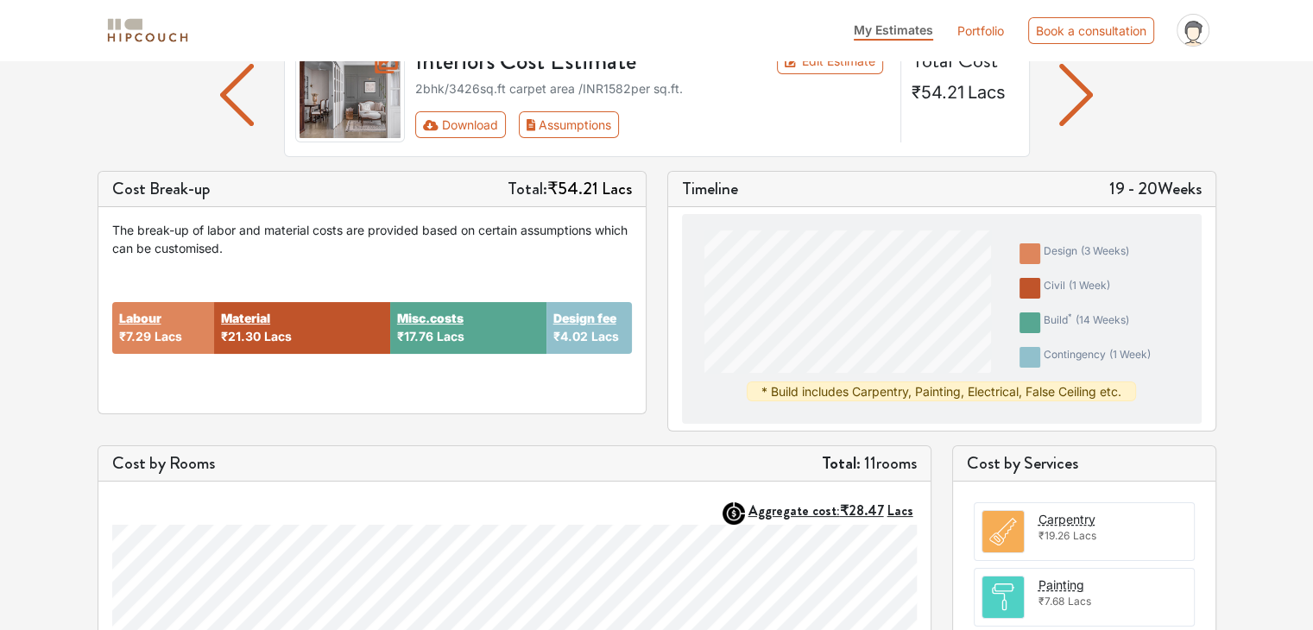
click at [1086, 92] on img "button" at bounding box center [1077, 95] width 34 height 62
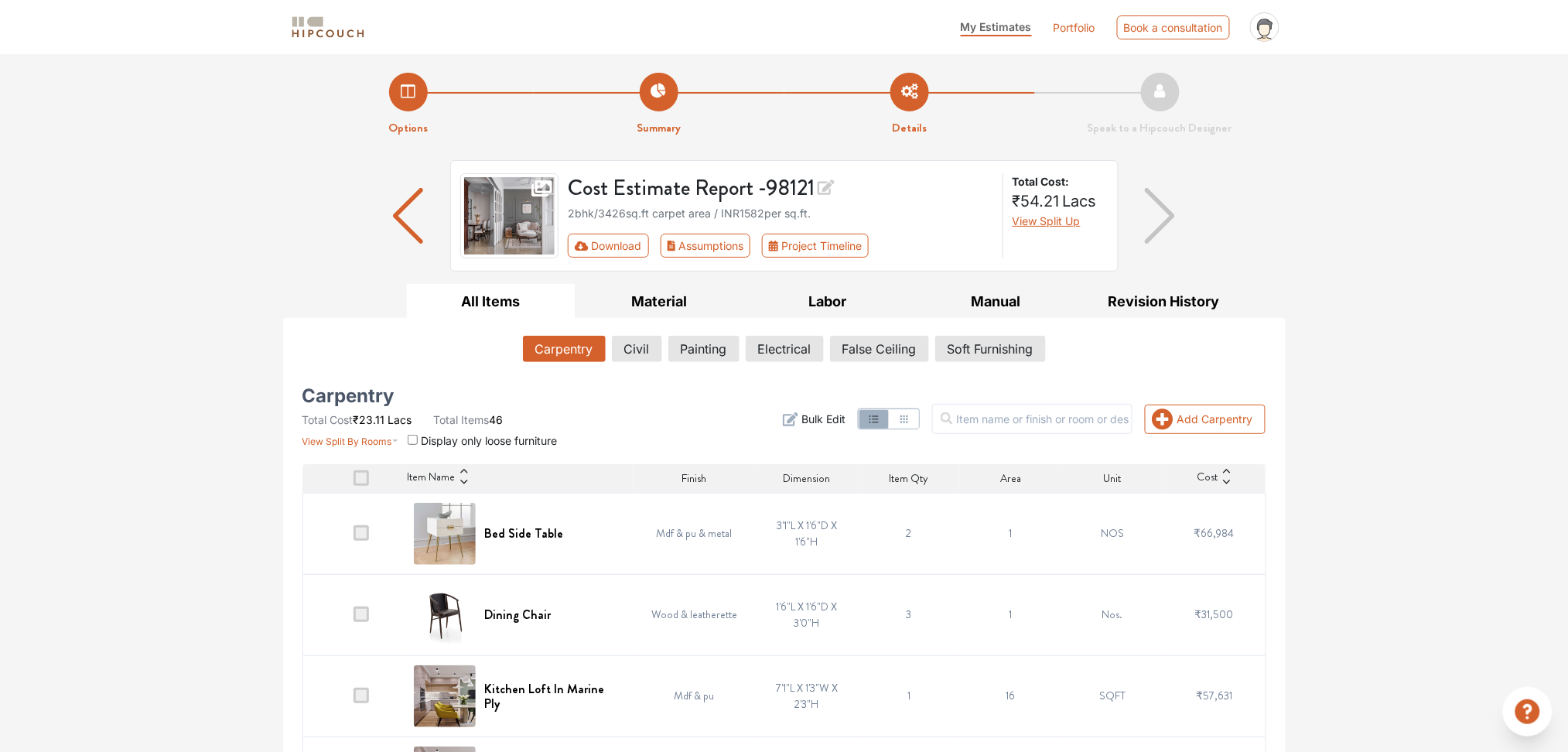
click at [921, 99] on li "Details" at bounding box center [910, 105] width 251 height 65
click at [643, 356] on button "Civil" at bounding box center [637, 349] width 48 height 26
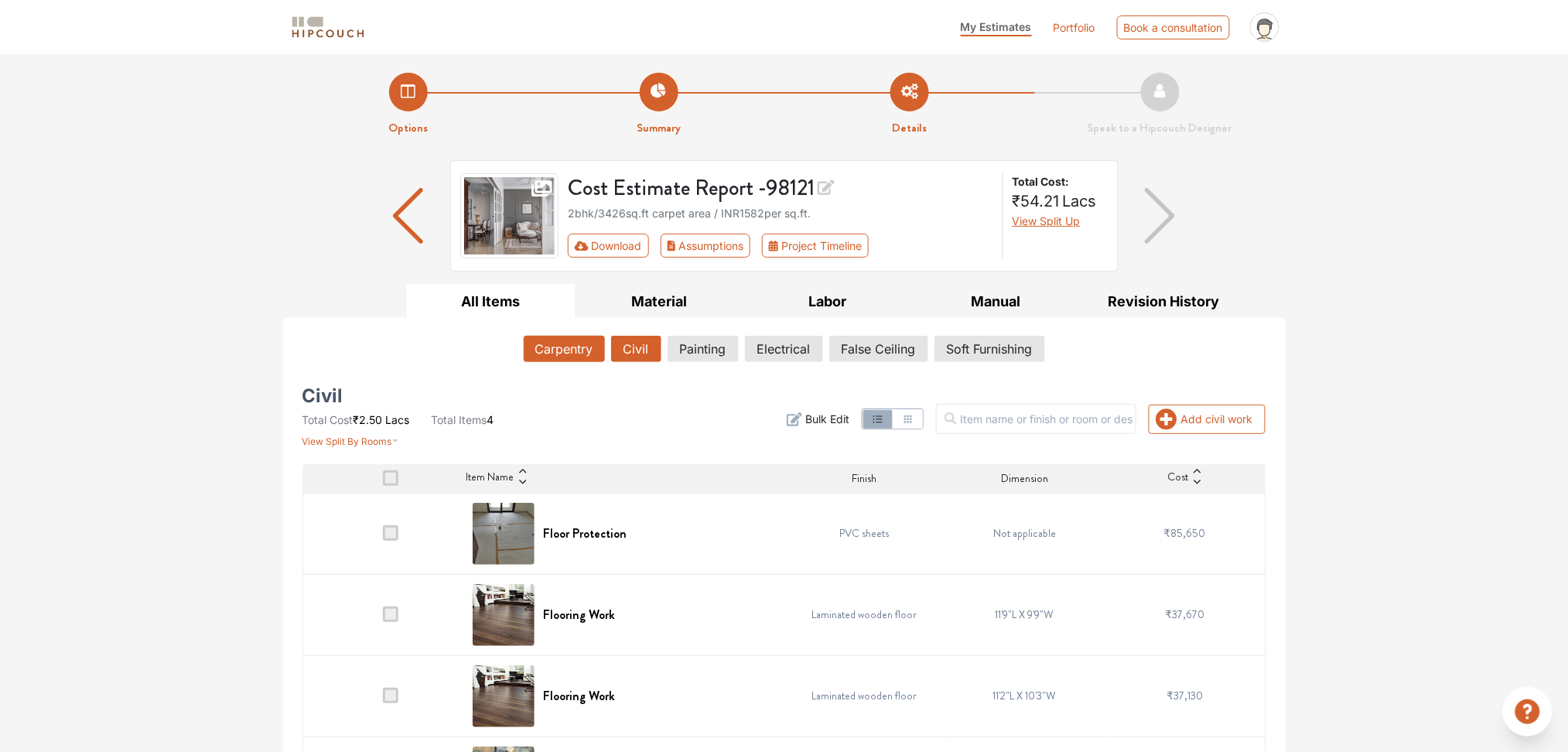
click at [585, 350] on button "Carpentry" at bounding box center [564, 349] width 82 height 26
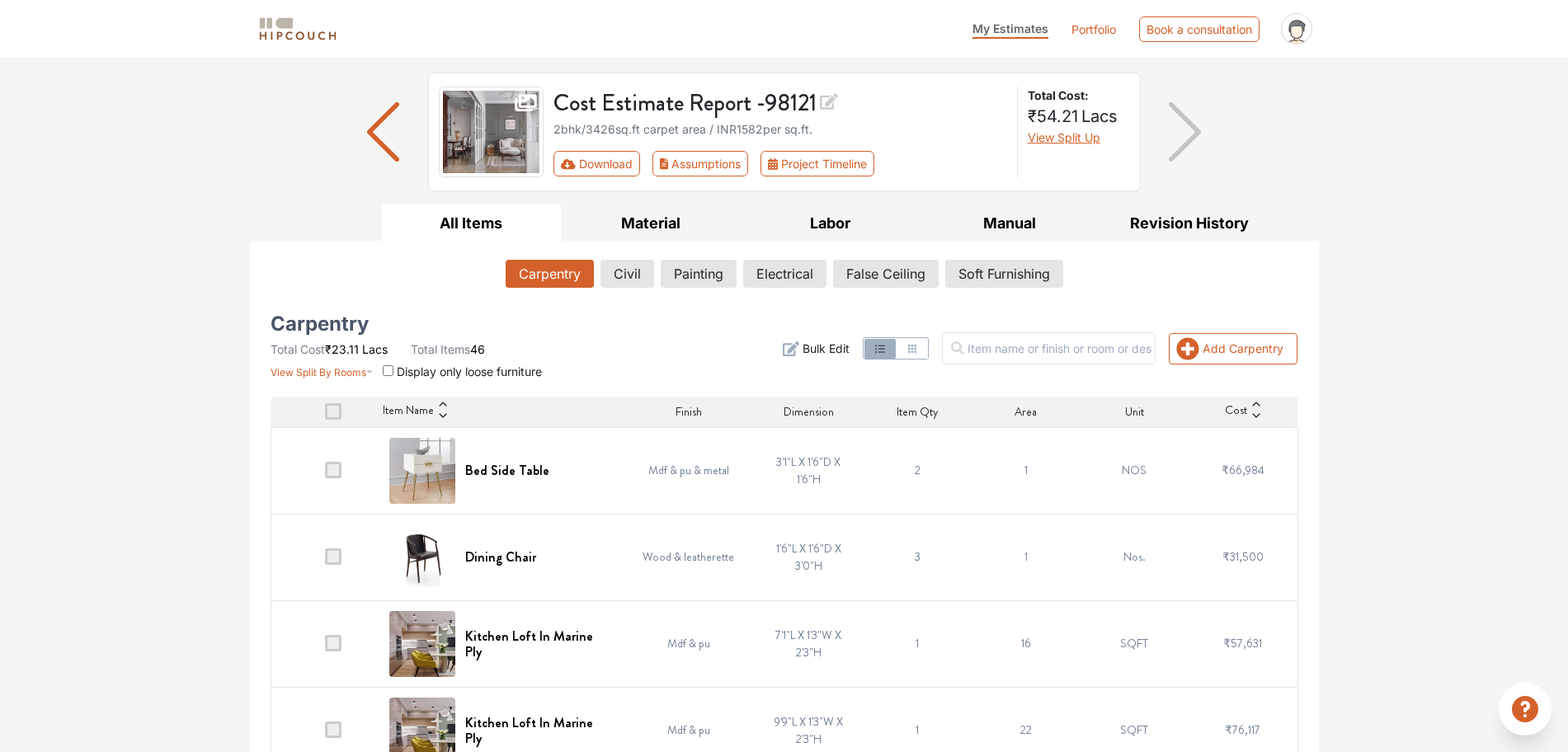
scroll to position [103, 0]
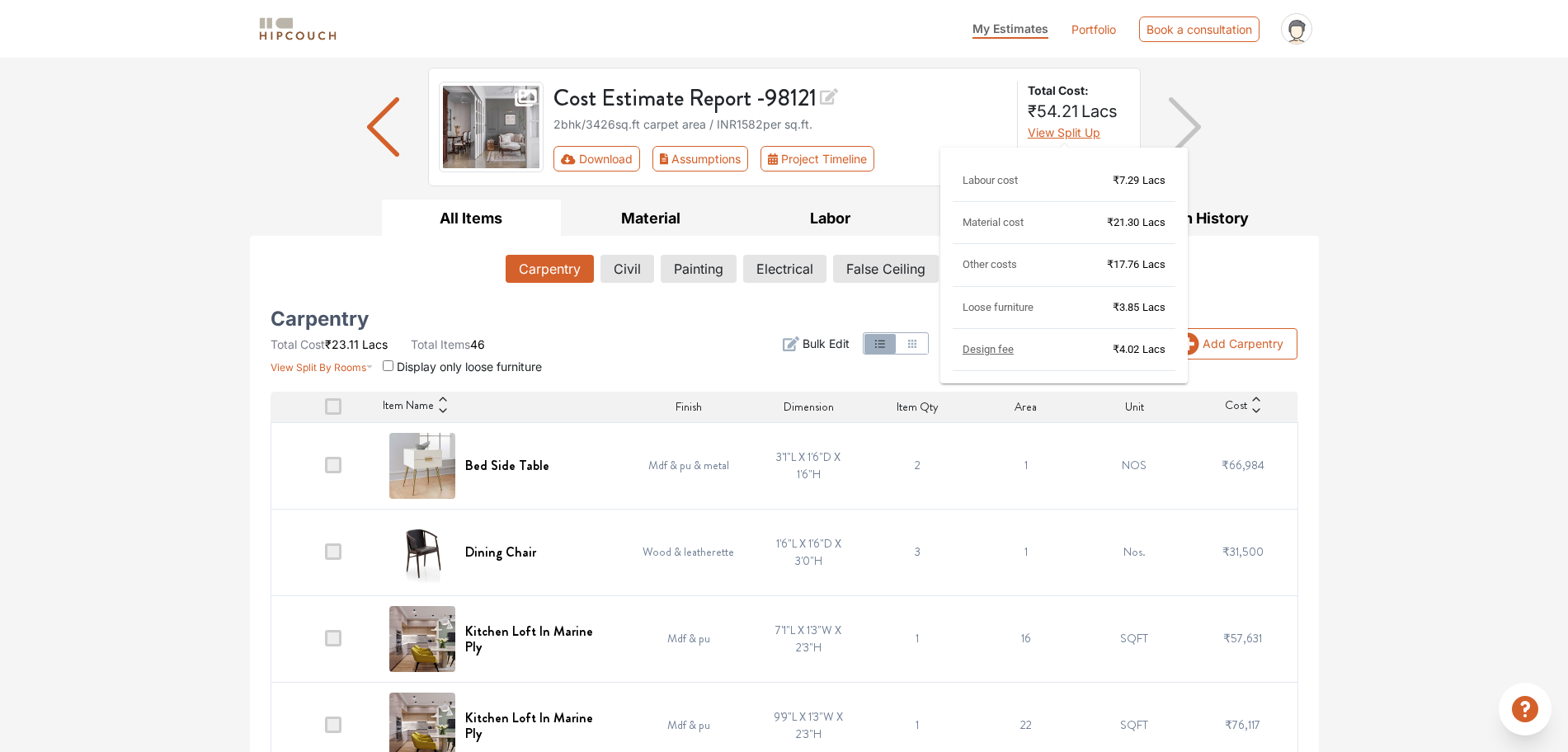
click at [1091, 136] on span "View Split Up" at bounding box center [1064, 132] width 73 height 14
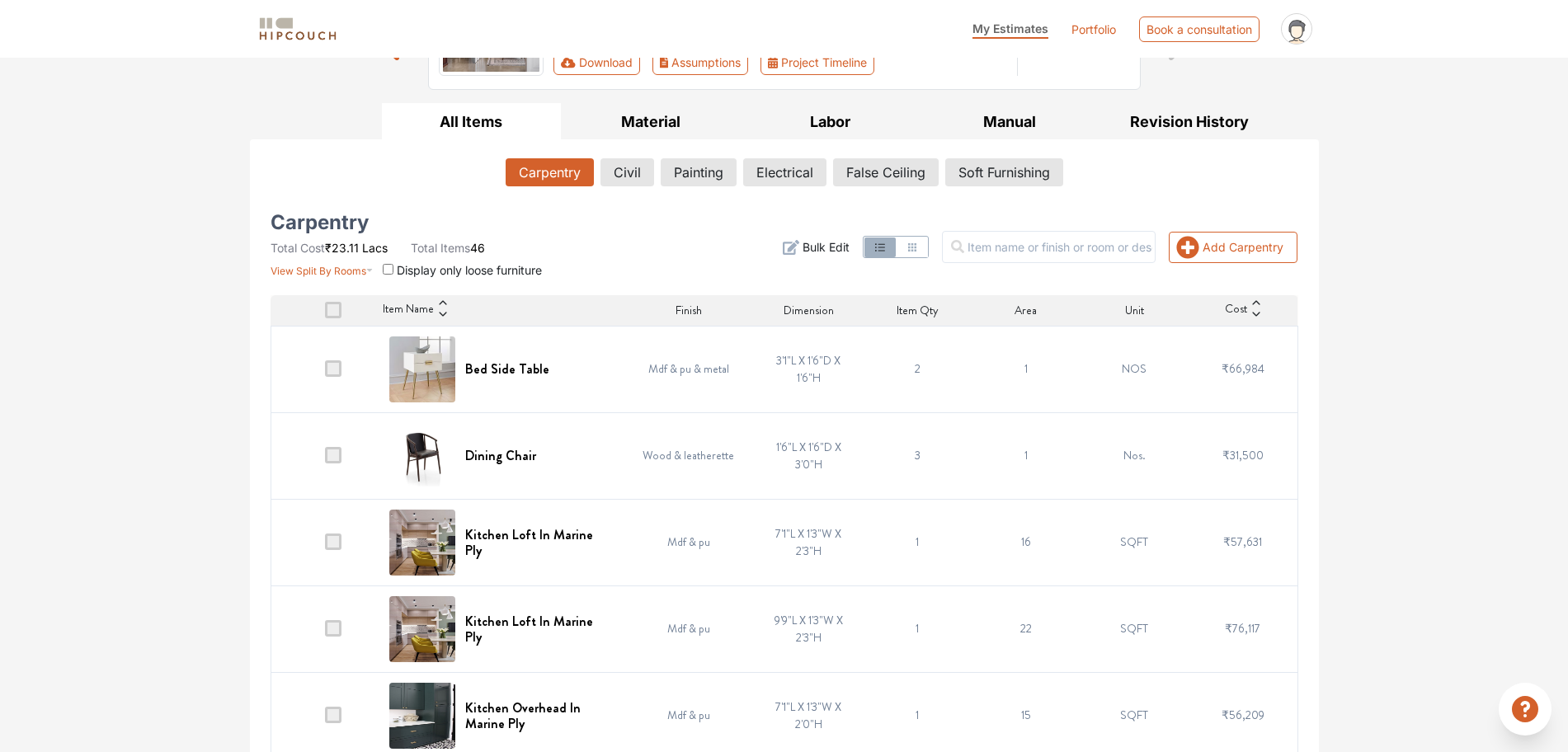
scroll to position [0, 0]
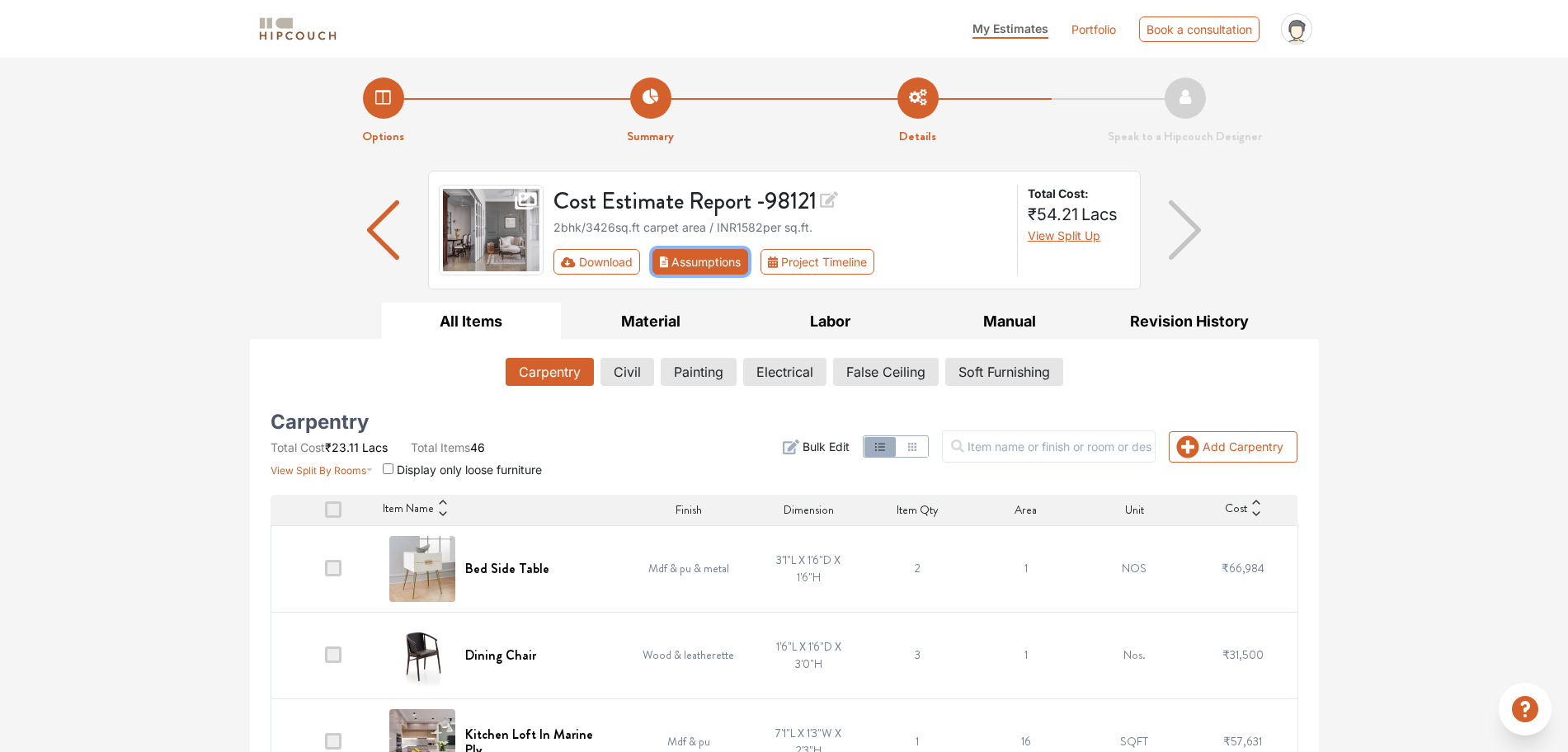
click at [705, 268] on button "Assumptions" at bounding box center [700, 261] width 96 height 26
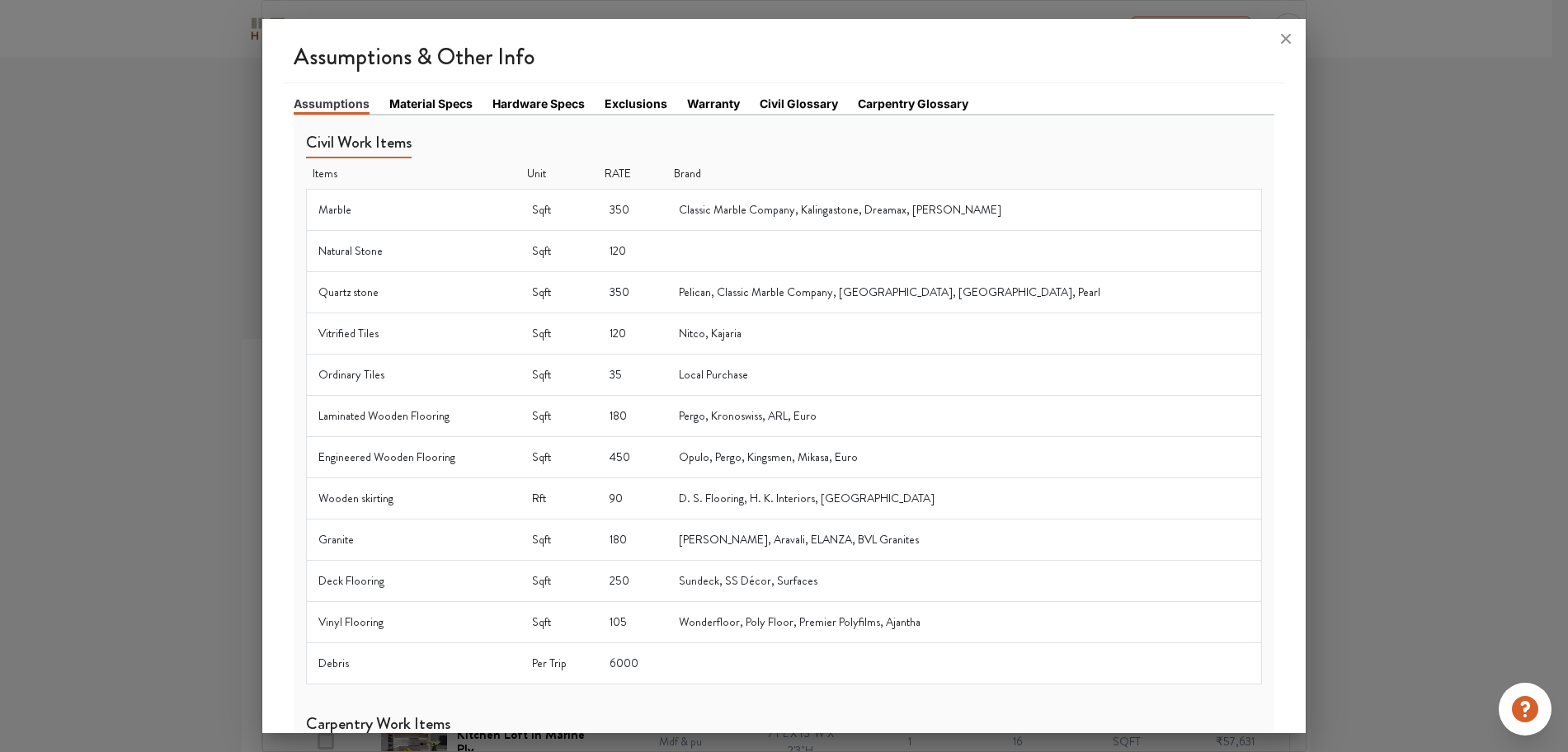
click at [453, 108] on link "Material Specs" at bounding box center [431, 103] width 83 height 17
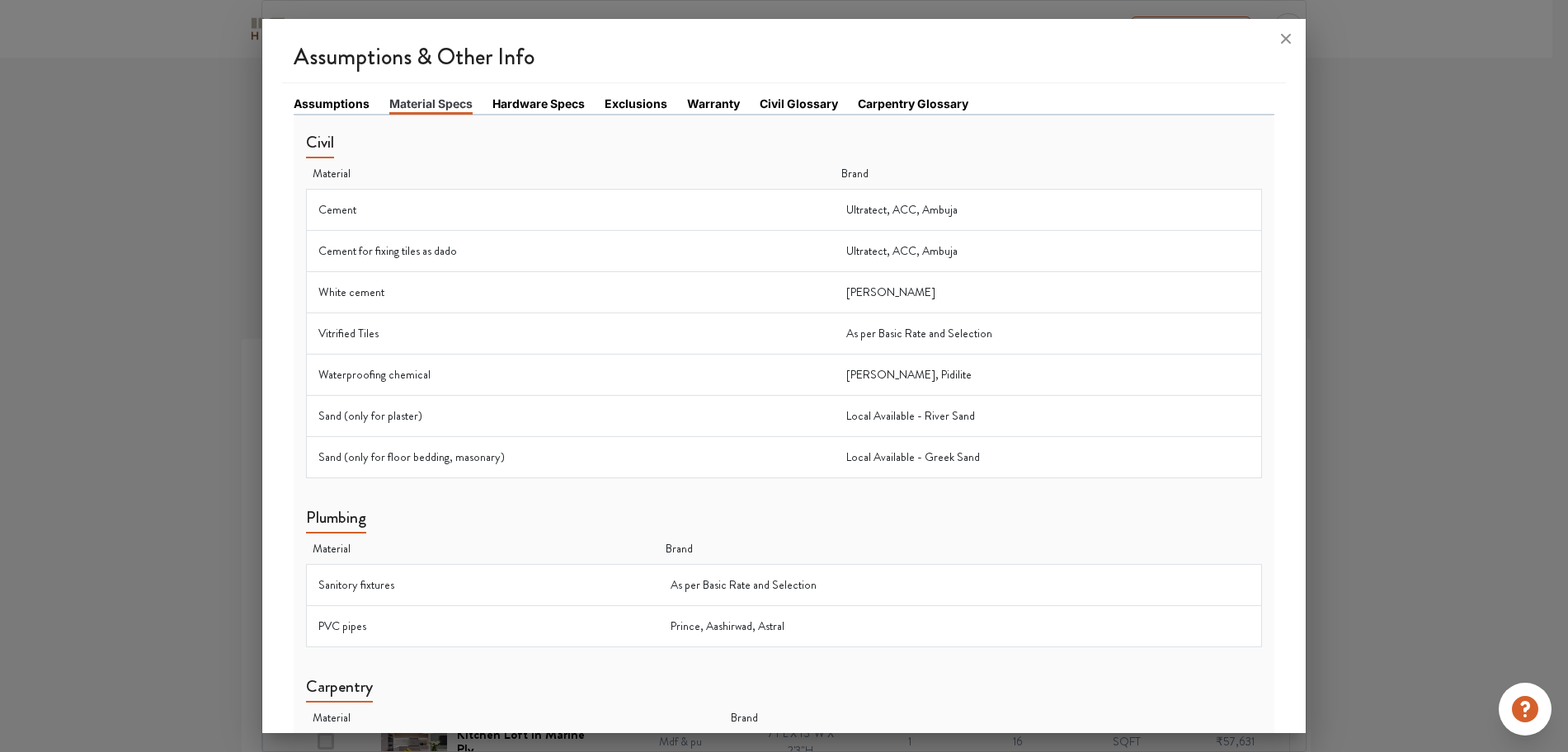
click at [505, 105] on link "Hardware Specs" at bounding box center [539, 103] width 93 height 17
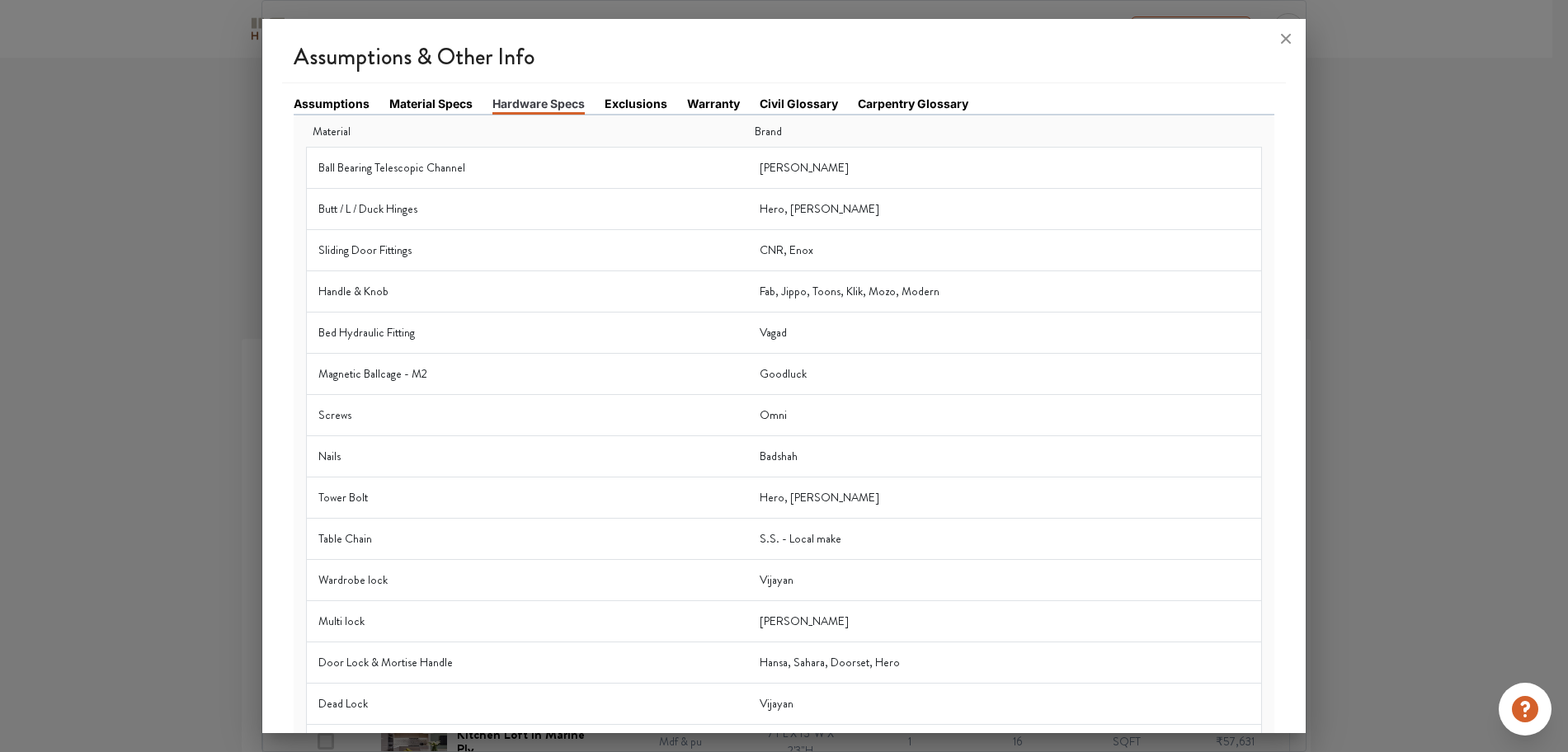
click at [643, 100] on link "Exclusions" at bounding box center [636, 103] width 63 height 17
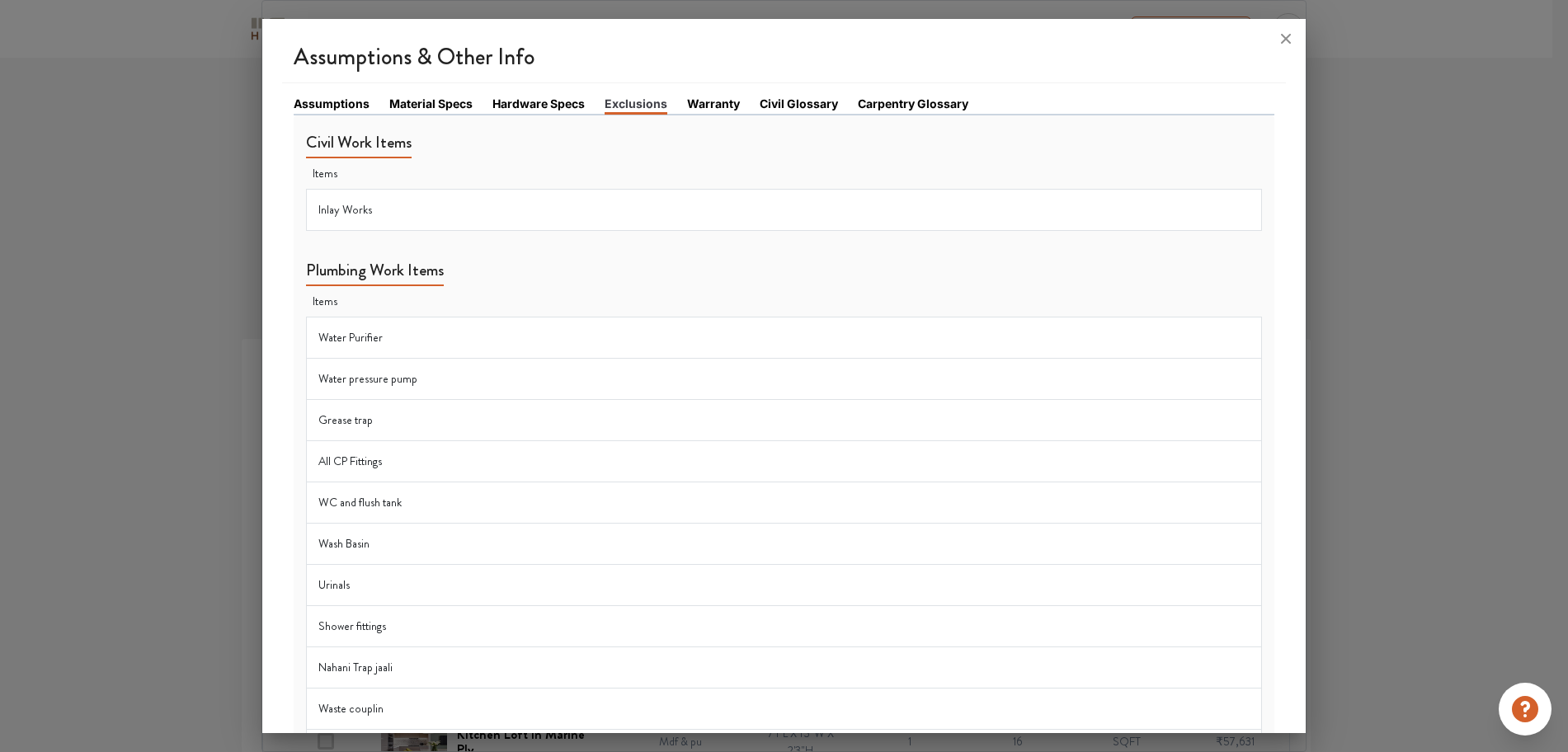
click at [554, 98] on link "Hardware Specs" at bounding box center [539, 103] width 93 height 17
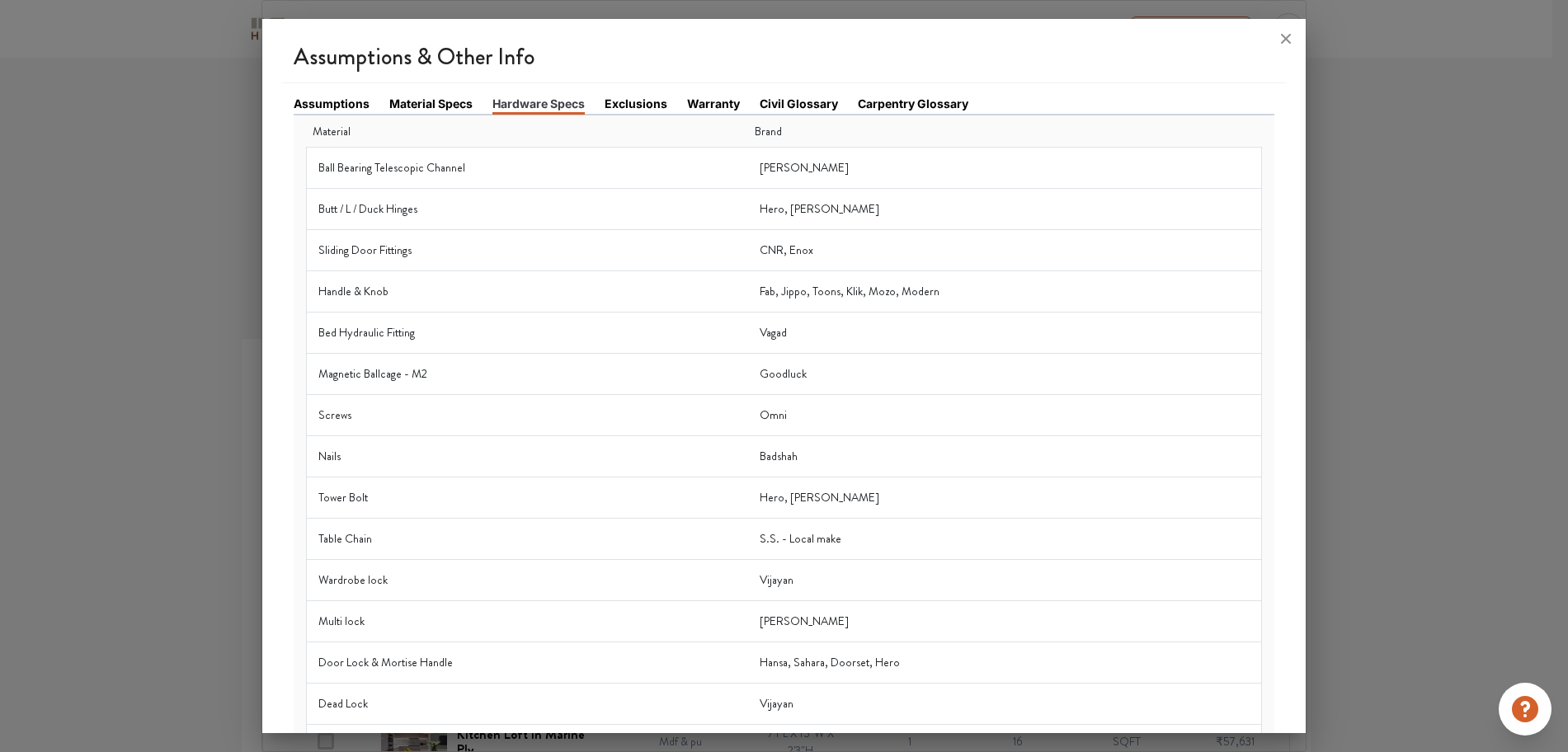
click at [718, 102] on link "Warranty" at bounding box center [712, 103] width 53 height 17
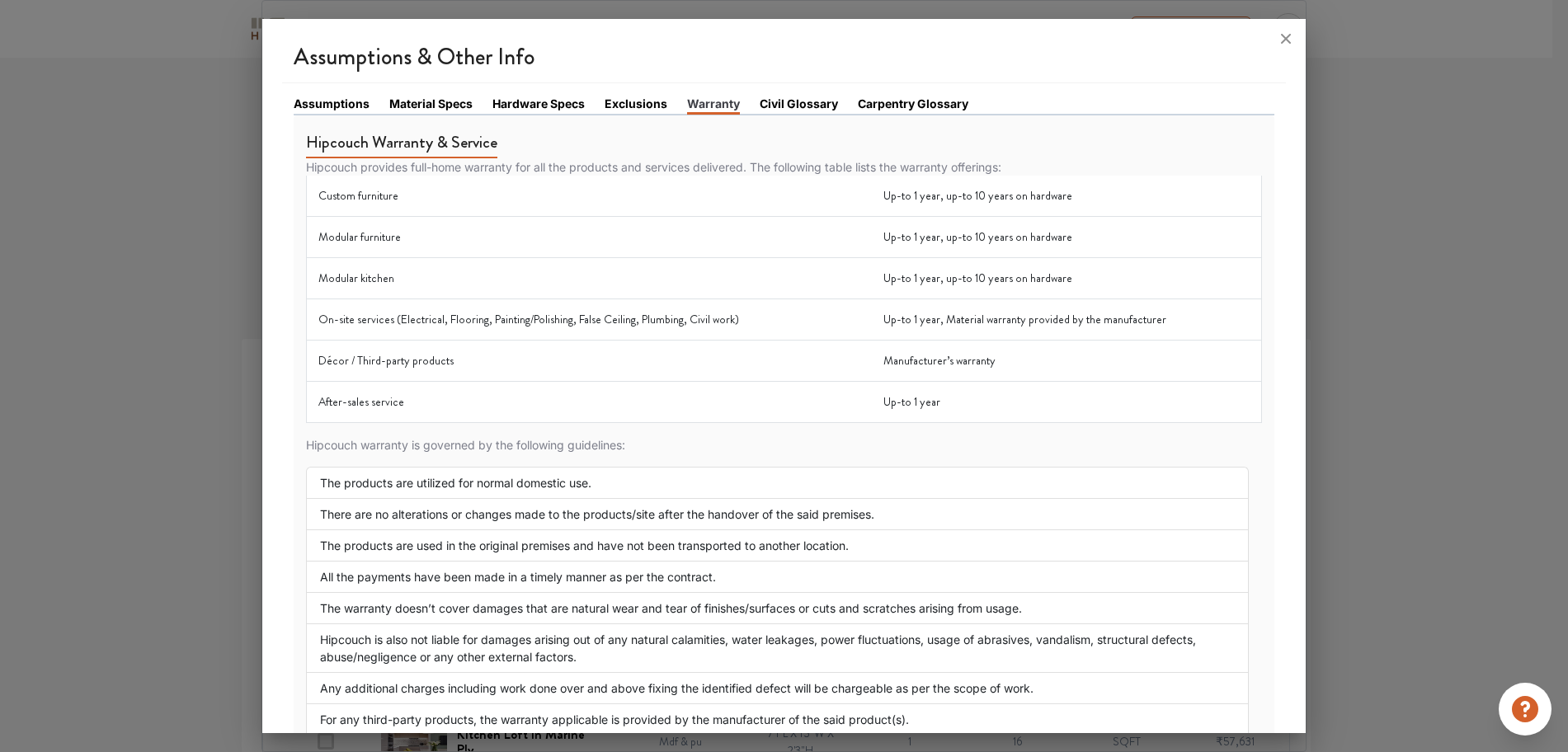
click at [877, 102] on link "Carpentry Glossary" at bounding box center [913, 103] width 111 height 17
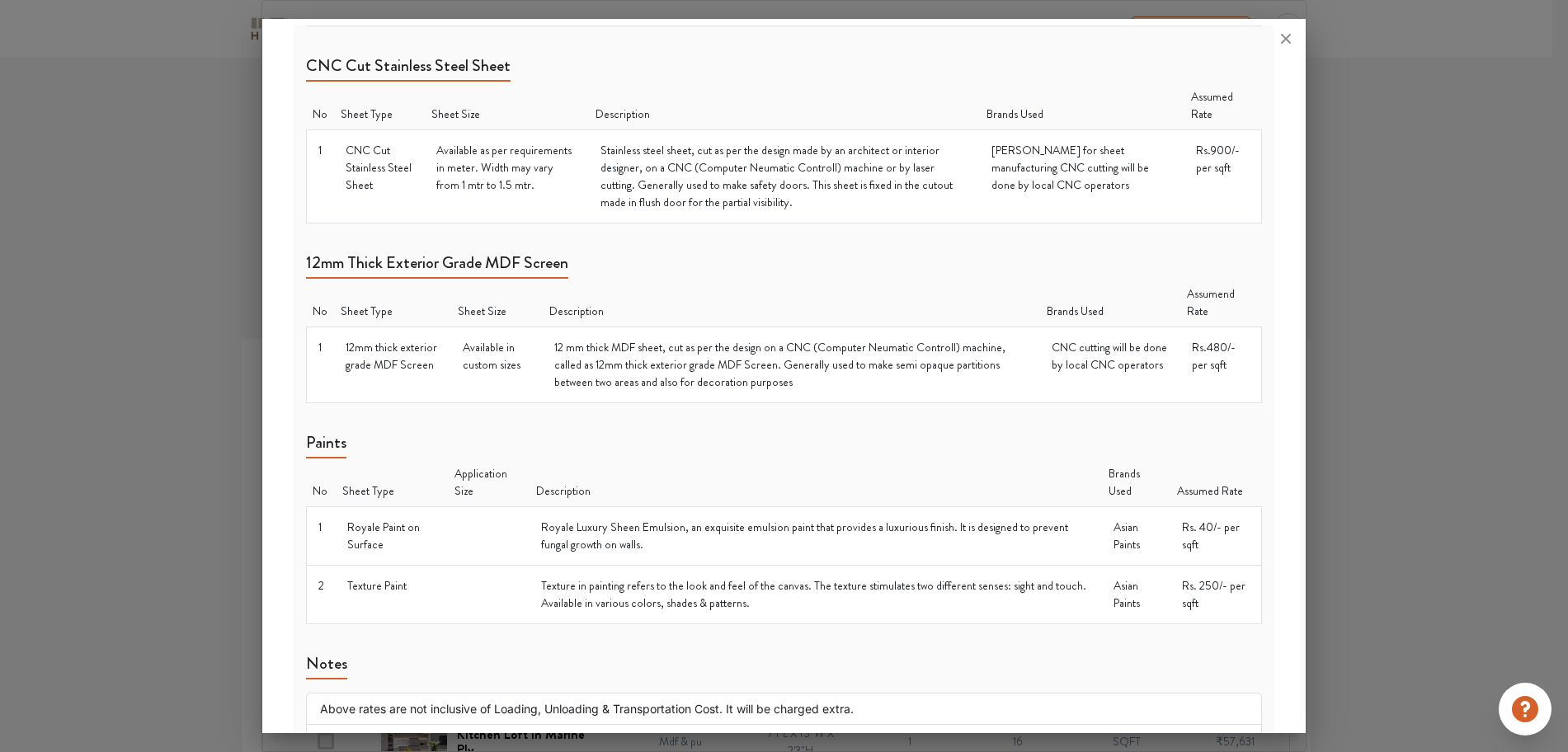
scroll to position [1579, 0]
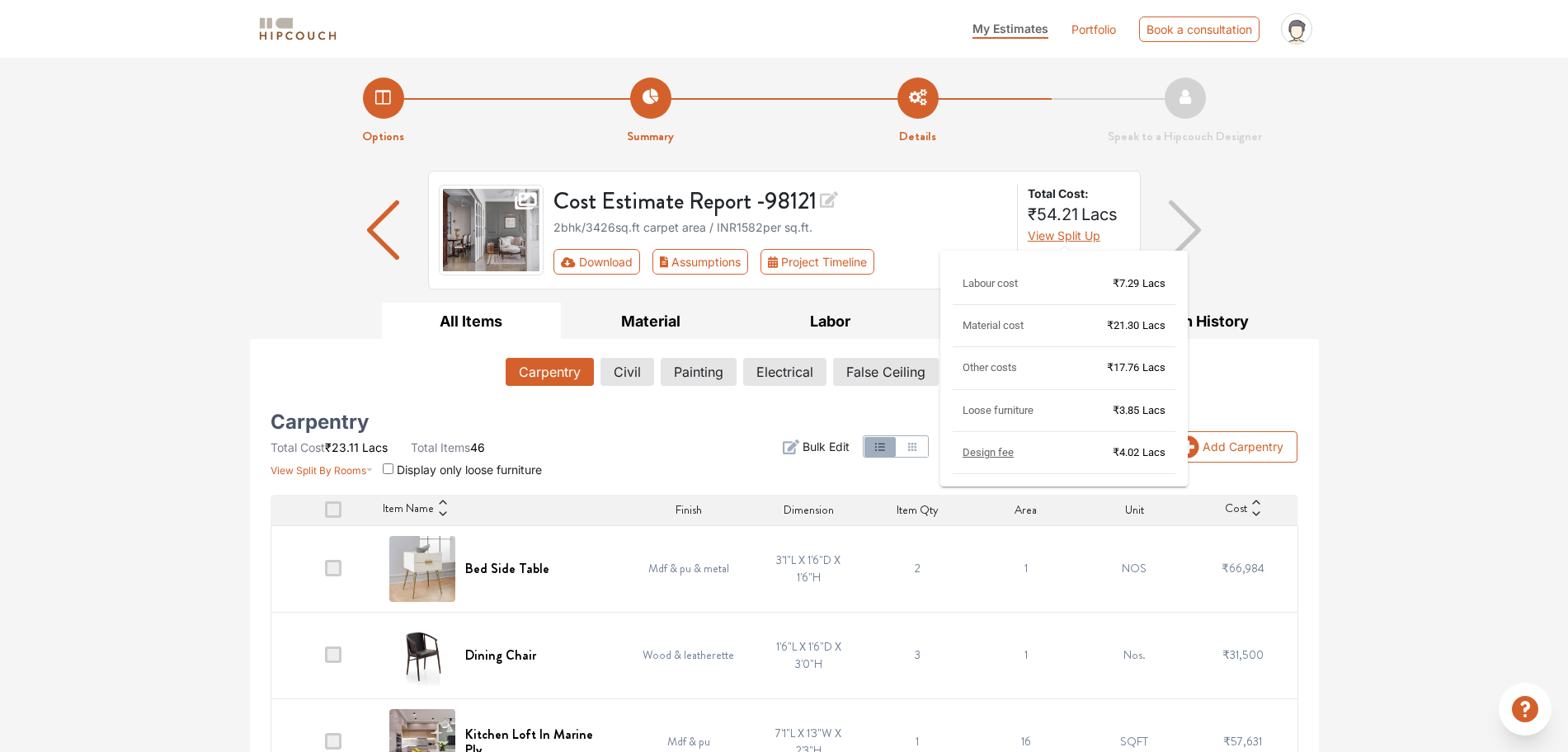
click at [1088, 241] on span "View Split Up" at bounding box center [1064, 235] width 73 height 14
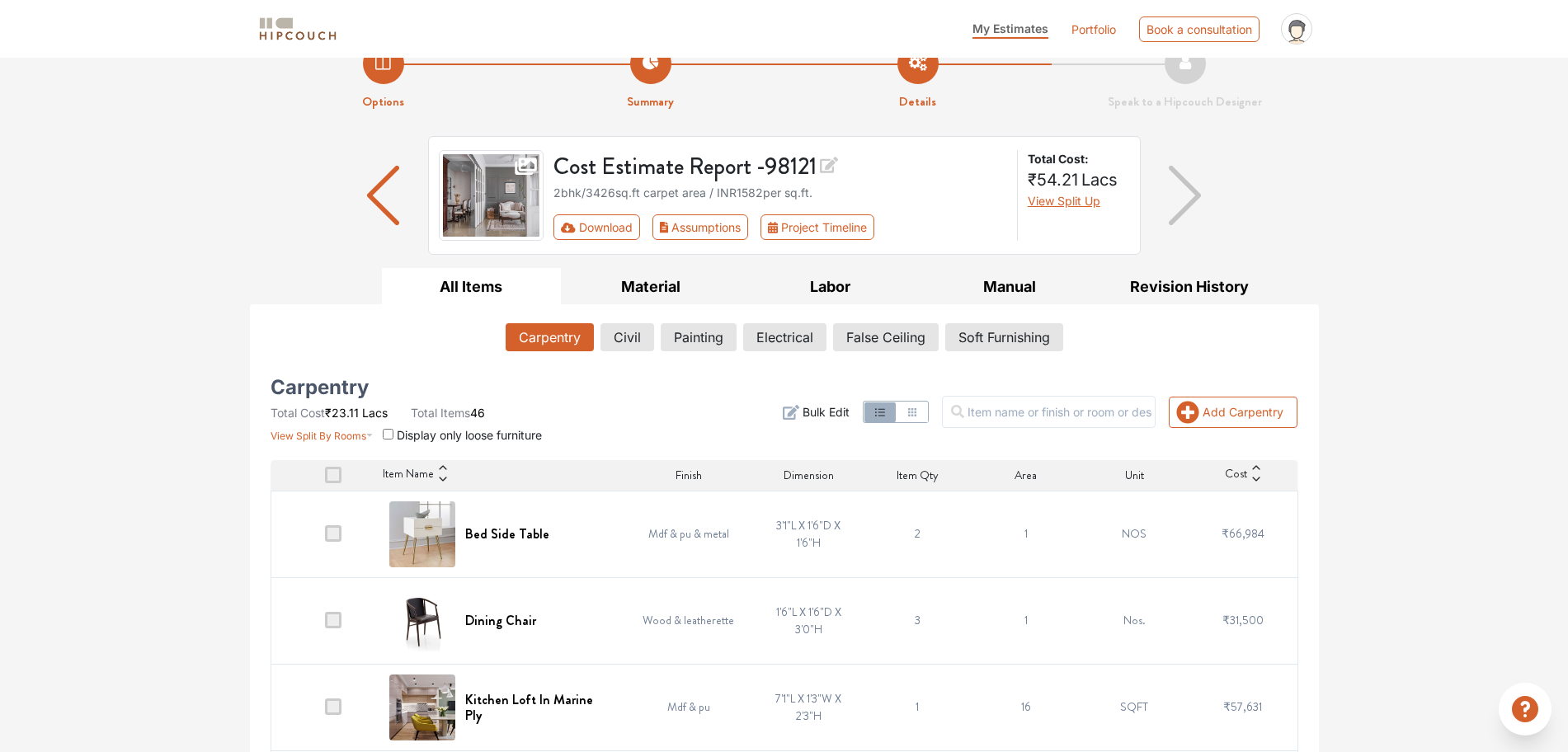
scroll to position [0, 0]
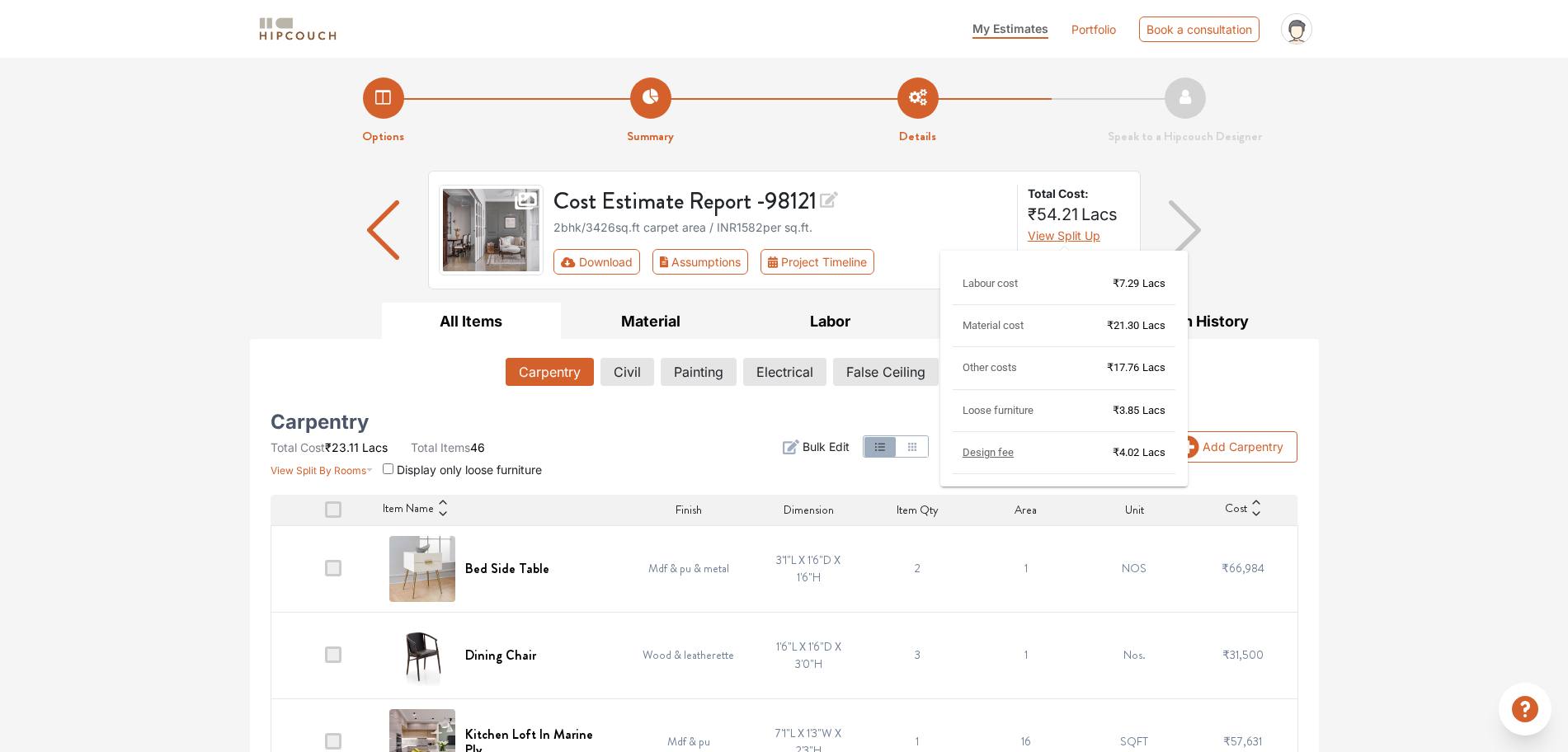
click at [1050, 233] on span "View Split Up" at bounding box center [1064, 235] width 73 height 14
click at [994, 457] on span "Design fee" at bounding box center [988, 451] width 52 height 12
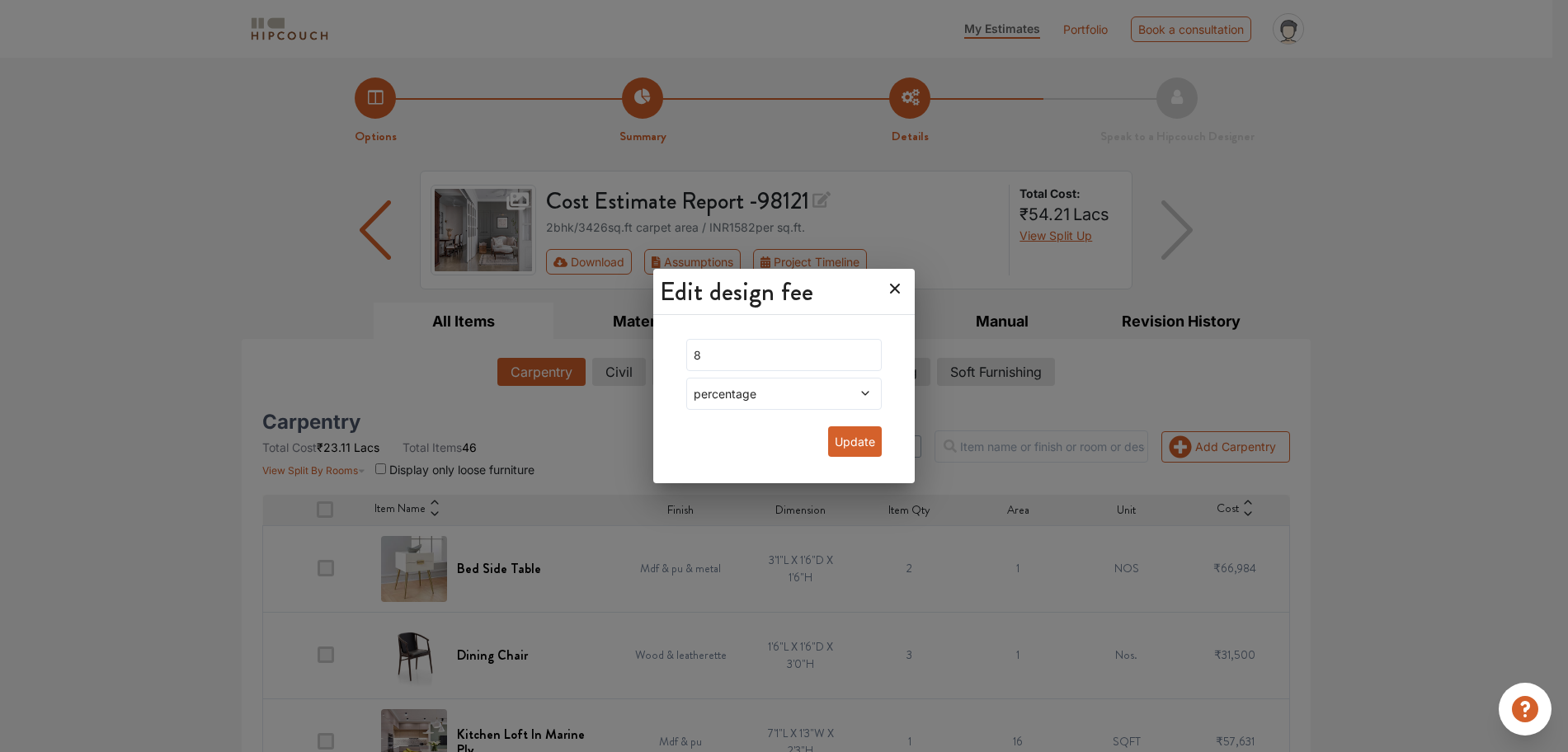
click at [890, 288] on icon at bounding box center [895, 288] width 10 height 10
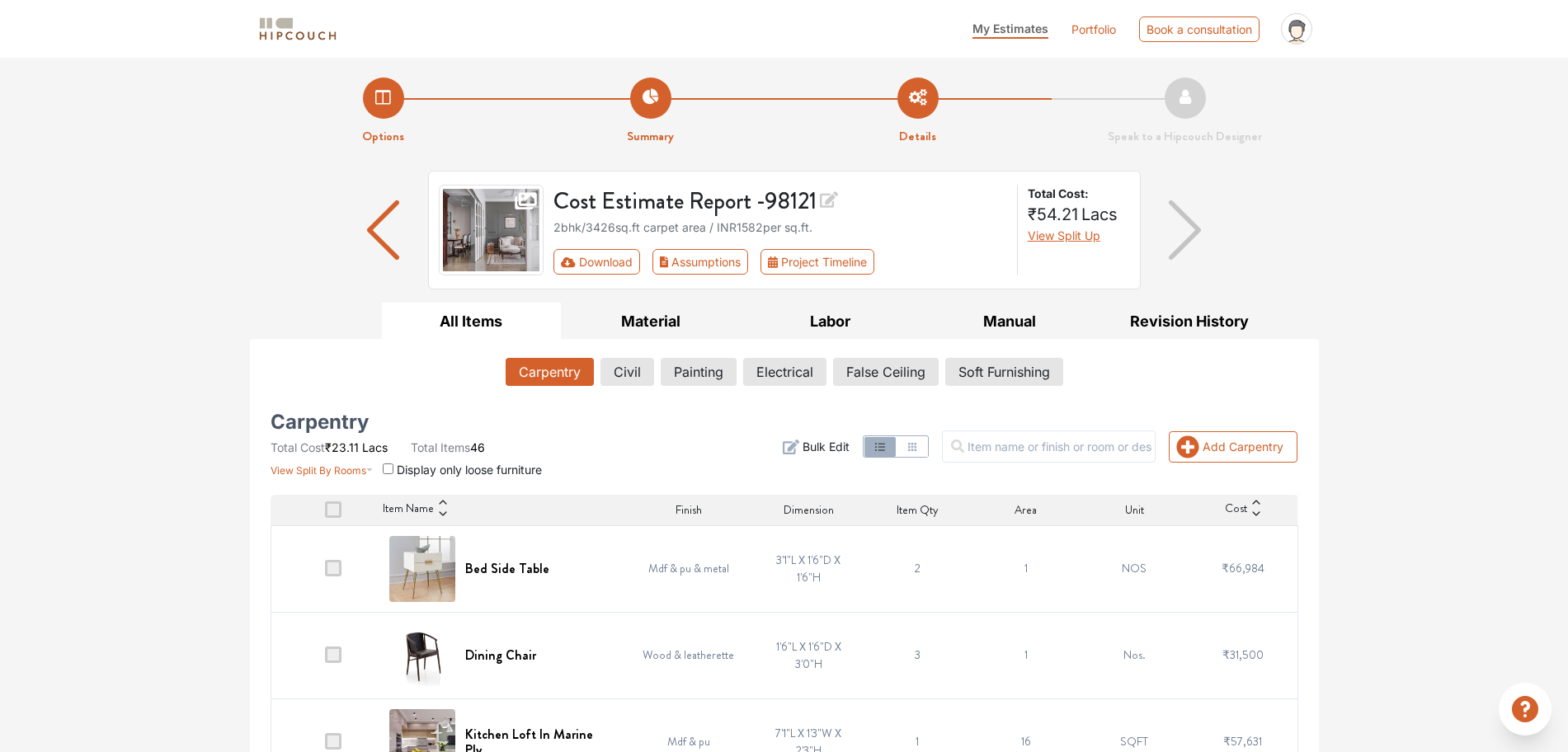
click at [508, 248] on img at bounding box center [491, 229] width 106 height 91
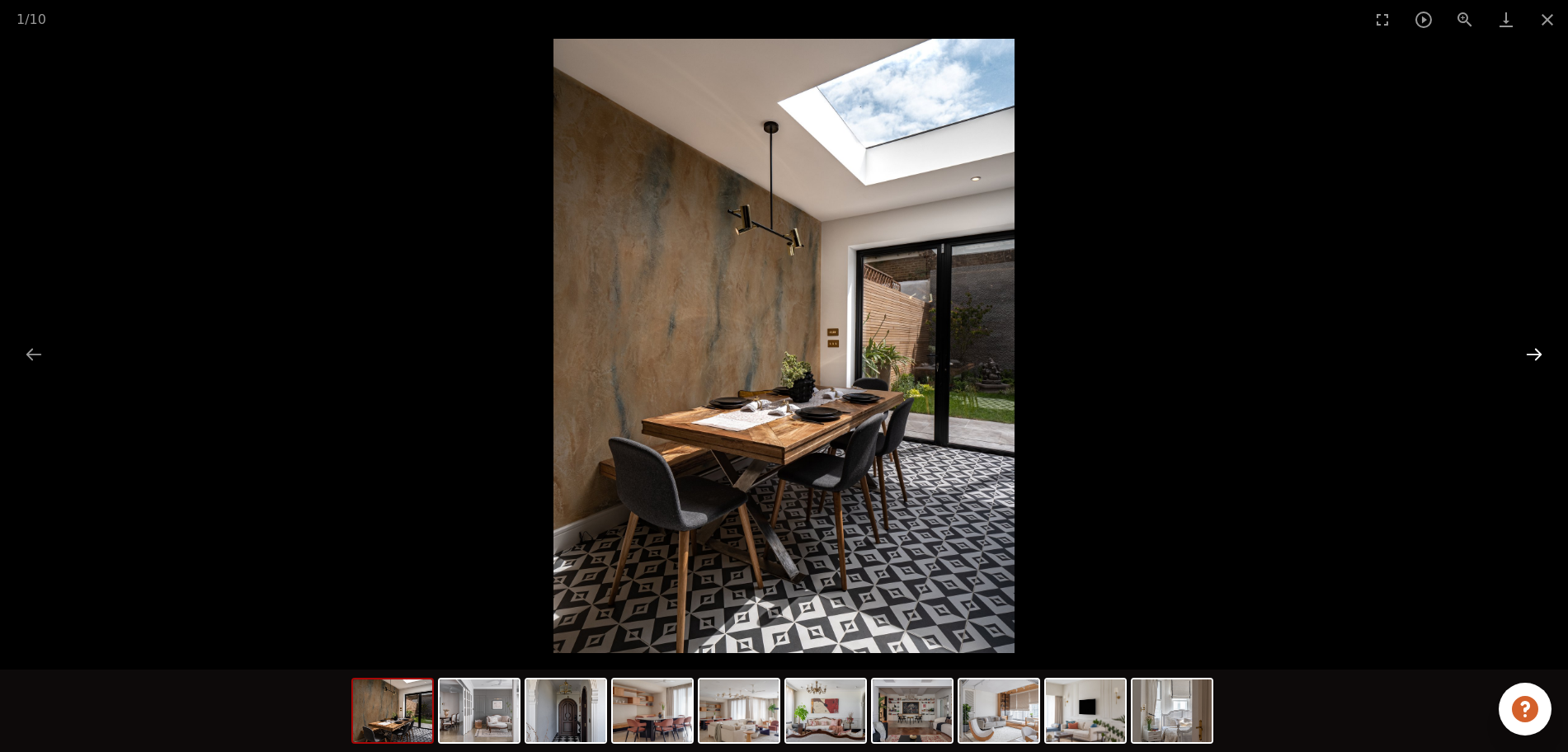
click at [1254, 355] on button "Next slide" at bounding box center [1534, 354] width 34 height 32
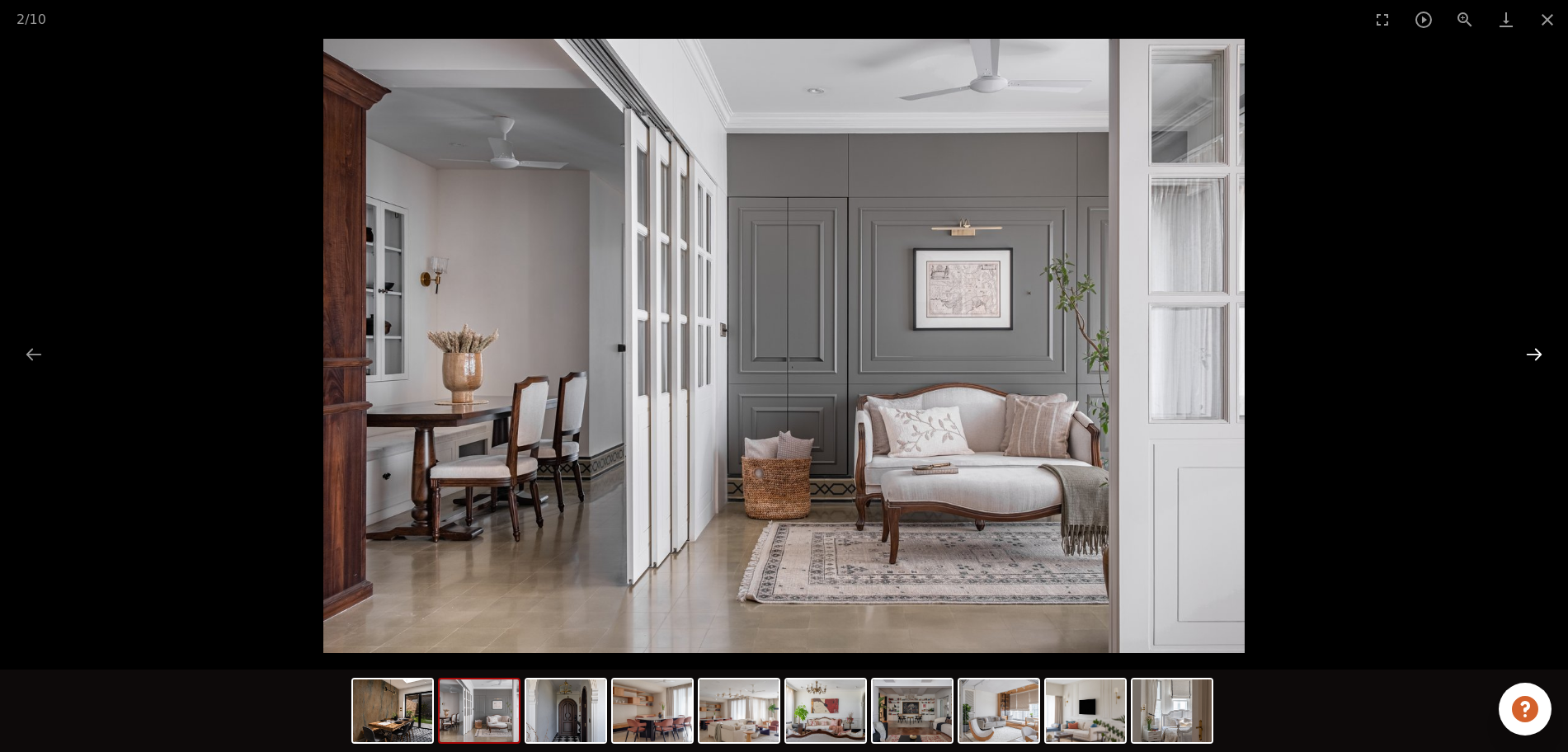
click at [1254, 355] on button "Next slide" at bounding box center [1534, 354] width 34 height 32
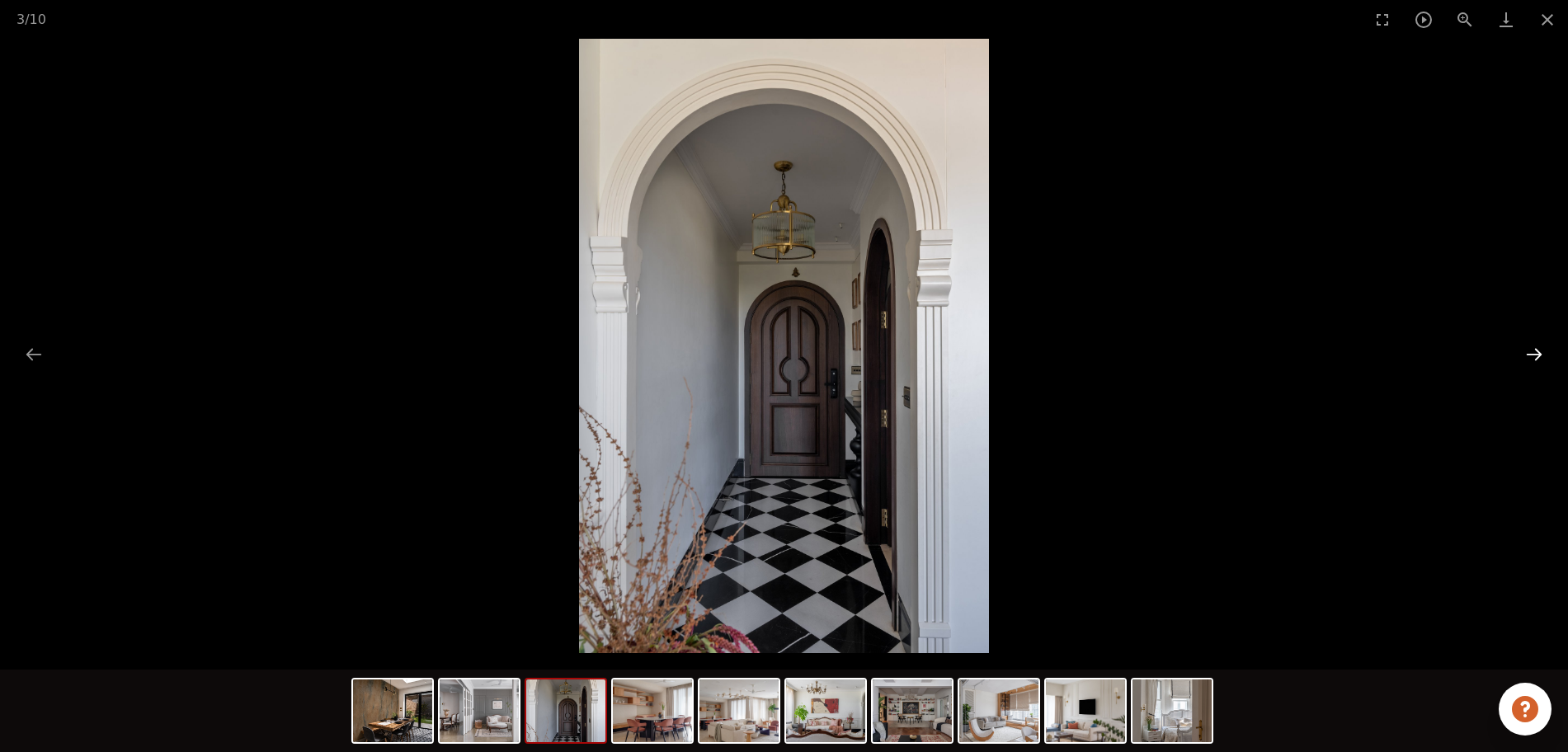
click at [1254, 355] on button "Next slide" at bounding box center [1534, 354] width 34 height 32
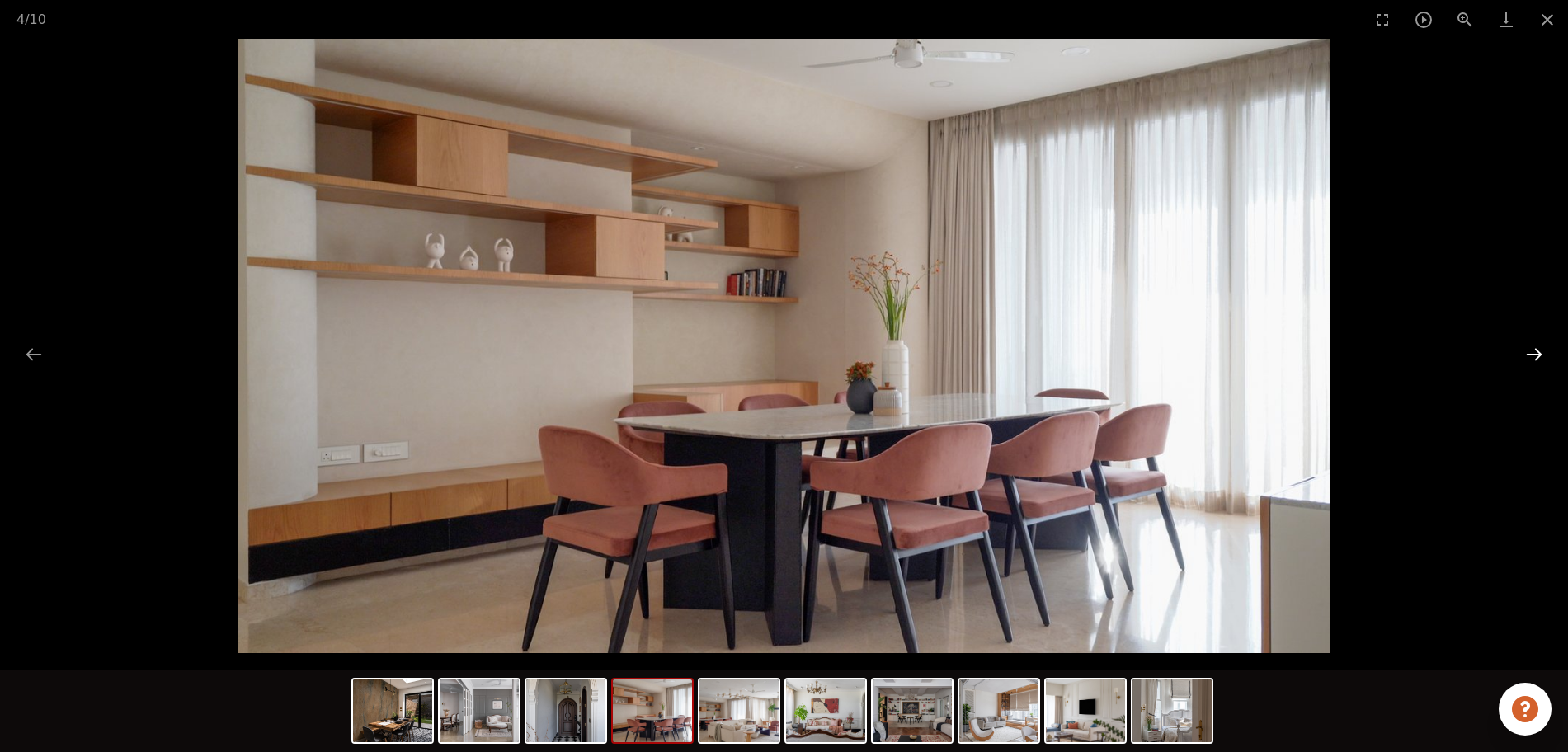
click at [1254, 355] on button "Next slide" at bounding box center [1534, 354] width 34 height 32
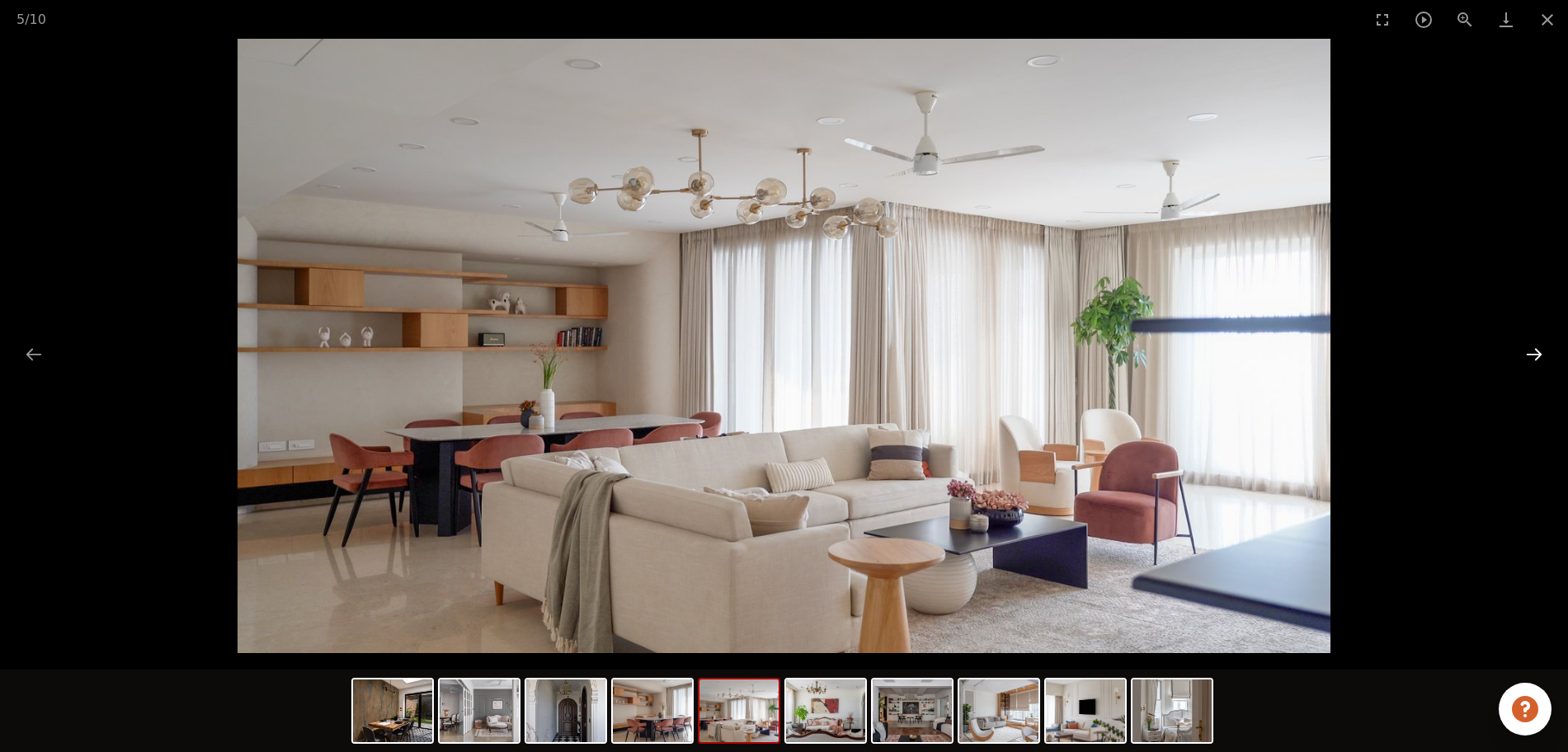
click at [1254, 355] on button "Next slide" at bounding box center [1534, 354] width 34 height 32
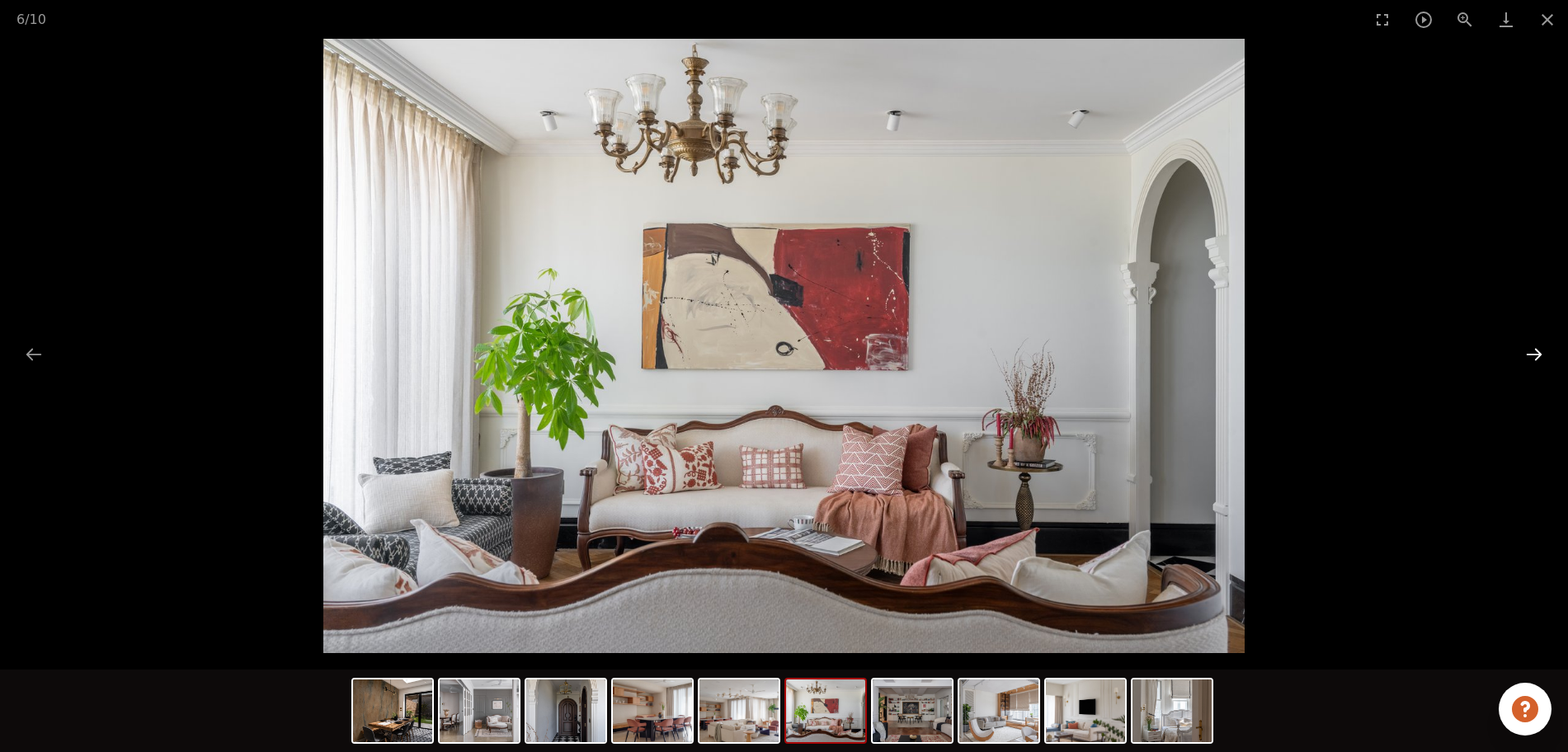
click at [1254, 355] on button "Next slide" at bounding box center [1534, 354] width 34 height 32
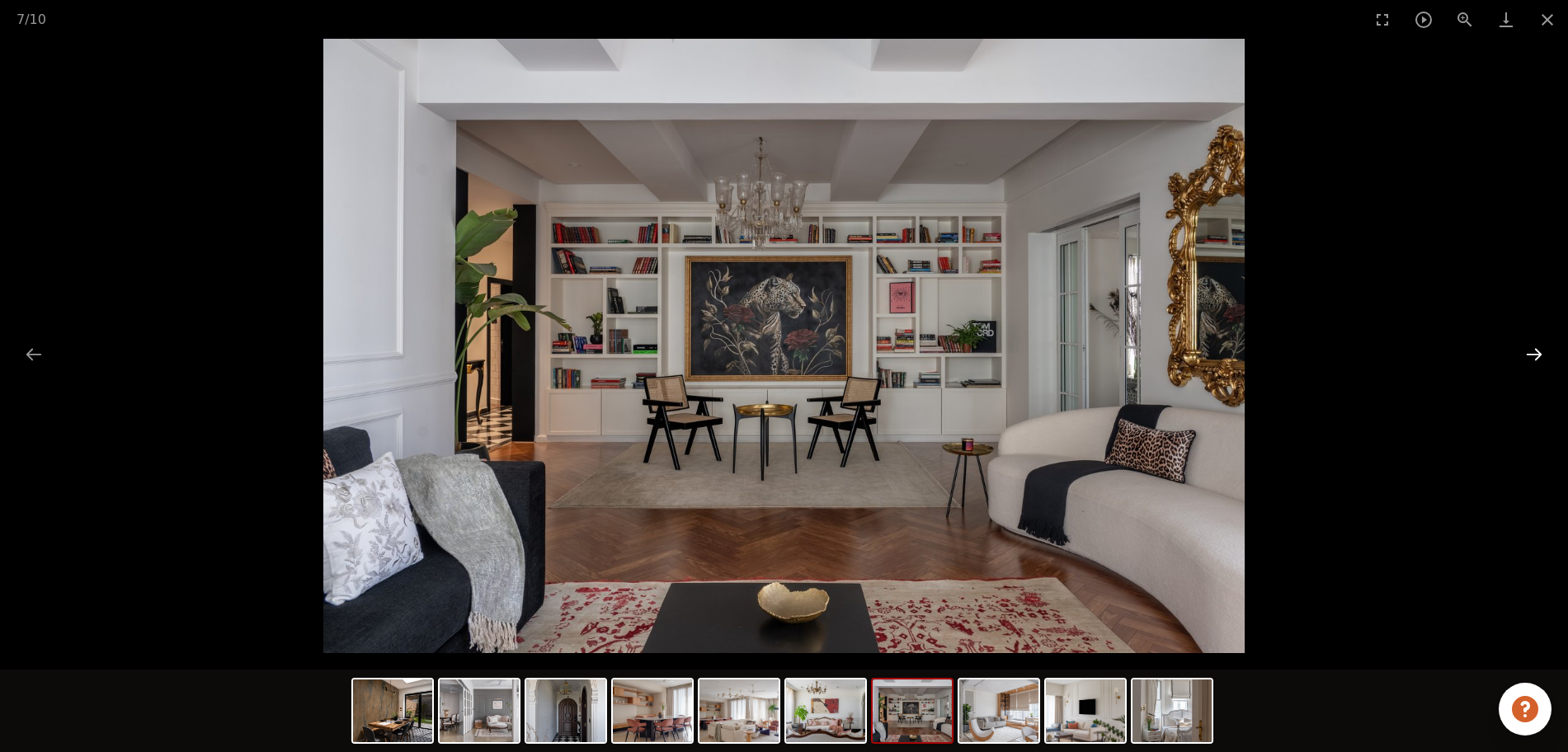
click at [1254, 355] on button "Next slide" at bounding box center [1534, 354] width 34 height 32
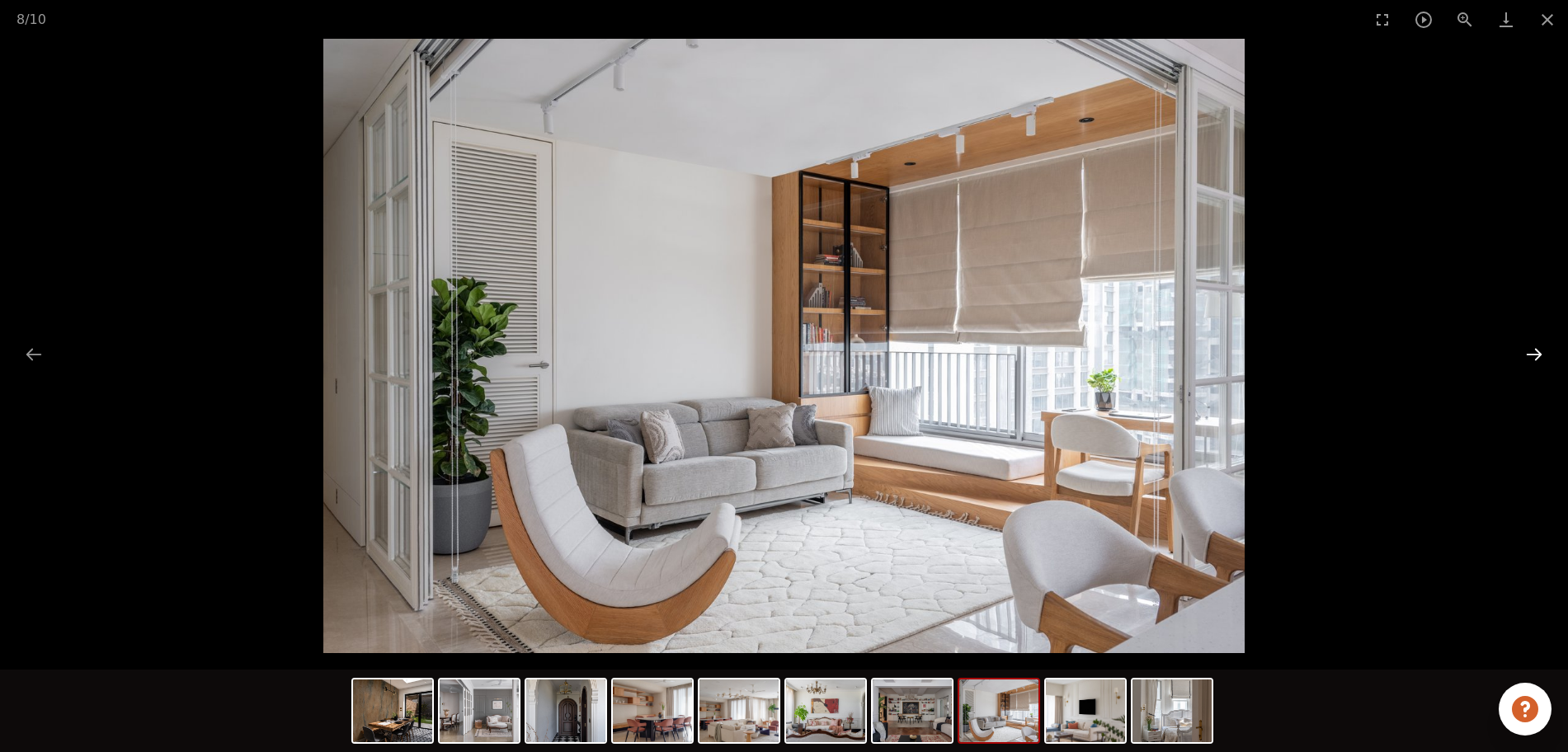
click at [1254, 355] on button "Next slide" at bounding box center [1534, 354] width 34 height 32
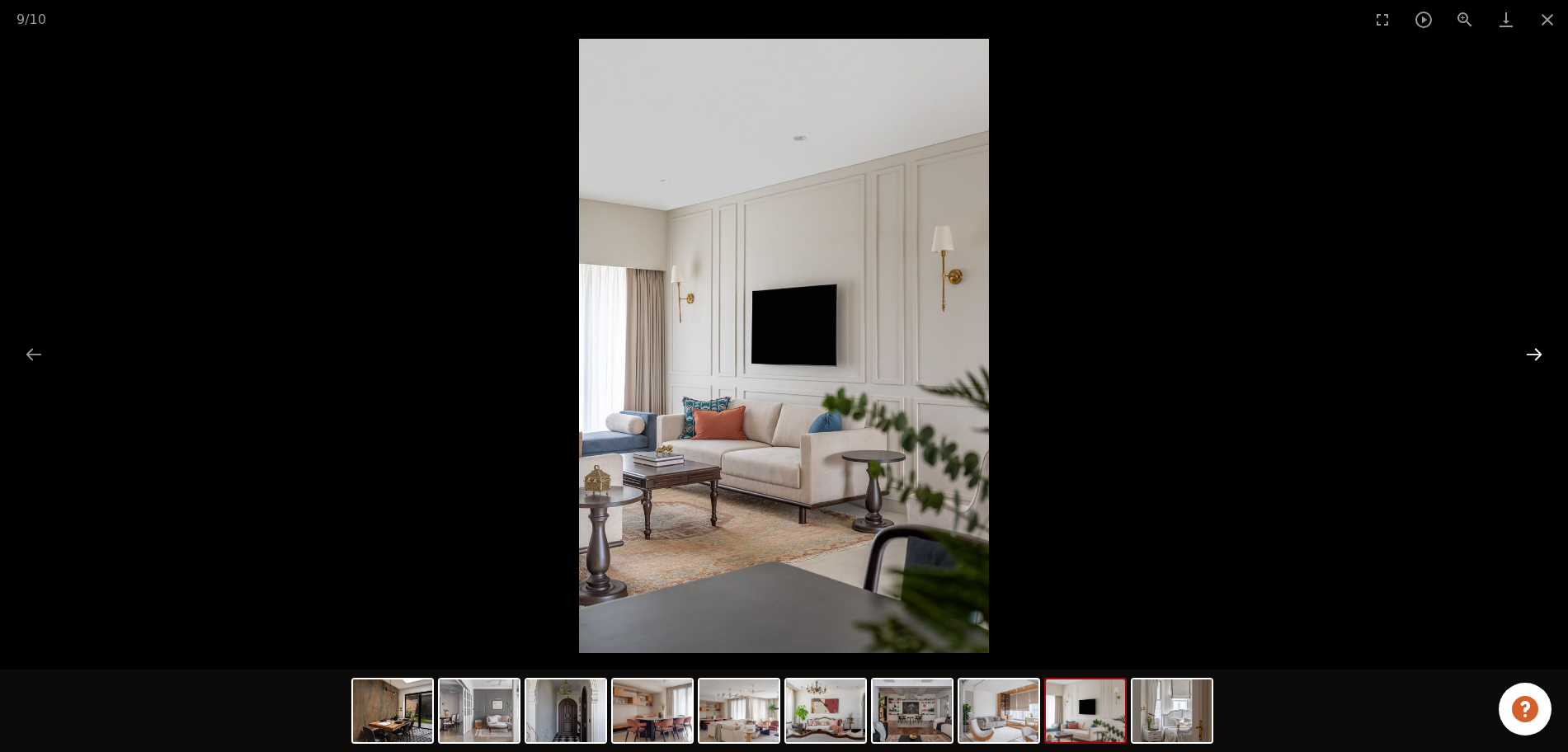
click at [1254, 355] on button "Next slide" at bounding box center [1534, 354] width 34 height 32
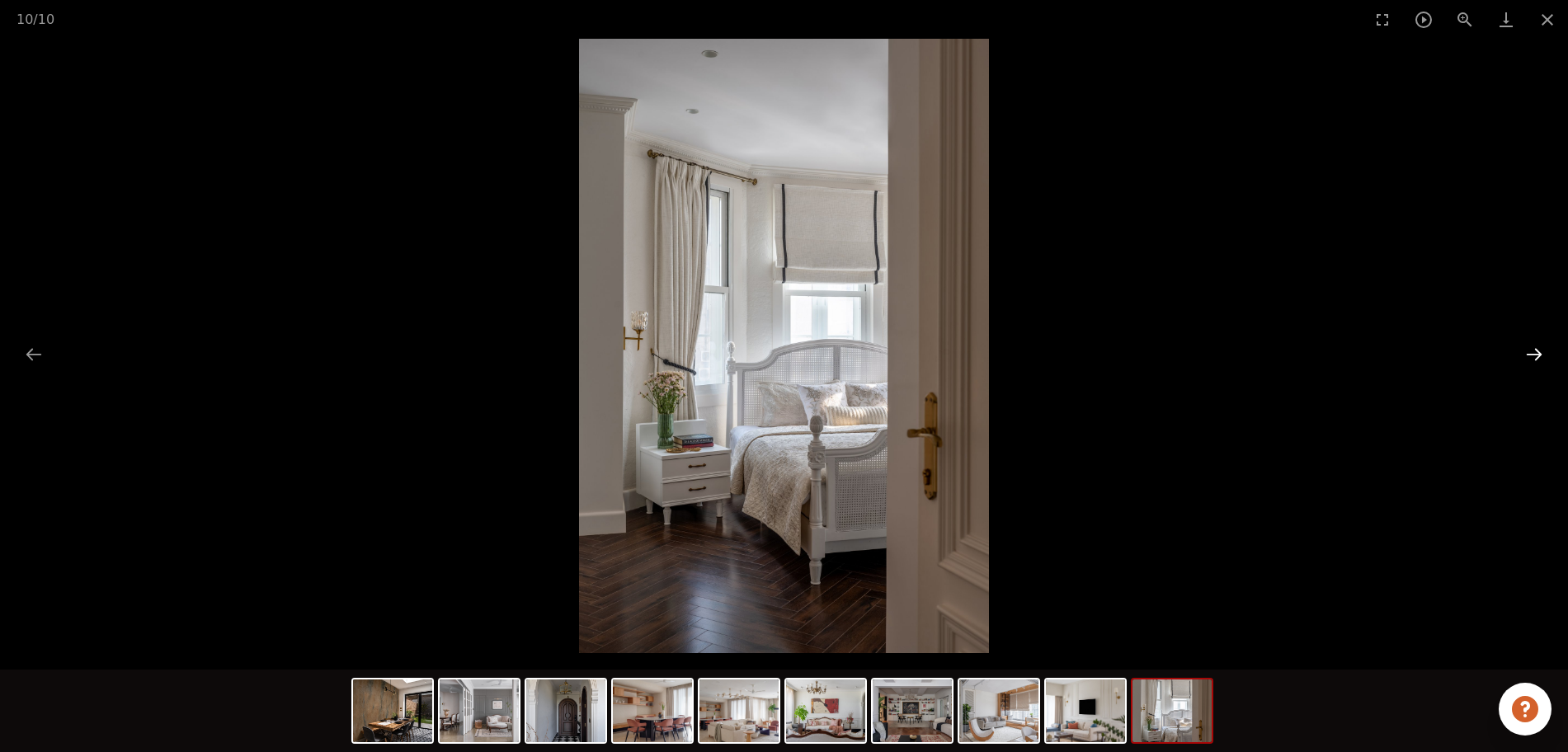
click at [1254, 355] on button "Next slide" at bounding box center [1534, 354] width 34 height 32
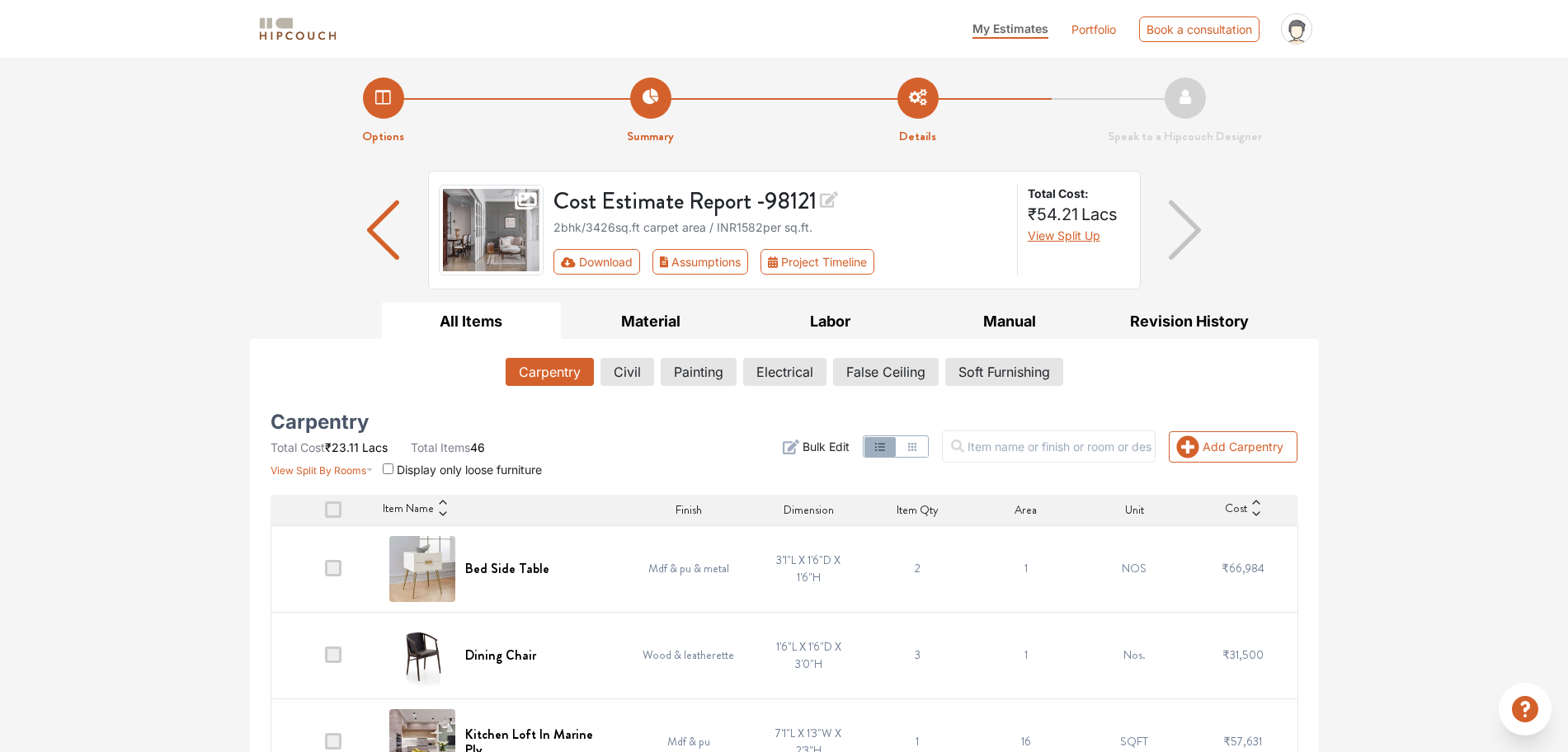
click at [928, 456] on div at bounding box center [895, 447] width 66 height 23
click at [919, 451] on icon "button" at bounding box center [912, 447] width 13 height 13
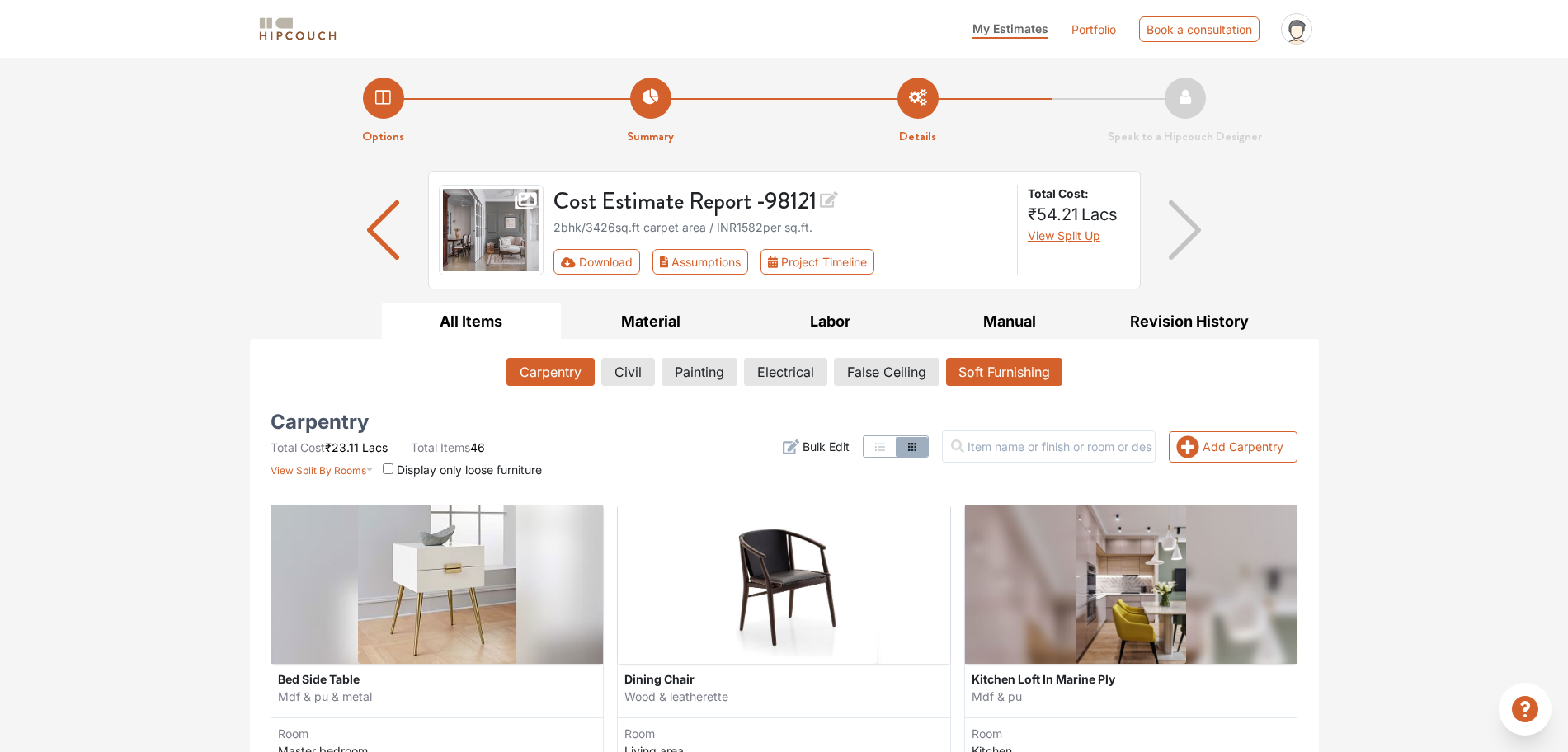
click at [999, 380] on button "Soft Furnishing" at bounding box center [1004, 371] width 117 height 28
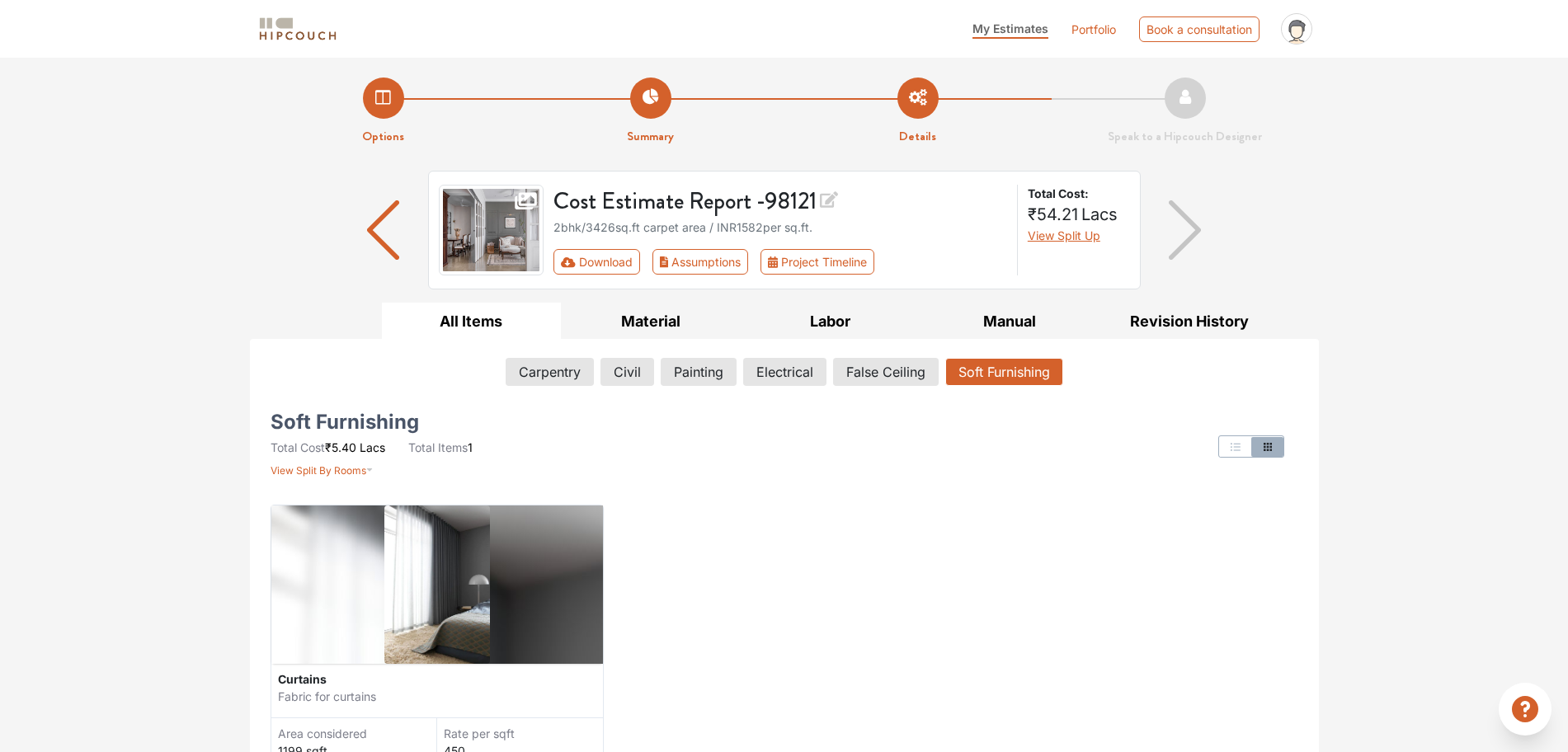
scroll to position [206, 0]
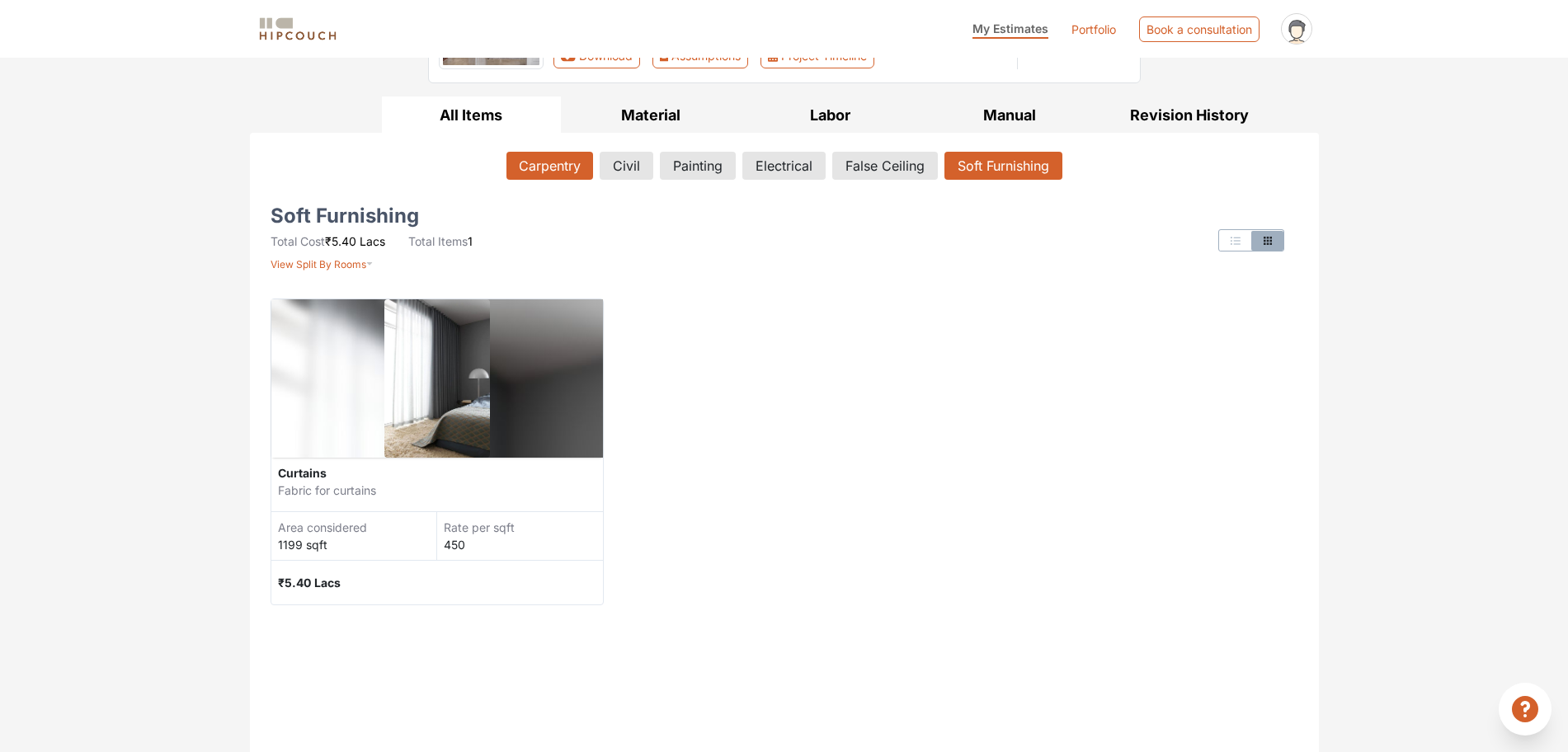
click at [588, 166] on button "Carpentry" at bounding box center [549, 165] width 87 height 28
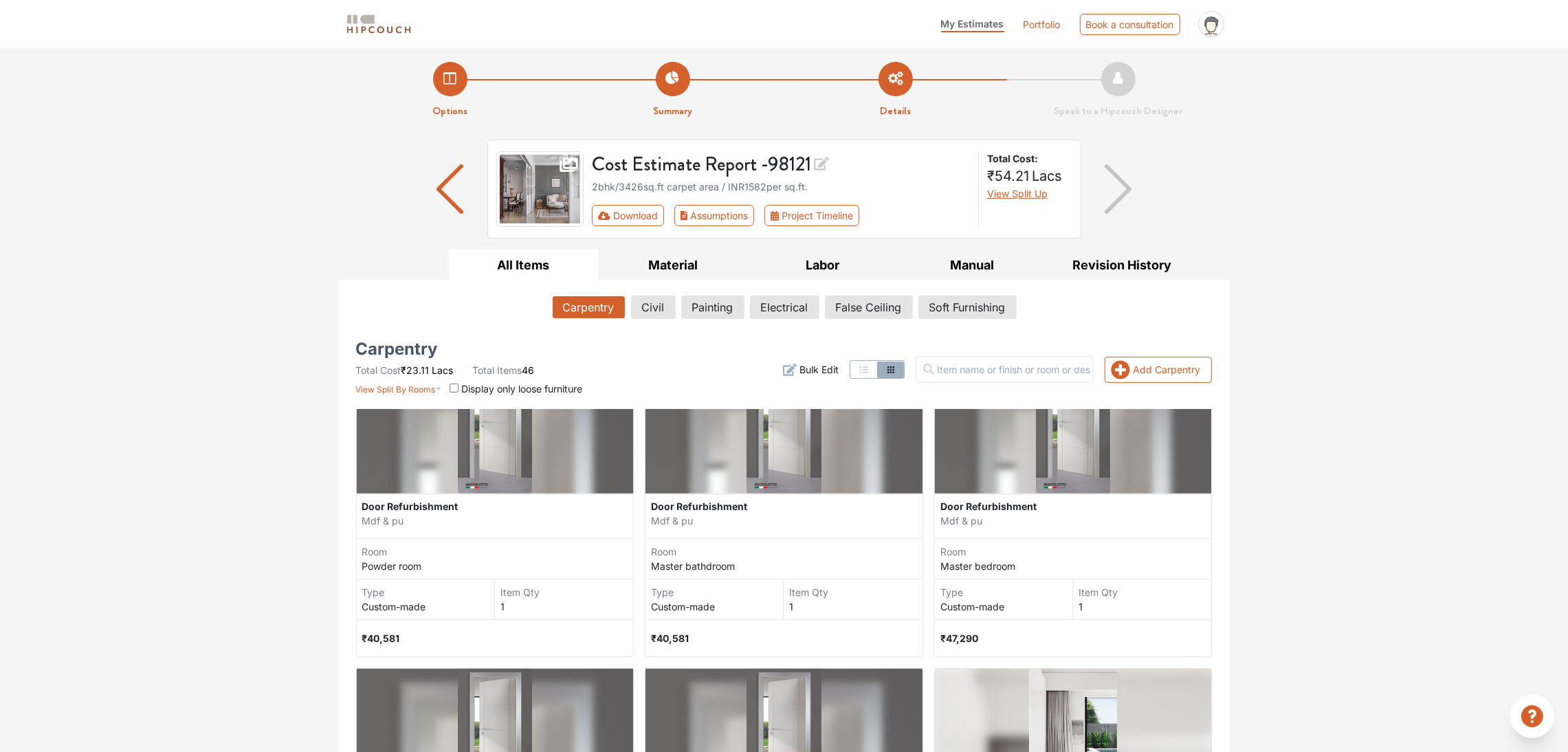
scroll to position [0, 0]
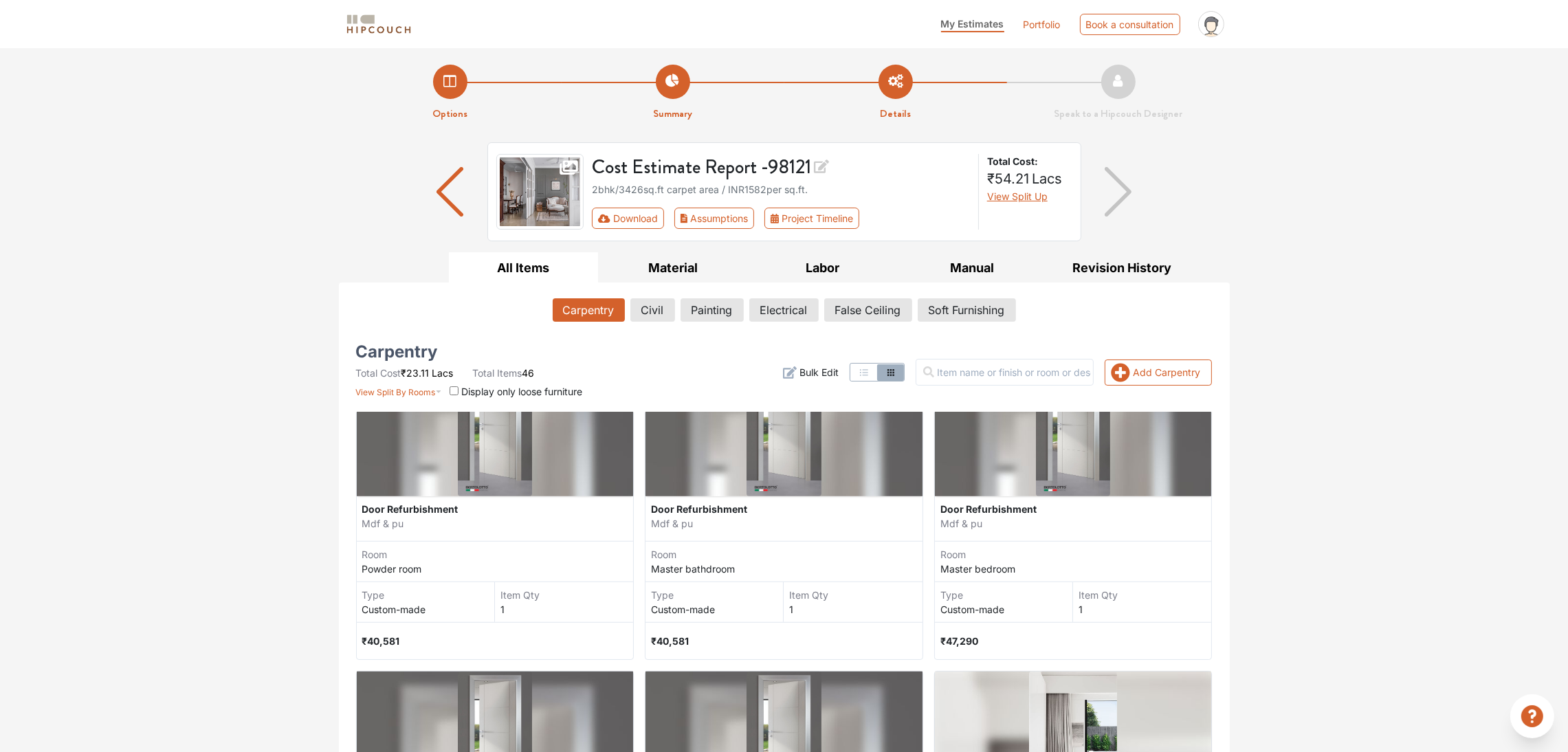
click at [564, 307] on button "Carpentry" at bounding box center [588, 310] width 72 height 23
click at [877, 380] on button "button" at bounding box center [864, 372] width 26 height 17
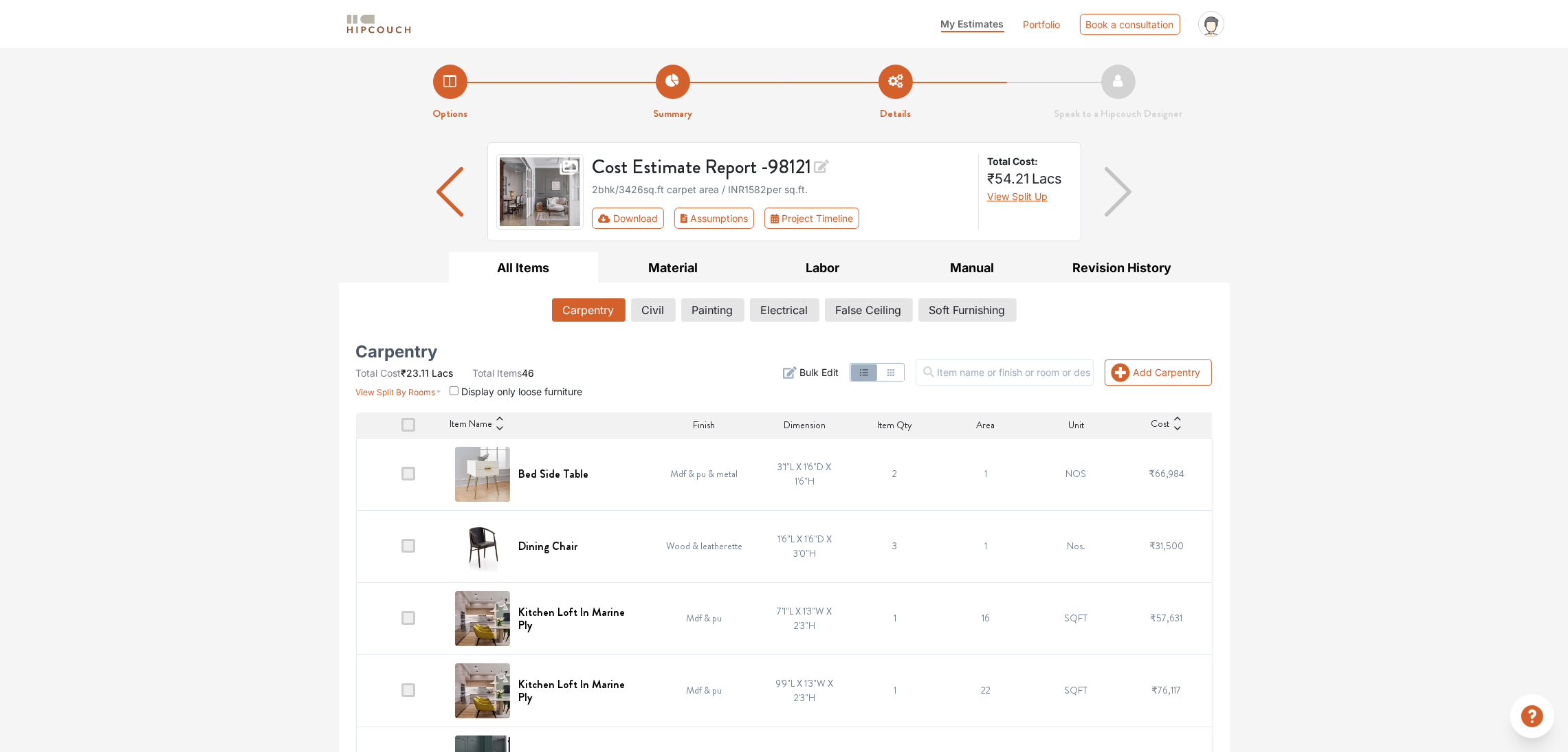
scroll to position [103, 0]
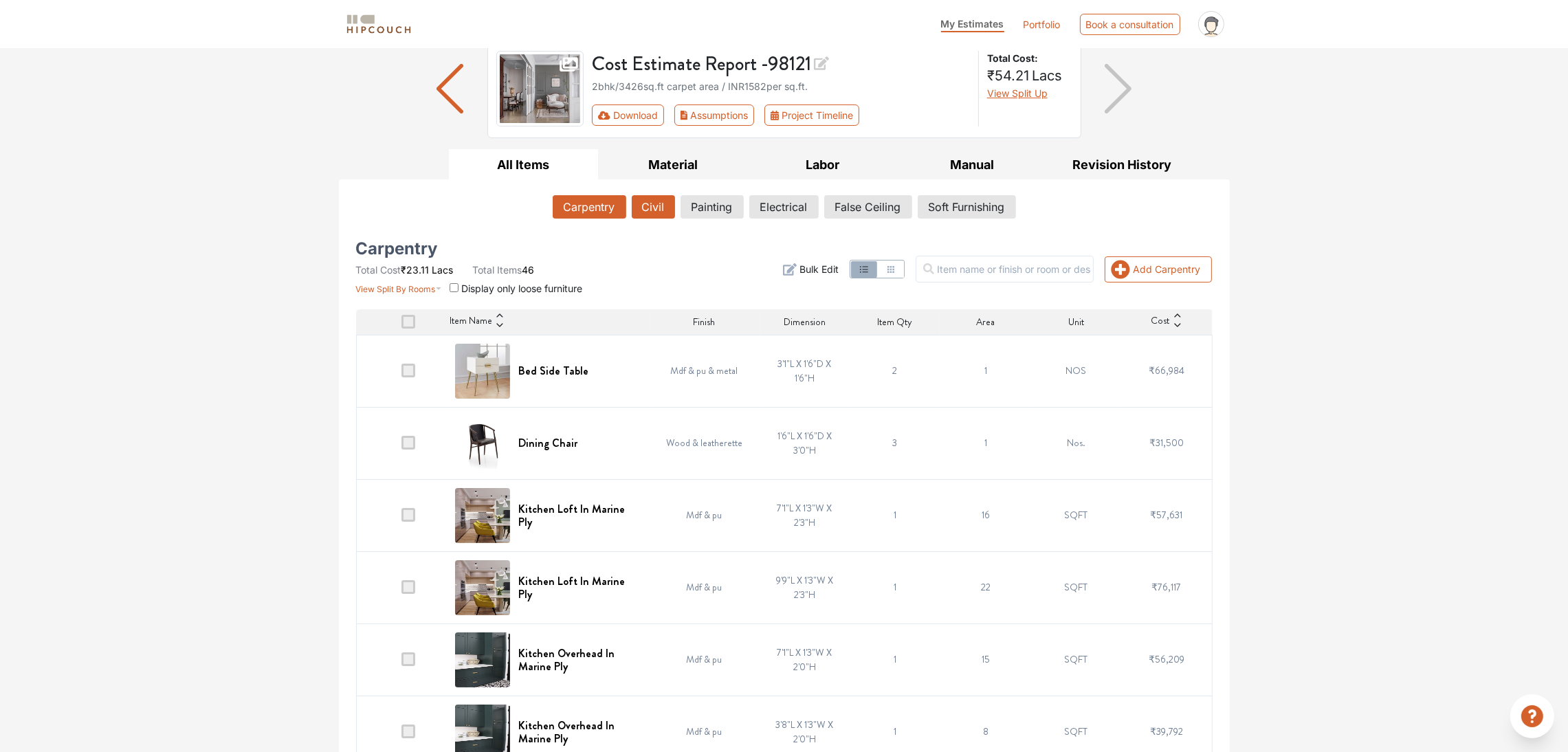
click at [638, 208] on button "Civil" at bounding box center [653, 206] width 43 height 23
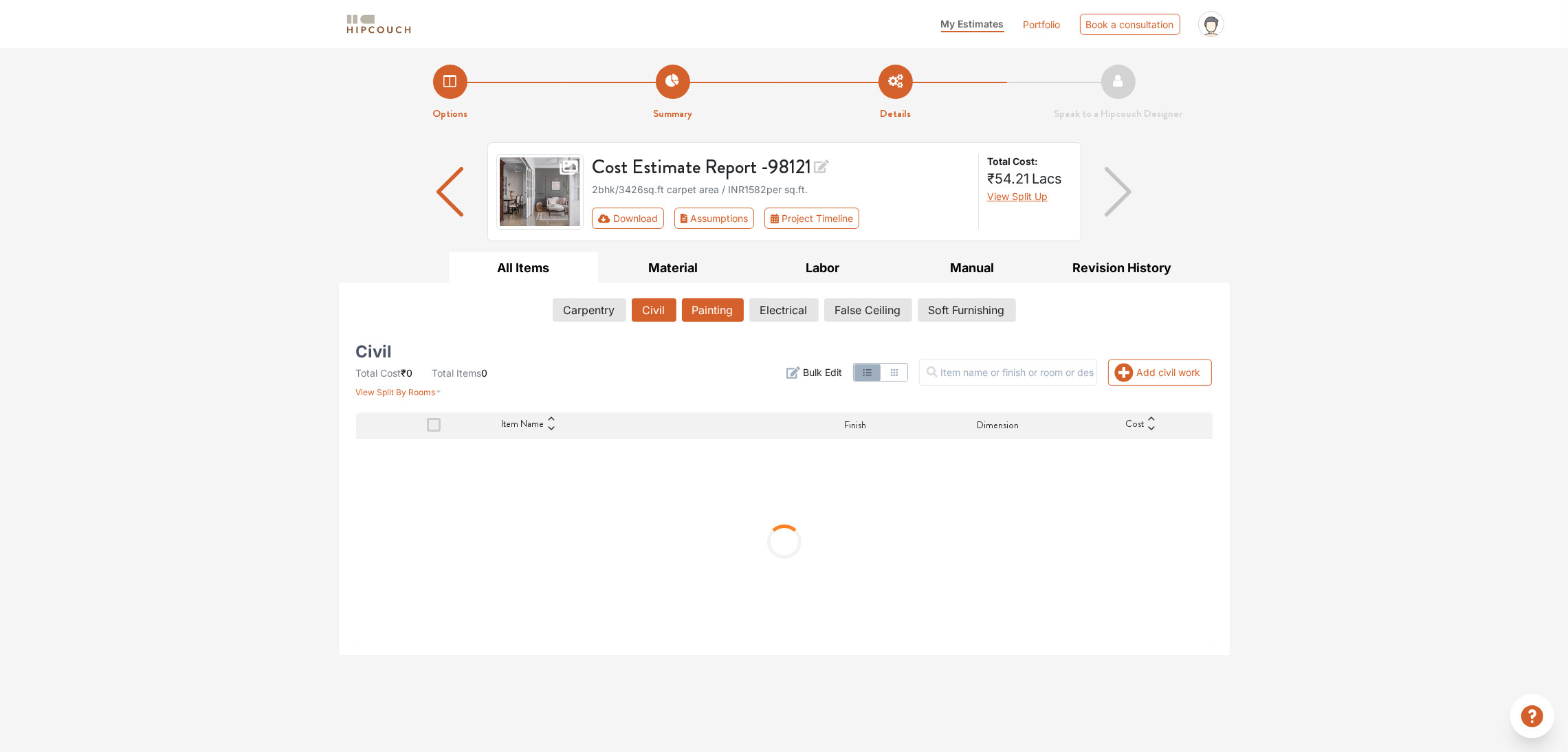
click at [708, 313] on button "Painting" at bounding box center [713, 310] width 62 height 23
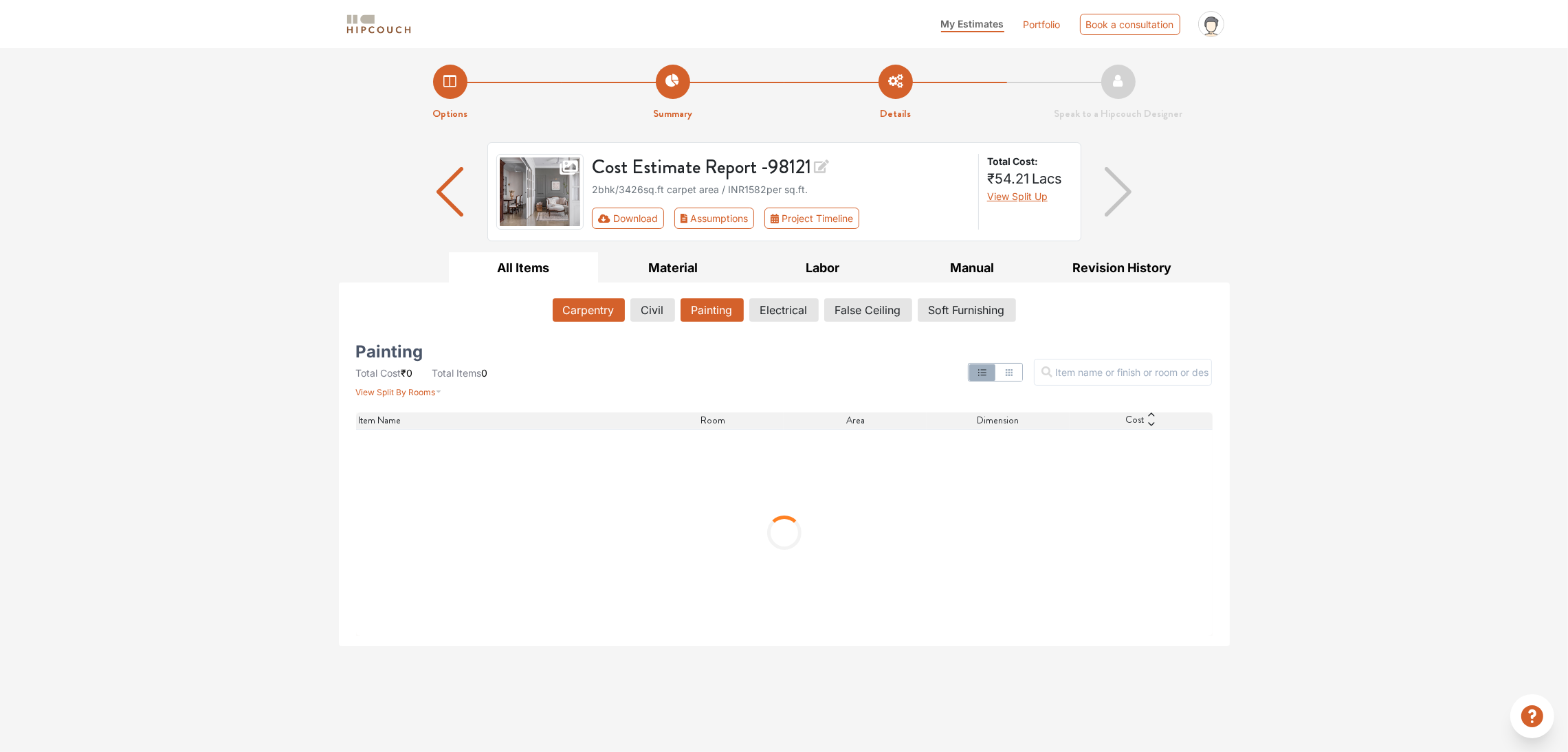
click at [581, 306] on button "Carpentry" at bounding box center [588, 310] width 72 height 23
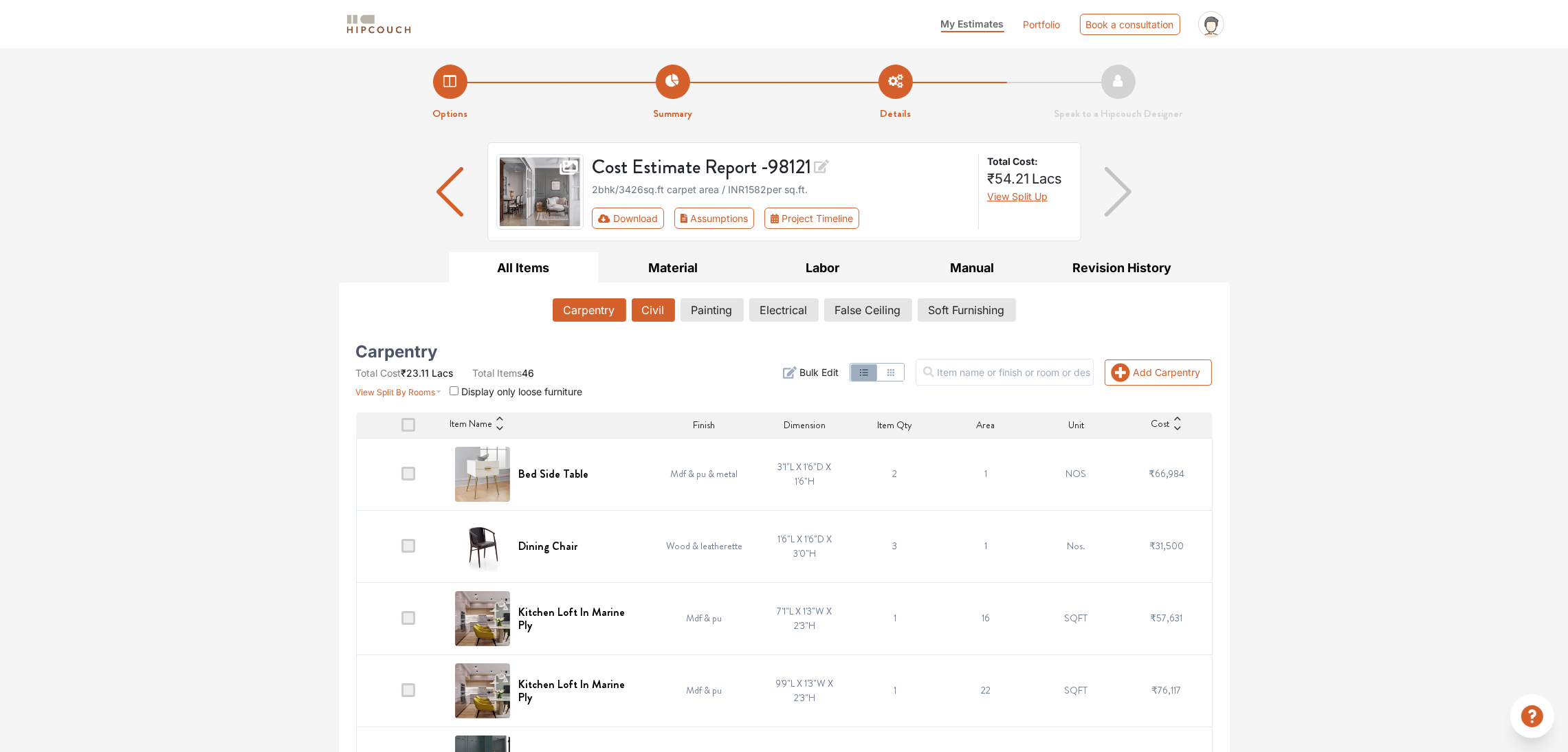
click at [650, 306] on button "Civil" at bounding box center [653, 310] width 43 height 23
